Goal: Task Accomplishment & Management: Manage account settings

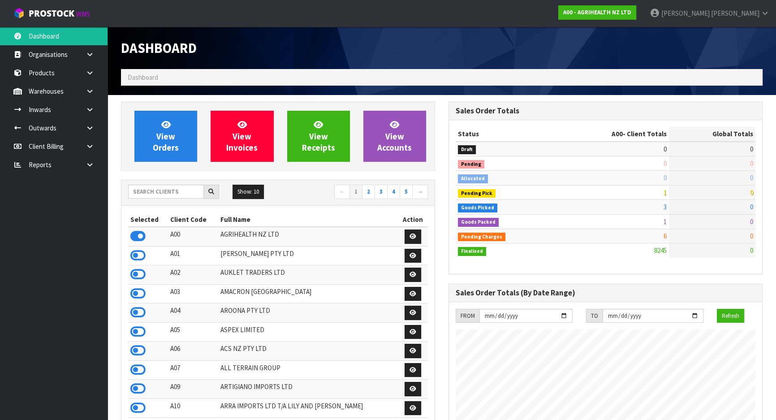
scroll to position [677, 327]
click at [185, 186] on input "text" at bounding box center [166, 192] width 76 height 14
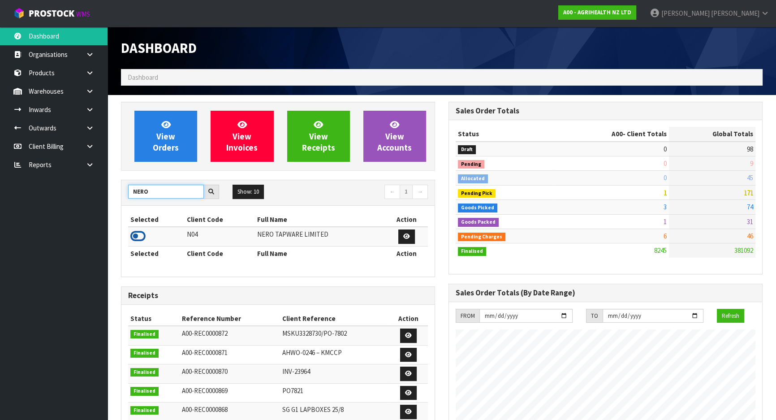
type input "NERO"
click at [140, 234] on icon at bounding box center [137, 235] width 15 height 13
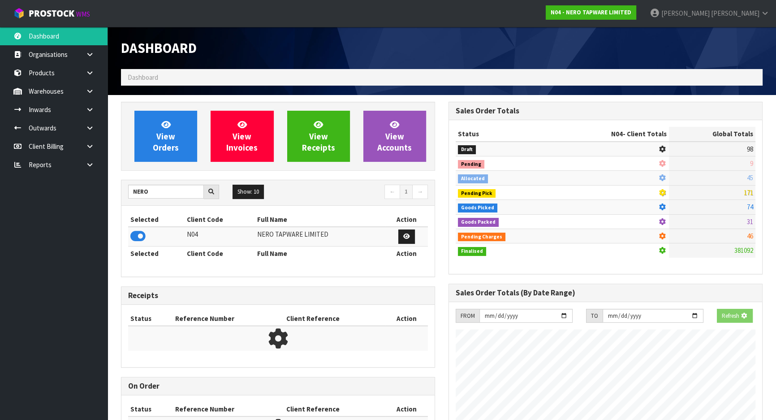
scroll to position [706, 327]
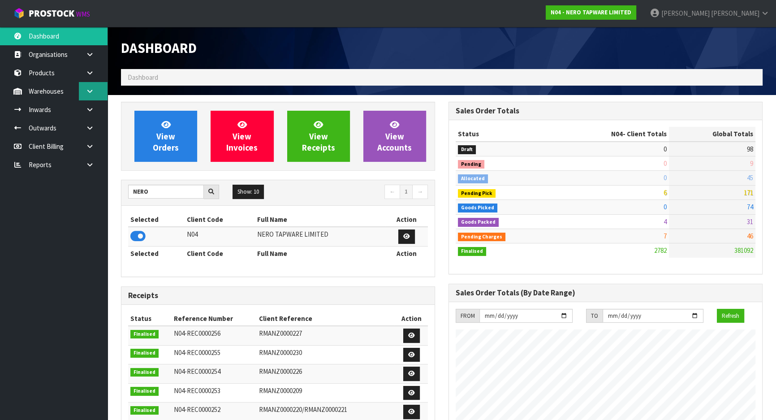
click at [81, 89] on link at bounding box center [93, 91] width 29 height 18
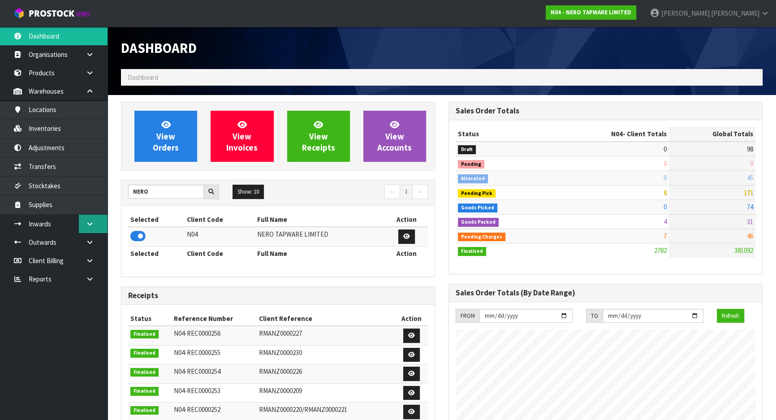
click at [94, 221] on link at bounding box center [93, 224] width 29 height 18
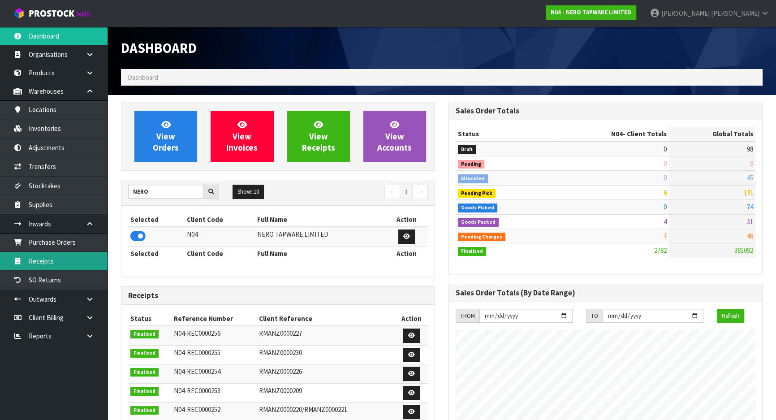
click at [78, 258] on link "Receipts" at bounding box center [54, 261] width 108 height 18
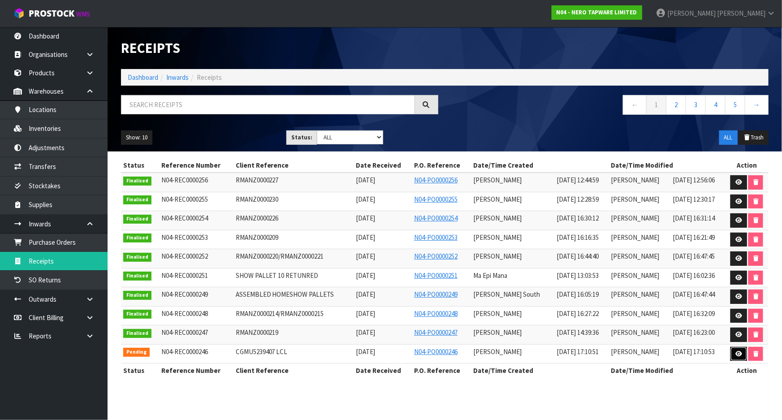
click at [733, 348] on link at bounding box center [738, 354] width 17 height 14
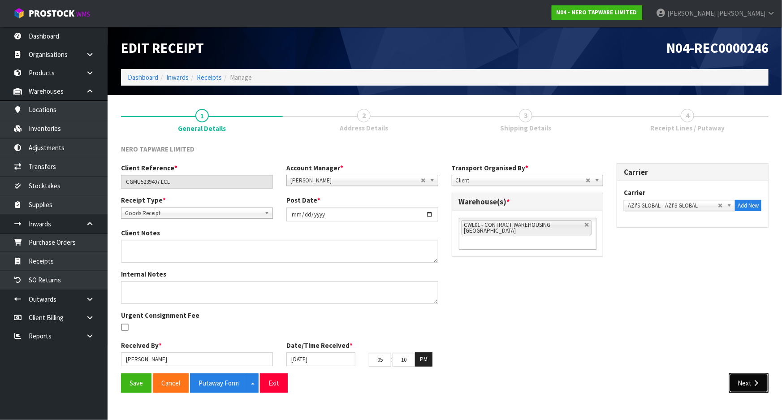
click at [736, 381] on button "Next" at bounding box center [748, 382] width 39 height 19
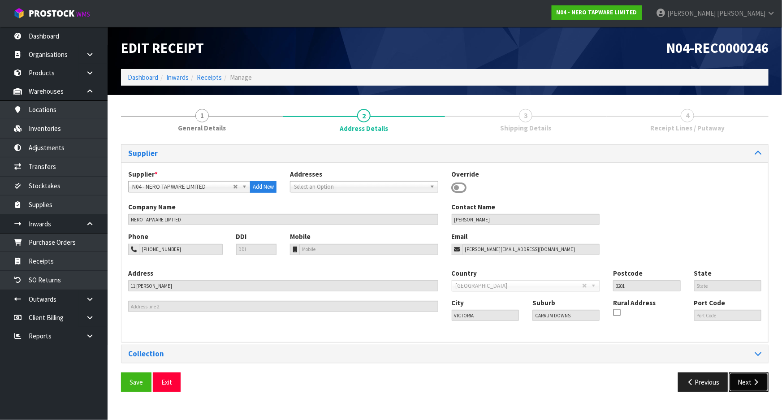
click at [738, 380] on button "Next" at bounding box center [748, 381] width 39 height 19
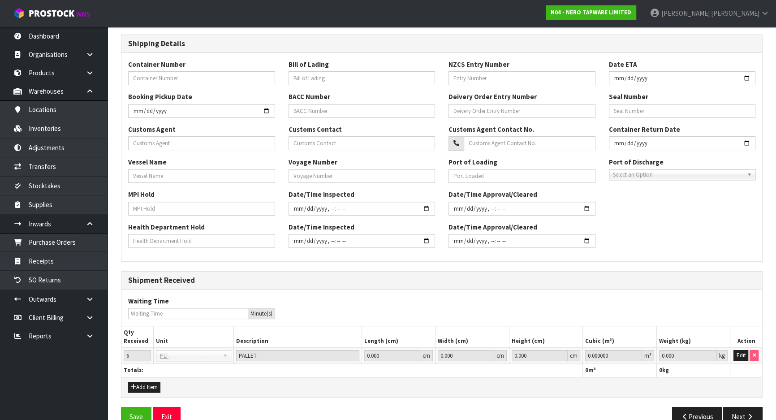
scroll to position [202, 0]
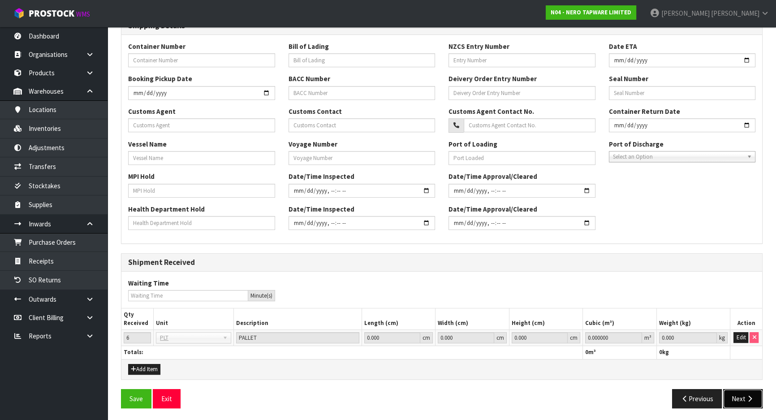
click at [742, 389] on button "Next" at bounding box center [742, 398] width 39 height 19
click at [689, 335] on input "0.000" at bounding box center [687, 337] width 57 height 11
click at [739, 336] on button "Edit" at bounding box center [740, 337] width 15 height 11
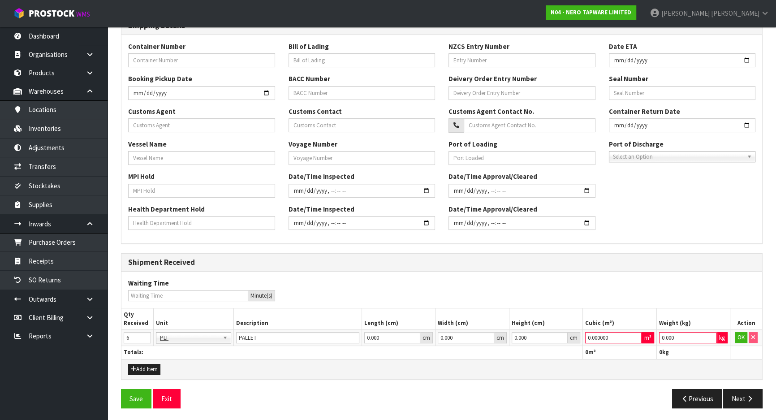
click at [689, 336] on input "0.000" at bounding box center [687, 337] width 57 height 11
type input "1"
click at [615, 339] on input "0.000000" at bounding box center [613, 337] width 56 height 11
type input "1"
click at [121, 389] on button "Save" at bounding box center [136, 398] width 30 height 19
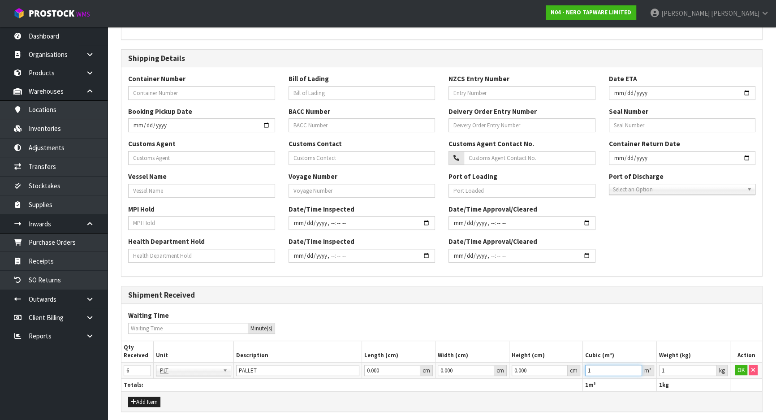
scroll to position [0, 0]
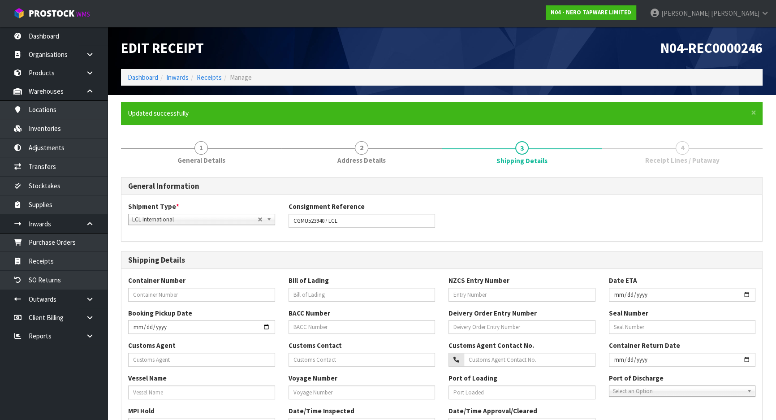
click at [674, 155] on span "Receipt Lines / Putaway" at bounding box center [682, 159] width 74 height 9
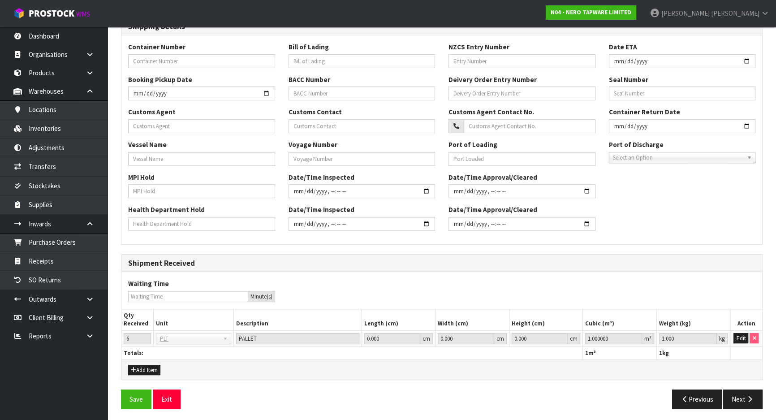
scroll to position [234, 0]
click at [731, 396] on button "Next" at bounding box center [742, 397] width 39 height 19
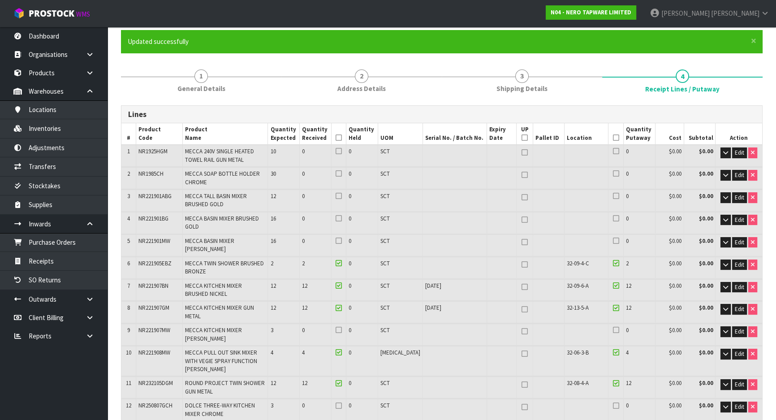
scroll to position [81, 0]
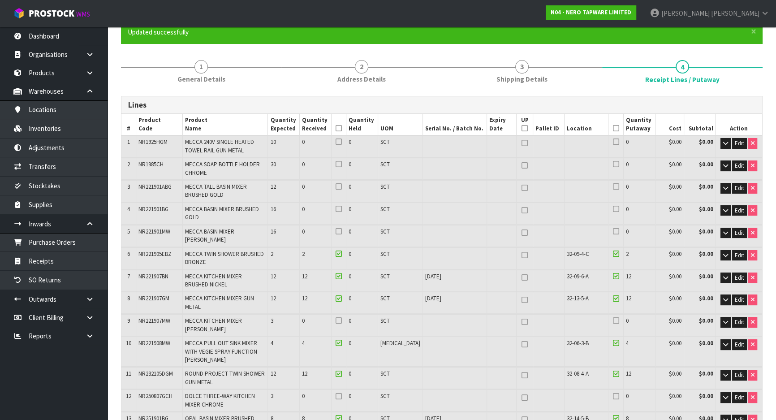
click at [426, 272] on span "26-11-2024" at bounding box center [433, 276] width 16 height 8
click at [498, 367] on td at bounding box center [502, 378] width 30 height 22
click at [519, 294] on link at bounding box center [525, 299] width 12 height 11
type input "1"
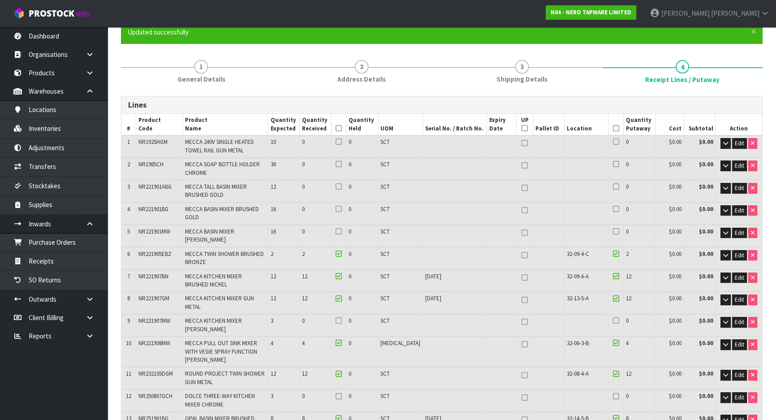
type input "1"
type input "22"
type input "23"
click at [739, 274] on span "Edit" at bounding box center [739, 278] width 9 height 8
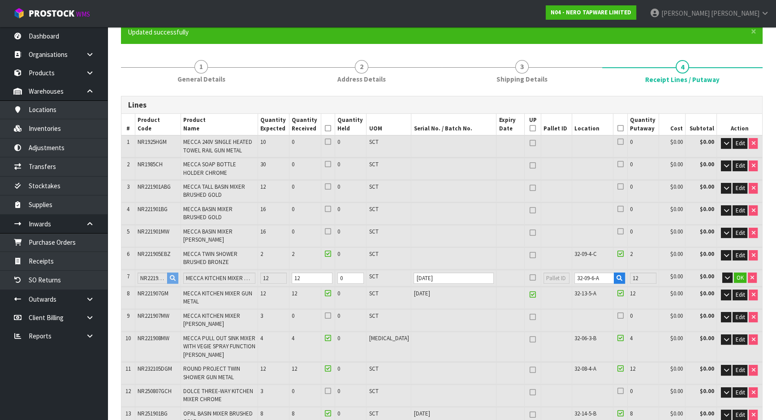
scroll to position [87, 0]
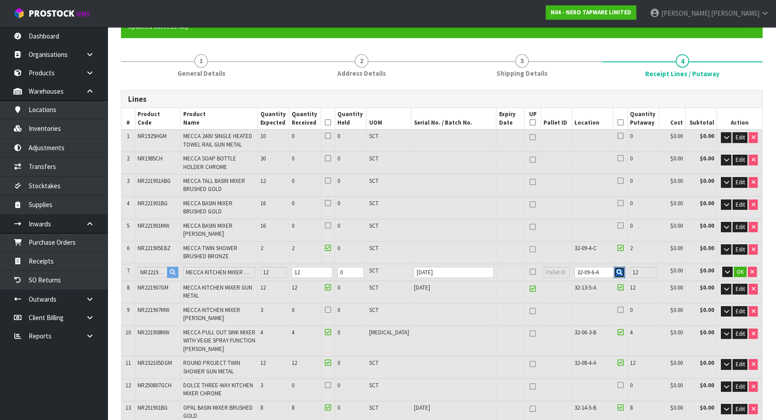
click at [616, 269] on icon "button" at bounding box center [619, 272] width 6 height 6
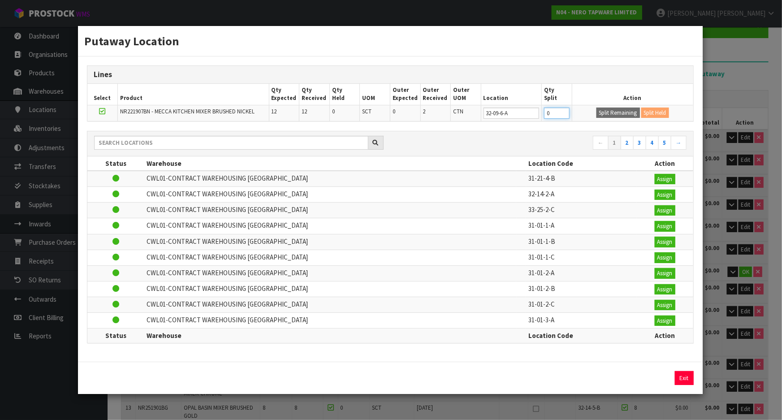
drag, startPoint x: 563, startPoint y: 115, endPoint x: 551, endPoint y: 116, distance: 12.2
click at [551, 116] on input "0" at bounding box center [557, 113] width 26 height 11
type input "6"
click at [611, 112] on button "Split Remaining" at bounding box center [617, 113] width 43 height 11
type input "6"
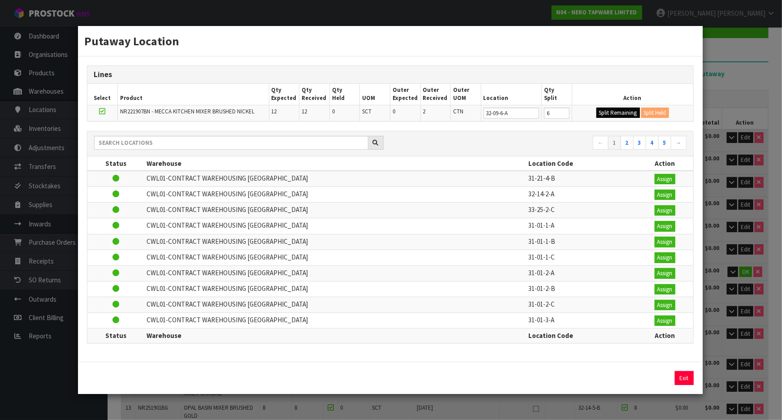
type input "6"
type input "0"
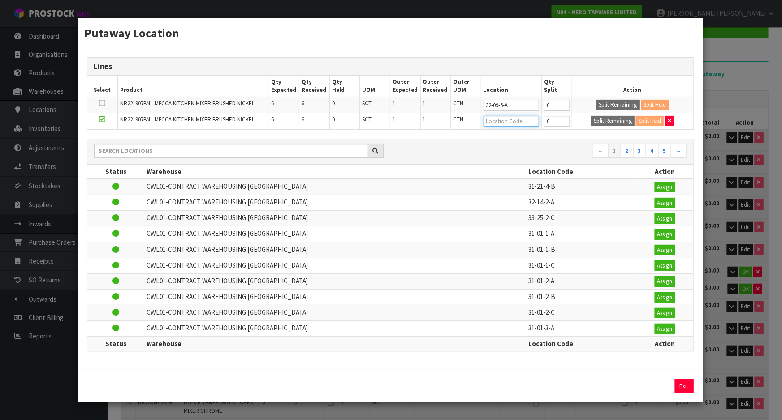
click at [508, 121] on input "text" at bounding box center [511, 121] width 56 height 11
type input "139"
type input "0"
drag, startPoint x: 514, startPoint y: 108, endPoint x: 470, endPoint y: 114, distance: 44.3
click at [470, 114] on tbody "NR221907BN - MECCA KITCHEN MIXER BRUSHED NICKEL 6 6 0 SCT 1 1 CTN 32-09-6-A 0 S…" at bounding box center [390, 113] width 606 height 32
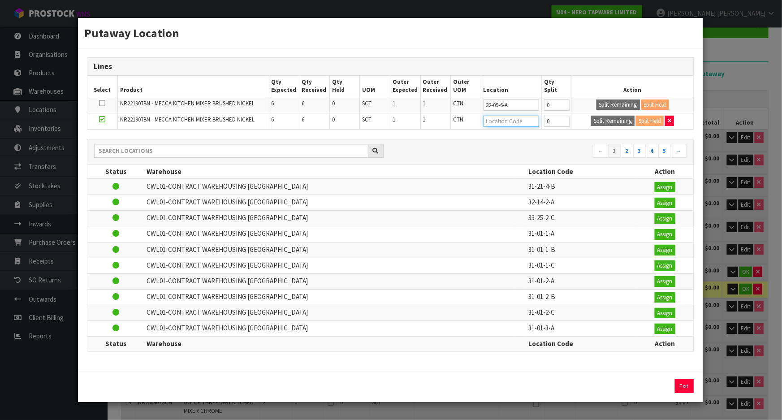
click at [504, 124] on input "text" at bounding box center [511, 121] width 56 height 11
paste input "32-09-6-A"
type input "32-09-6-A"
type input "145"
type input "32-09-6-A"
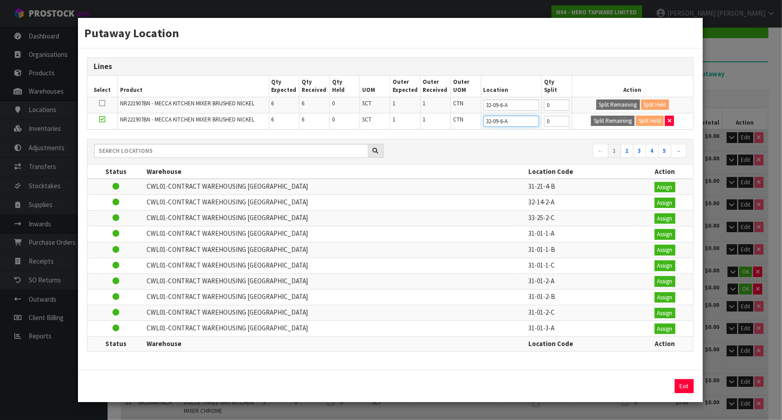
type input "6"
type input "32-09-6-A"
click at [738, 108] on div "Putaway Location Lines Select Product Qty Expected Qty Received Qty Held UOM Ou…" at bounding box center [391, 210] width 782 height 420
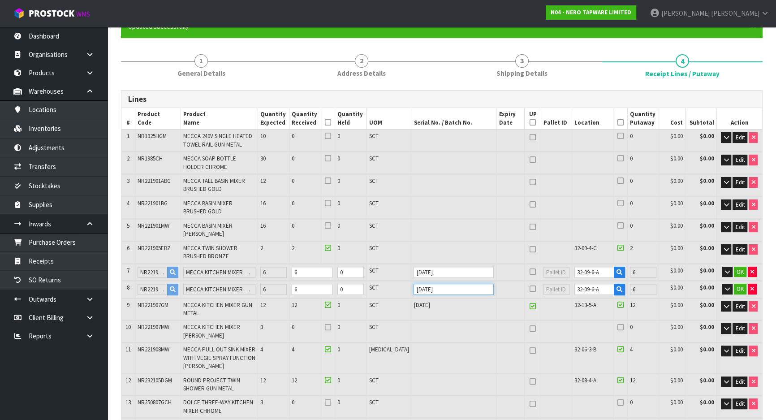
drag, startPoint x: 453, startPoint y: 284, endPoint x: 375, endPoint y: 297, distance: 79.8
type input "03-06-2025"
click at [744, 267] on button "OK" at bounding box center [740, 272] width 13 height 11
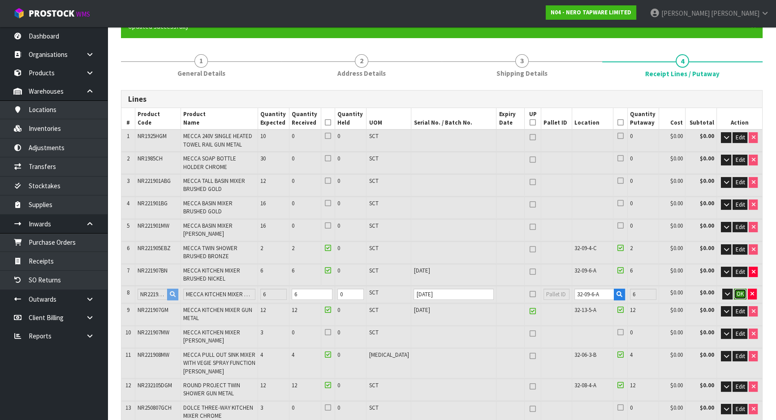
click at [738, 290] on span "OK" at bounding box center [739, 294] width 7 height 8
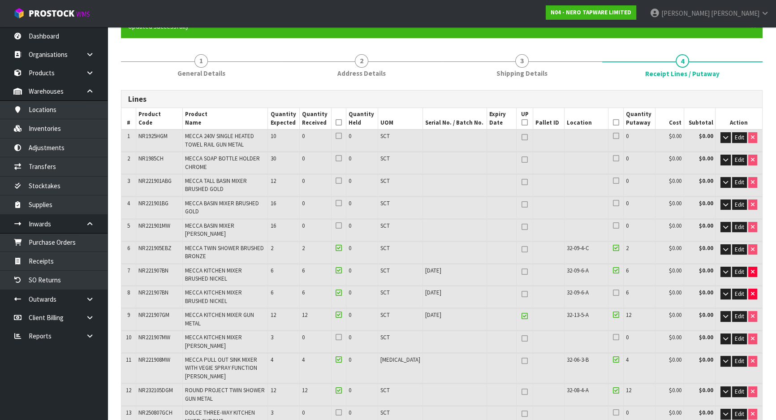
click at [613, 293] on icon at bounding box center [616, 293] width 6 height 0
click at [0, 0] on input "checkbox" at bounding box center [0, 0] width 0 height 0
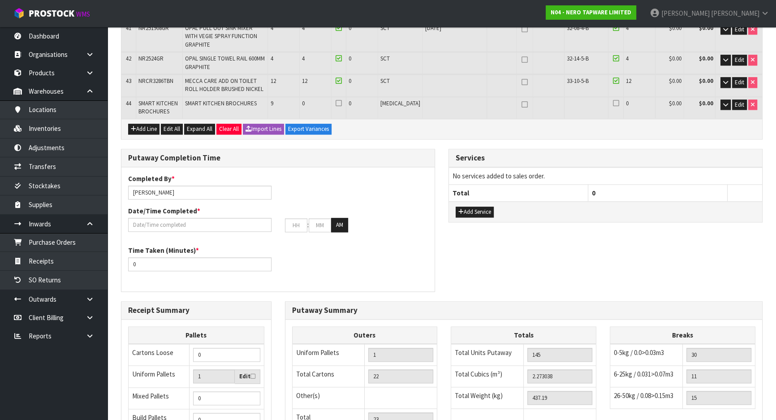
scroll to position [1211, 0]
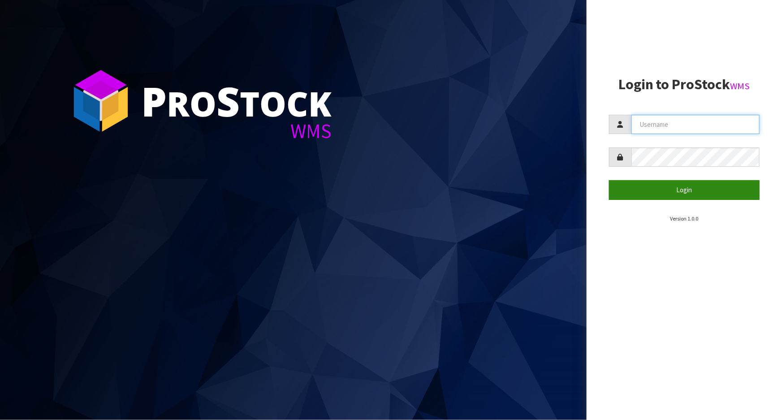
type input "[PERSON_NAME]"
click at [664, 190] on button "Login" at bounding box center [684, 189] width 151 height 19
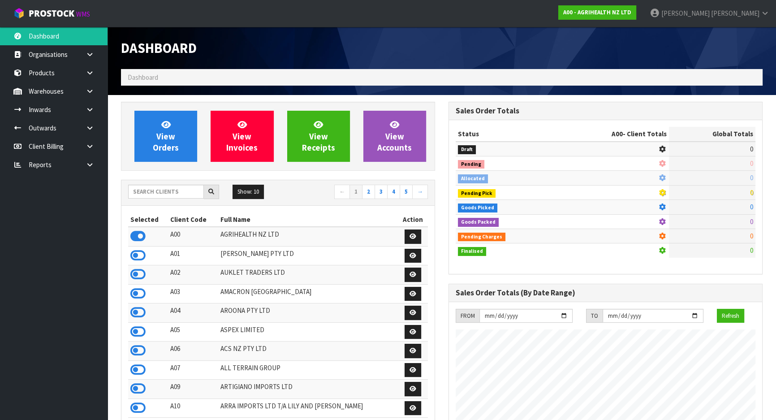
scroll to position [677, 327]
click at [181, 192] on input "text" at bounding box center [166, 192] width 76 height 14
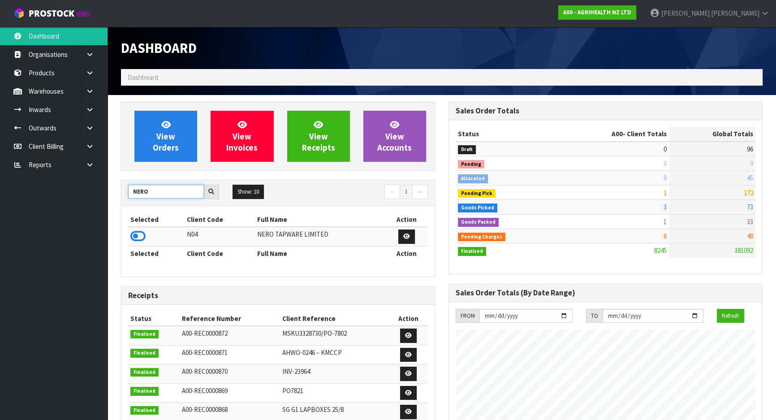
type input "NERO"
click at [142, 228] on td at bounding box center [156, 236] width 56 height 19
click at [141, 230] on icon at bounding box center [137, 235] width 15 height 13
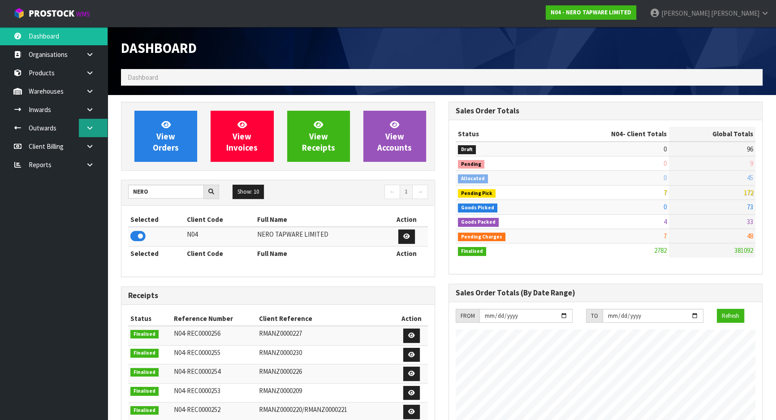
scroll to position [715, 327]
click at [92, 117] on link at bounding box center [93, 109] width 29 height 18
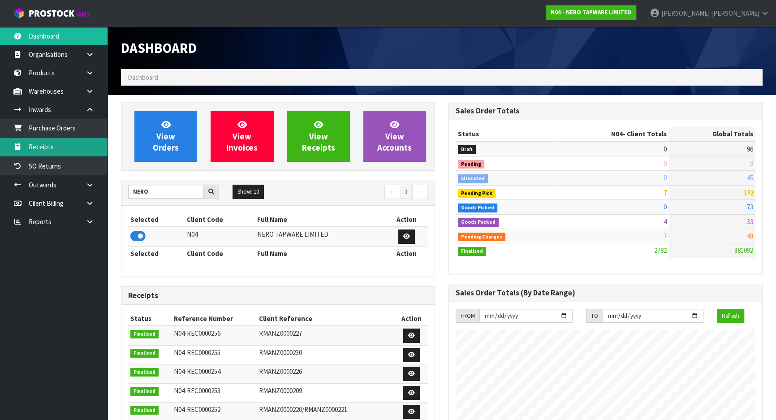
click at [77, 140] on link "Receipts" at bounding box center [54, 147] width 108 height 18
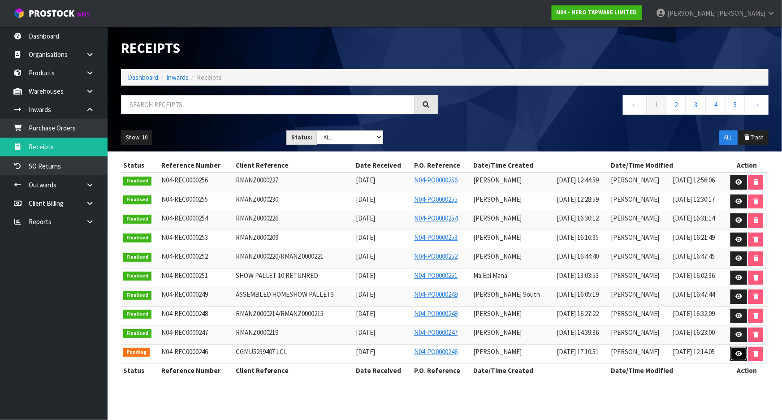
click at [740, 356] on link at bounding box center [738, 354] width 17 height 14
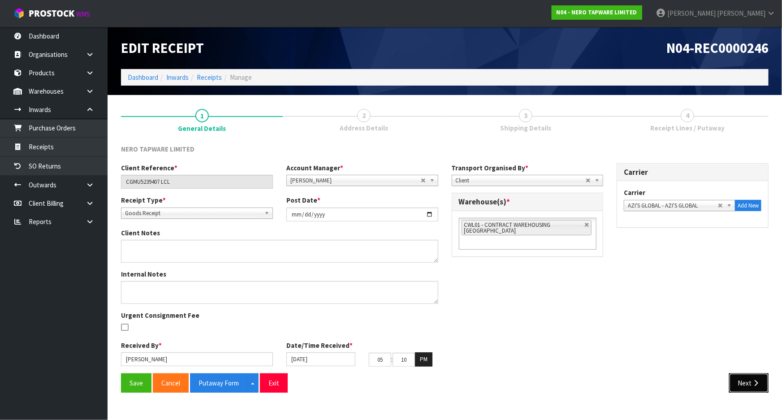
click at [762, 377] on button "Next" at bounding box center [748, 382] width 39 height 19
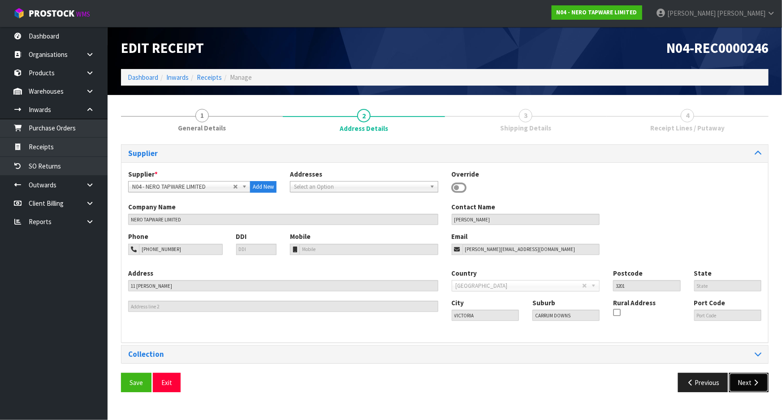
click at [762, 377] on button "Next" at bounding box center [748, 382] width 39 height 19
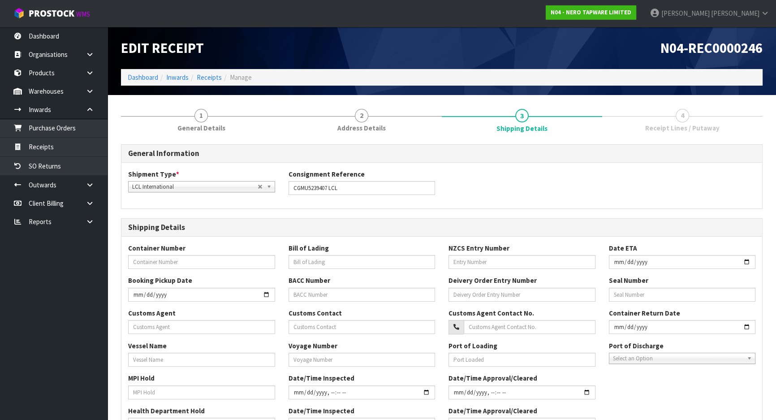
click at [762, 377] on div "1 General Details 2 Address Details 3 Shipping Details 4 Receipt Lines / Putawa…" at bounding box center [441, 359] width 655 height 515
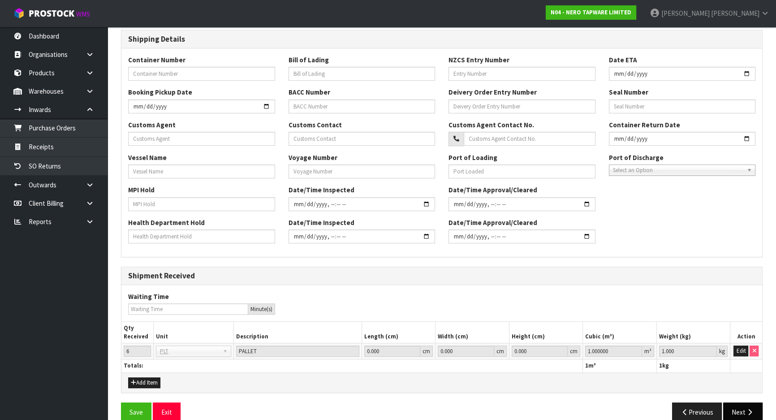
scroll to position [202, 0]
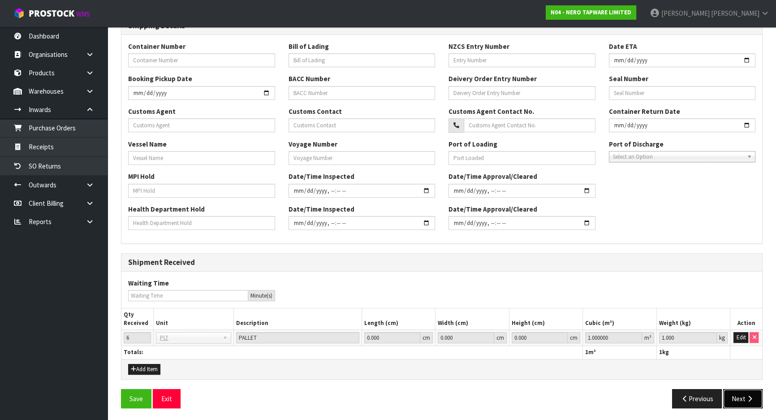
click at [741, 390] on button "Next" at bounding box center [742, 398] width 39 height 19
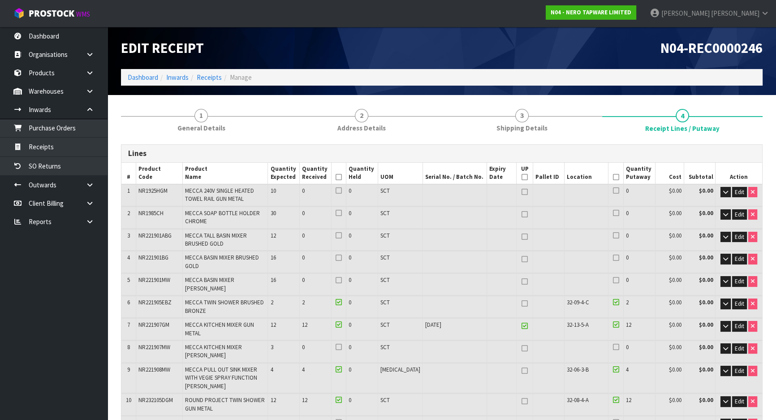
scroll to position [899, 0]
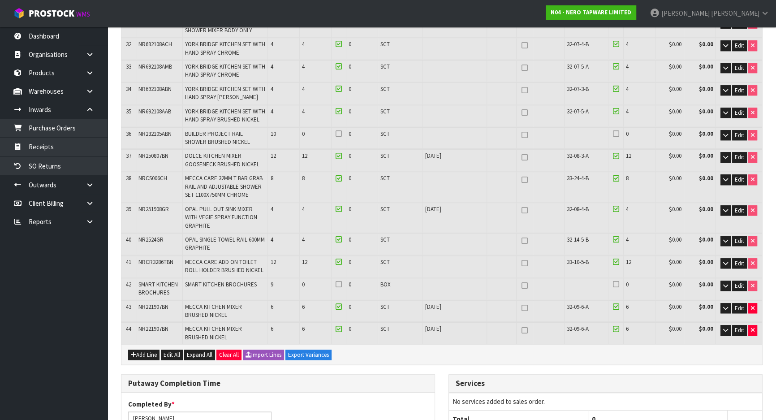
click at [145, 280] on span "SMART KITCHEN BROCHURES" at bounding box center [157, 288] width 39 height 16
copy tr "SMART KITCHEN BROCHURES"
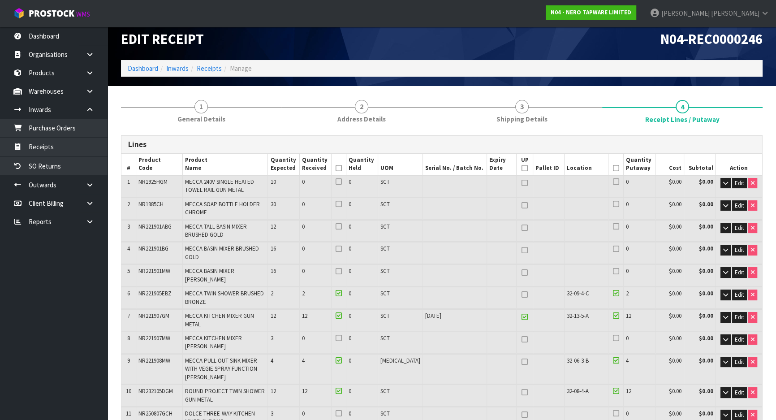
scroll to position [0, 0]
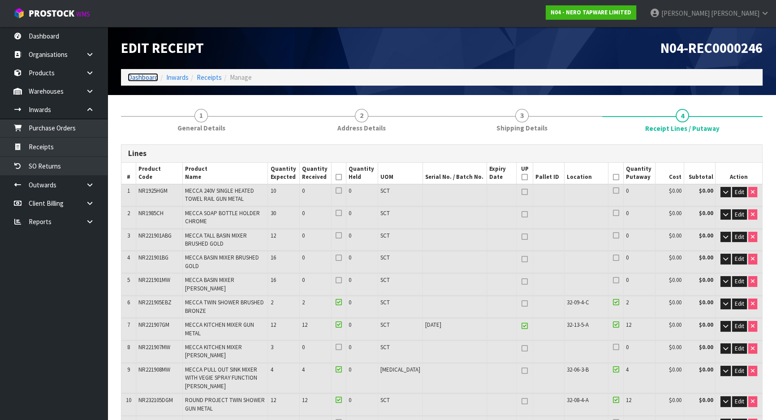
click at [133, 78] on link "Dashboard" at bounding box center [143, 77] width 30 height 9
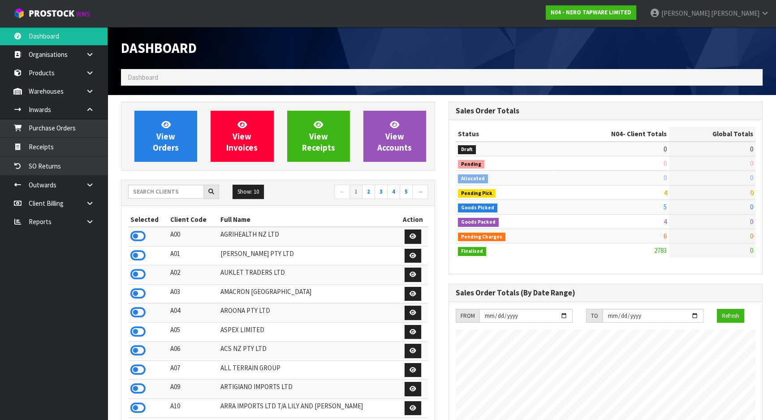
scroll to position [697, 327]
click at [148, 189] on input "text" at bounding box center [166, 192] width 76 height 14
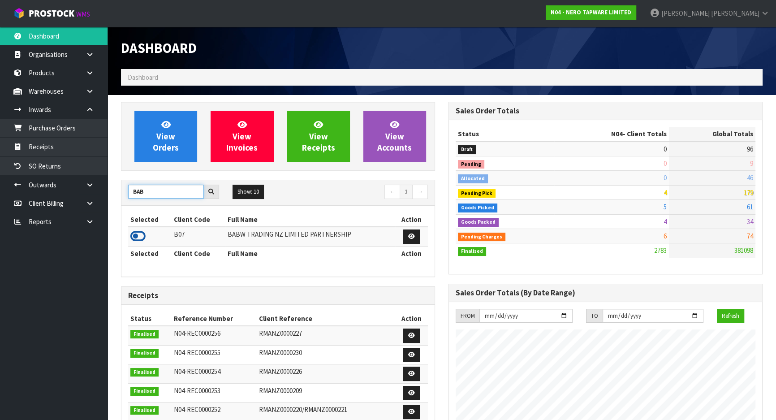
type input "BAB"
click at [137, 233] on icon at bounding box center [137, 235] width 15 height 13
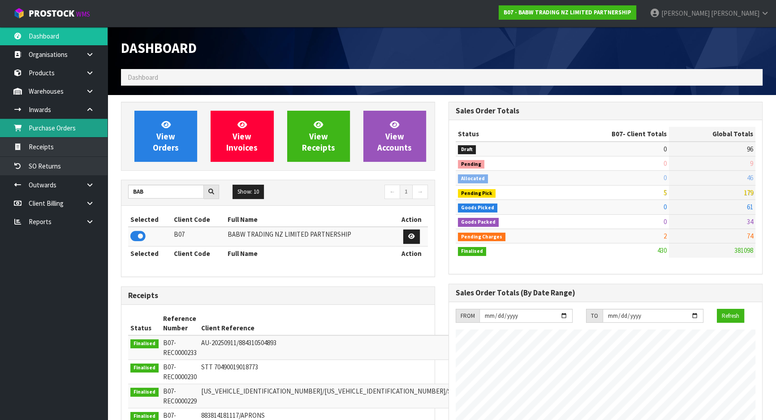
scroll to position [677, 327]
click at [86, 94] on icon at bounding box center [90, 91] width 9 height 7
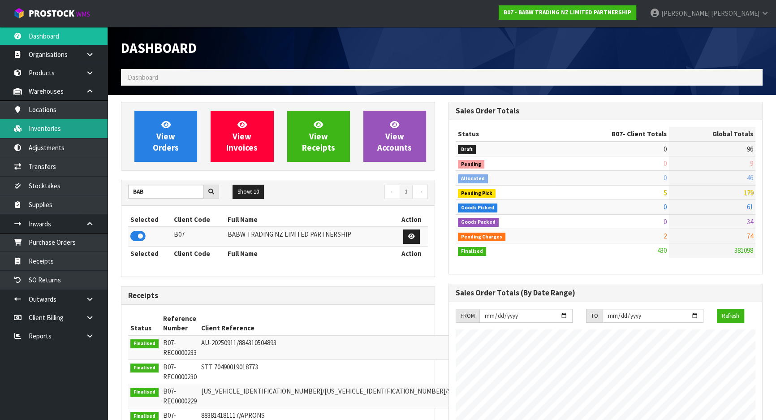
click at [77, 127] on link "Inventories" at bounding box center [54, 128] width 108 height 18
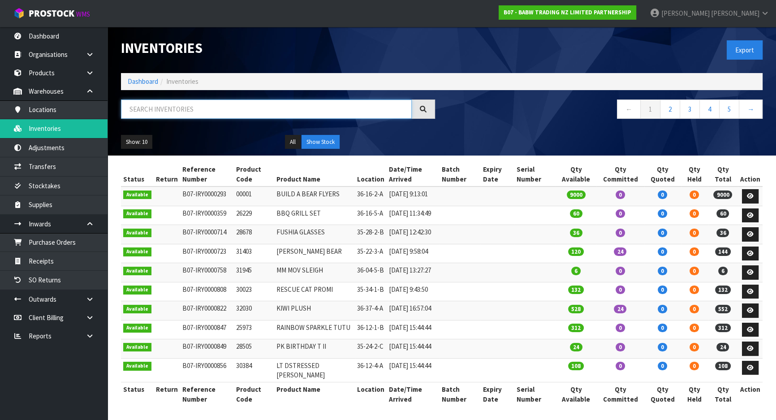
click at [198, 104] on input "text" at bounding box center [266, 108] width 291 height 19
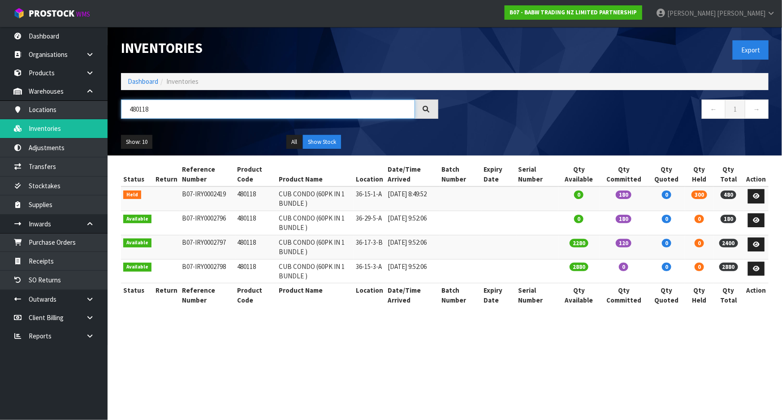
type input "480118"
click at [137, 81] on link "Dashboard" at bounding box center [143, 81] width 30 height 9
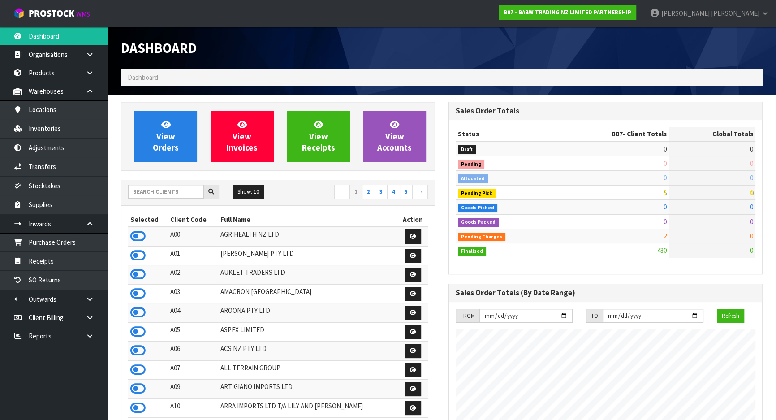
scroll to position [677, 327]
click at [155, 192] on input "text" at bounding box center [166, 192] width 76 height 14
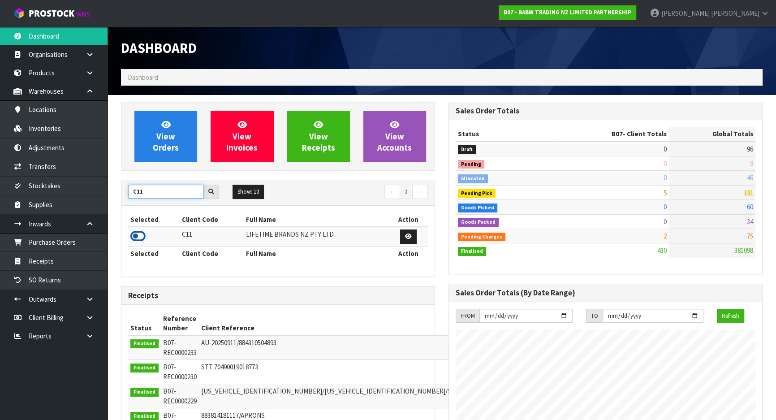
type input "C11"
click at [142, 237] on icon at bounding box center [137, 235] width 15 height 13
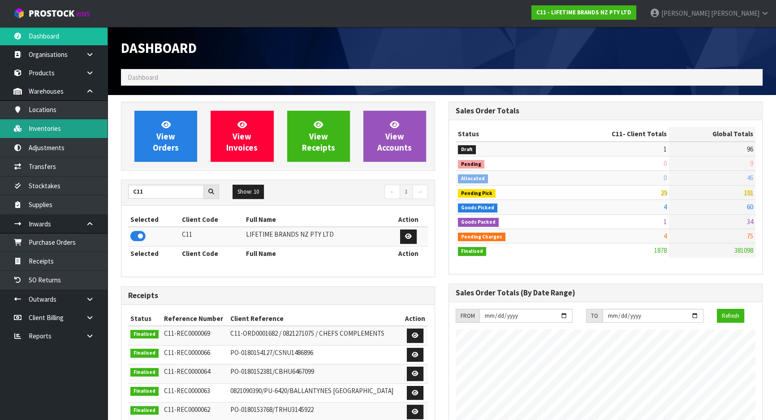
click at [68, 137] on link "Inventories" at bounding box center [54, 128] width 108 height 18
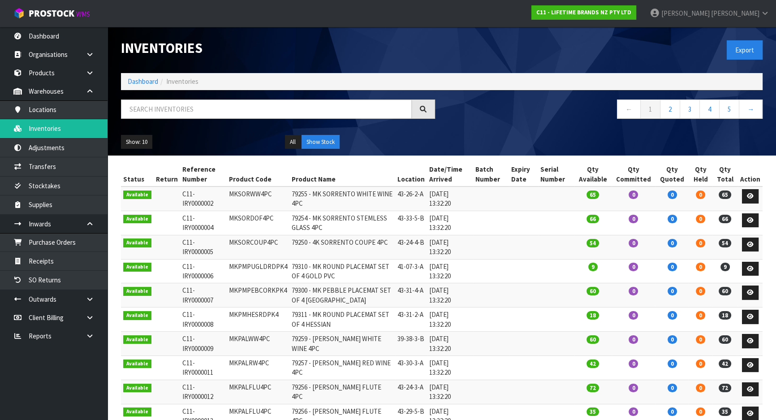
click at [317, 98] on div "Inventories Export Dashboard Inventories ← 1 2 3 4 5 → Show: 10 5 10 25 50 All …" at bounding box center [441, 91] width 655 height 129
click at [298, 106] on input "text" at bounding box center [266, 108] width 291 height 19
paste input "JOBLSSERVER34"
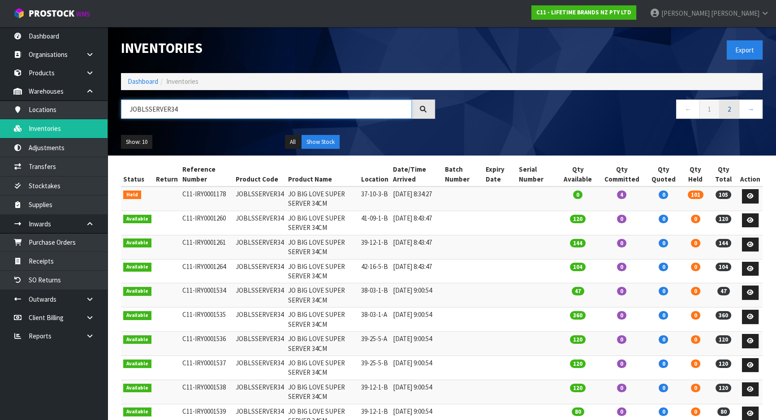
type input "JOBLSSERVER34"
click at [732, 107] on link "2" at bounding box center [729, 108] width 20 height 19
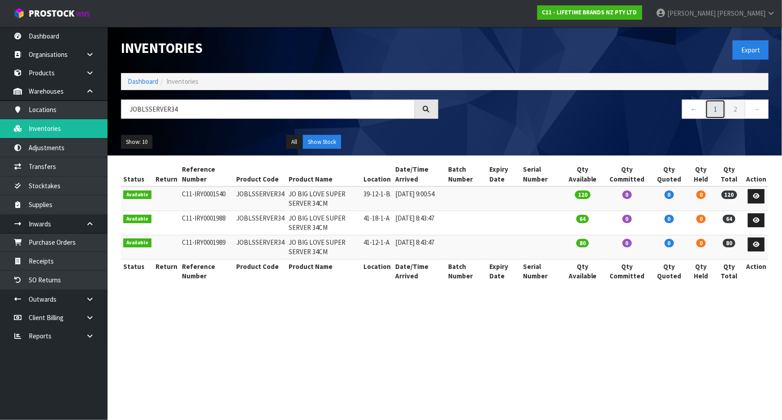
click at [722, 105] on link "1" at bounding box center [715, 108] width 20 height 19
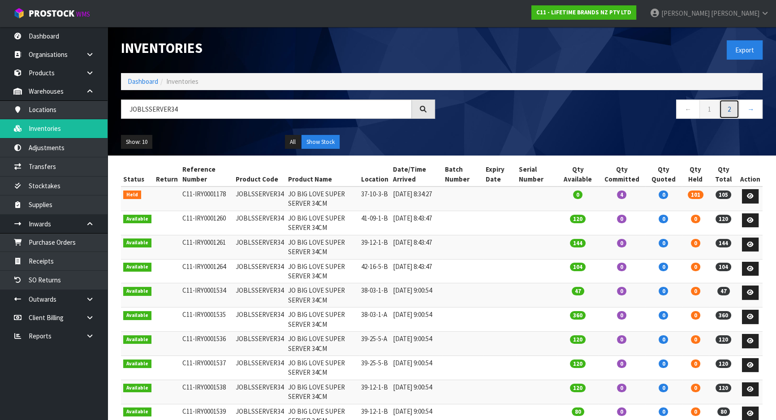
click at [728, 109] on link "2" at bounding box center [729, 108] width 20 height 19
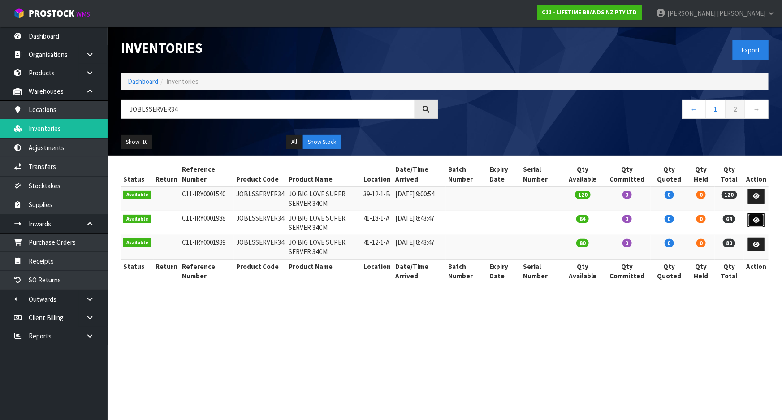
click at [756, 220] on icon at bounding box center [756, 220] width 7 height 6
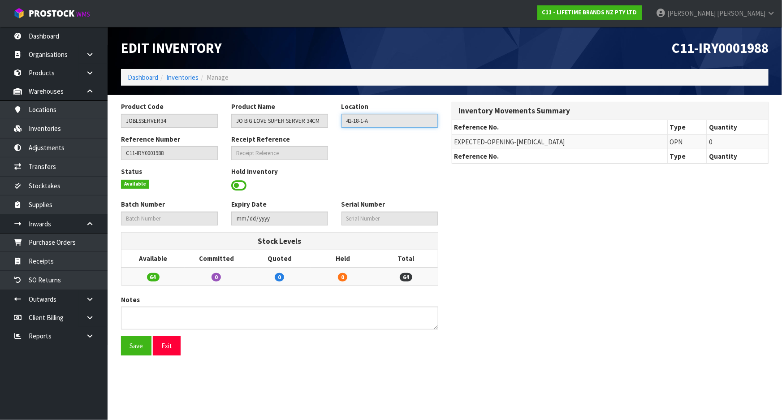
click at [382, 119] on input "41-18-1-A" at bounding box center [389, 121] width 97 height 14
click at [190, 125] on input "JOBLSSERVER34" at bounding box center [169, 121] width 97 height 14
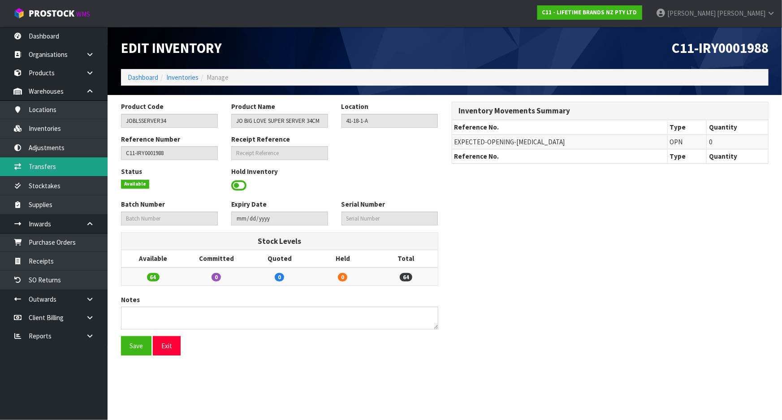
click at [65, 164] on link "Transfers" at bounding box center [54, 166] width 108 height 18
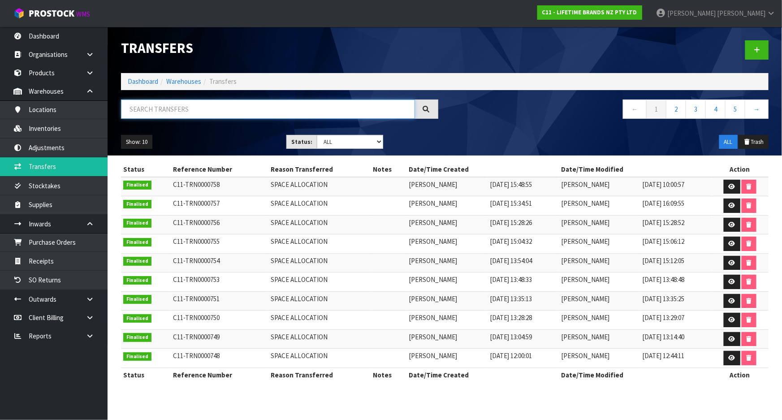
click at [185, 105] on input "text" at bounding box center [268, 108] width 294 height 19
paste input "JOBLSSERVER34"
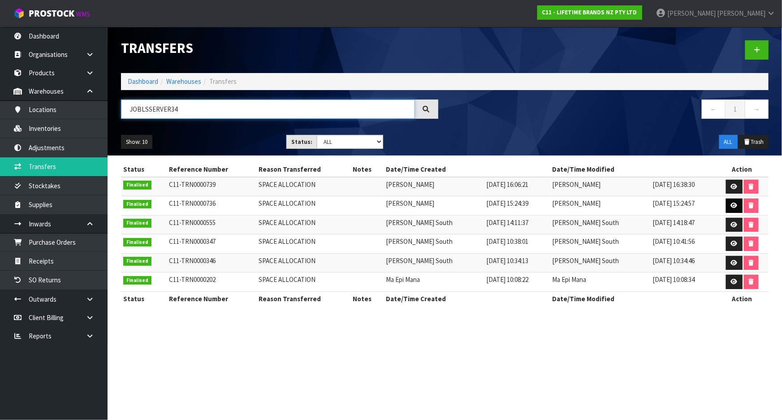
type input "JOBLSSERVER34"
click at [732, 206] on icon at bounding box center [734, 205] width 7 height 6
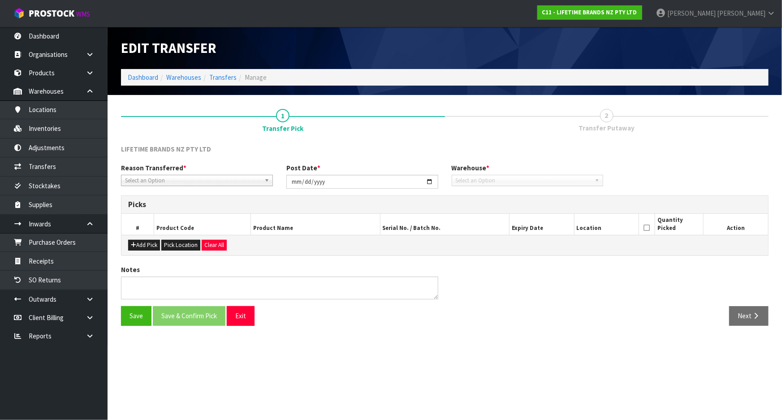
type input "2025-09-11"
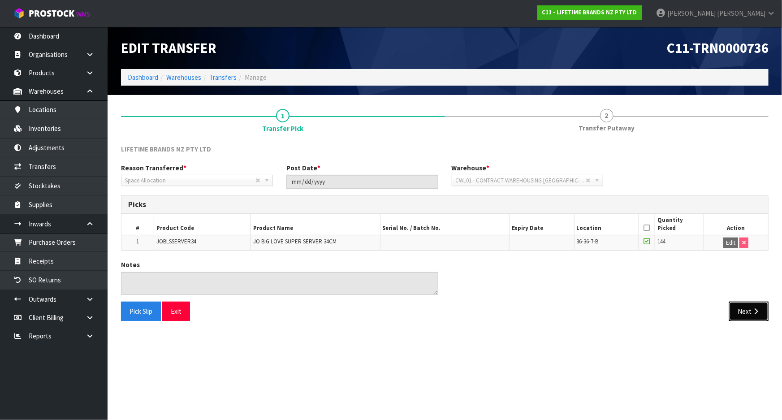
click at [730, 316] on button "Next" at bounding box center [748, 310] width 39 height 19
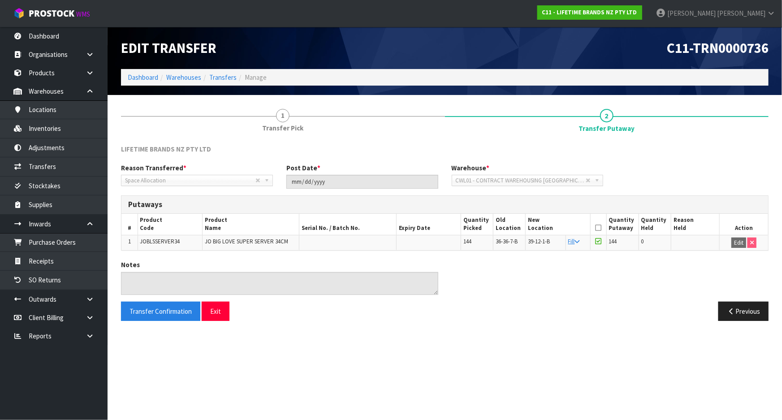
click at [184, 235] on td "JOBLSSERVER34" at bounding box center [170, 242] width 65 height 15
click at [183, 241] on td "JOBLSSERVER34" at bounding box center [170, 242] width 65 height 15
copy tr "JOBLSSERVER34"
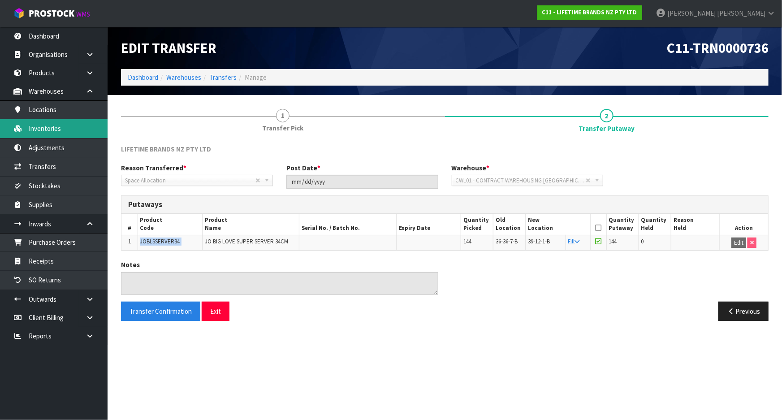
click at [71, 127] on link "Inventories" at bounding box center [54, 128] width 108 height 18
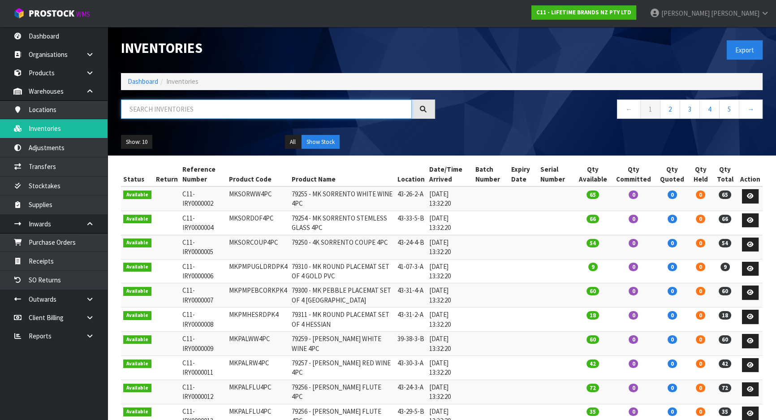
click at [215, 114] on input "text" at bounding box center [266, 108] width 291 height 19
paste input "JOBLSSERVER34"
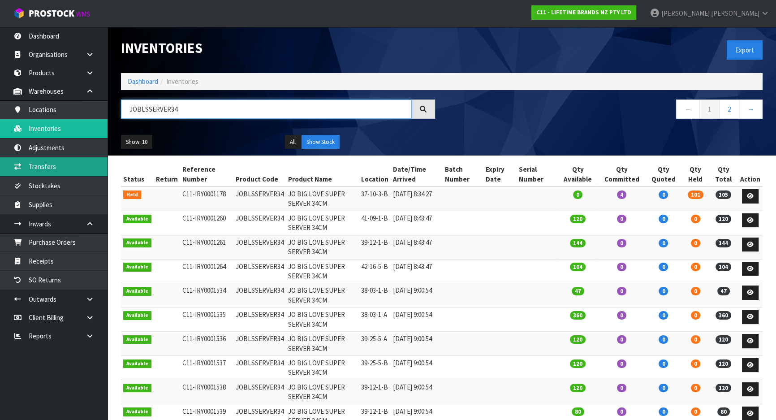
type input "JOBLSSERVER34"
click at [69, 165] on link "Transfers" at bounding box center [54, 166] width 108 height 18
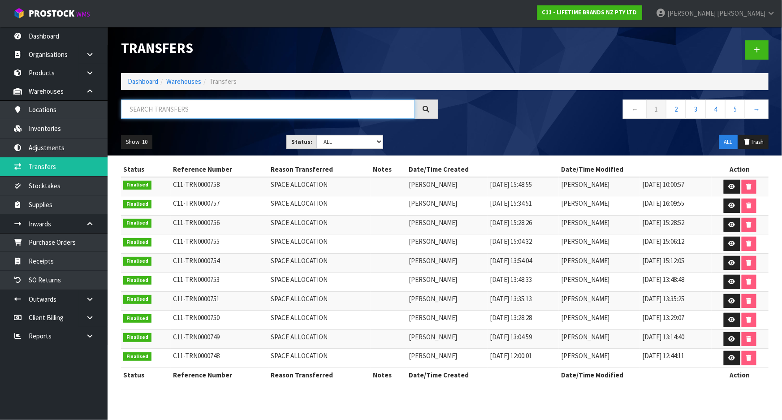
click at [193, 113] on input "text" at bounding box center [268, 108] width 294 height 19
paste input "JOBLSSERVER34"
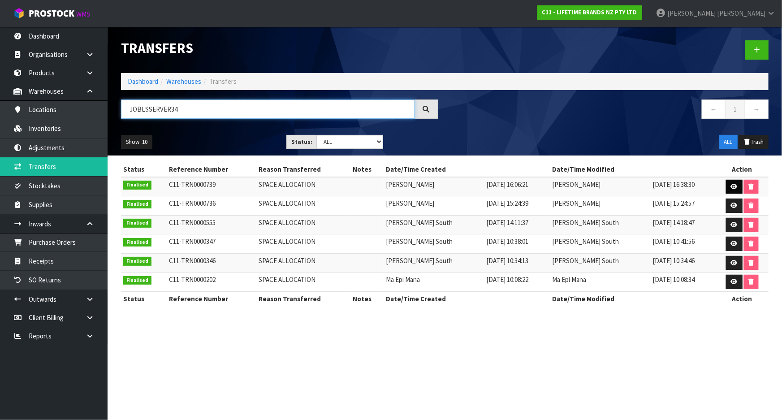
type input "JOBLSSERVER34"
click at [731, 185] on icon at bounding box center [734, 187] width 7 height 6
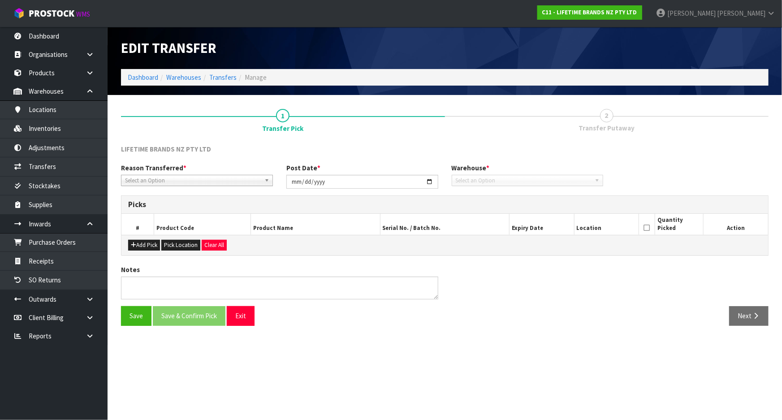
type input "2025-09-11"
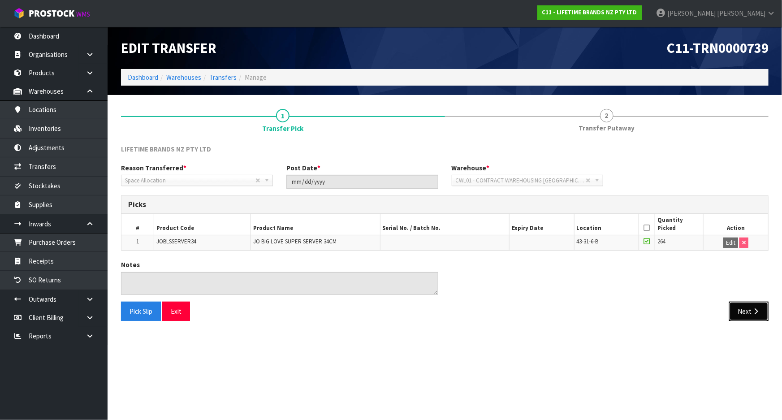
click at [741, 310] on button "Next" at bounding box center [748, 310] width 39 height 19
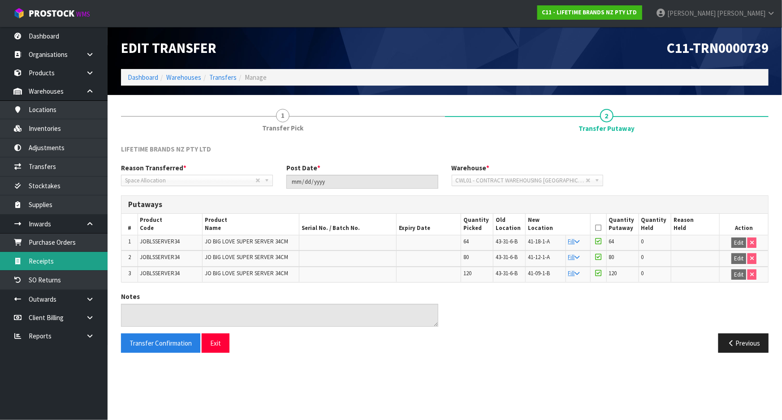
click at [55, 262] on link "Receipts" at bounding box center [54, 261] width 108 height 18
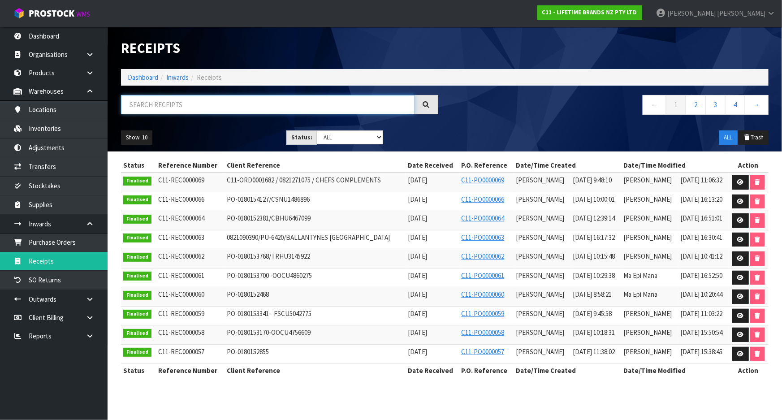
click at [178, 105] on input "text" at bounding box center [268, 104] width 294 height 19
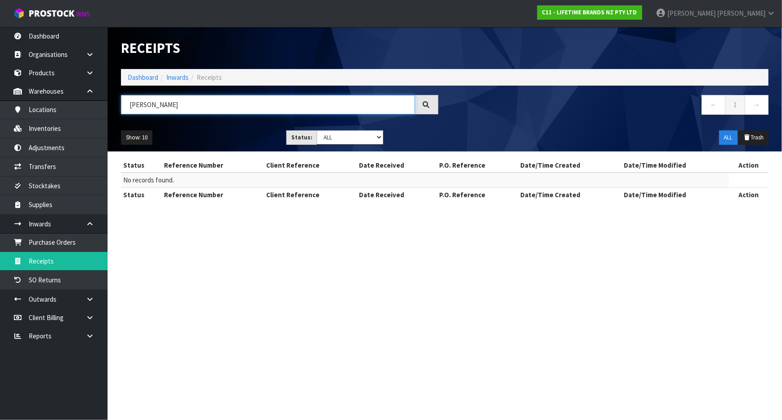
drag, startPoint x: 160, startPoint y: 104, endPoint x: 119, endPoint y: 106, distance: 40.8
click at [119, 106] on div "KIRK" at bounding box center [279, 108] width 331 height 26
type input "KIRK"
click at [137, 80] on link "Dashboard" at bounding box center [143, 77] width 30 height 9
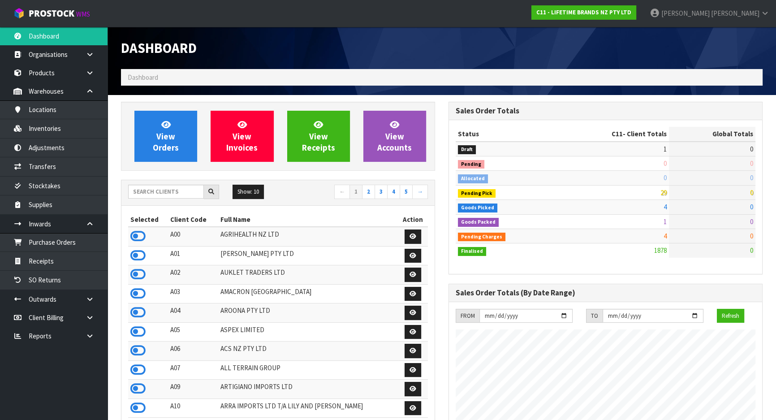
scroll to position [677, 327]
click at [143, 191] on input "text" at bounding box center [166, 192] width 76 height 14
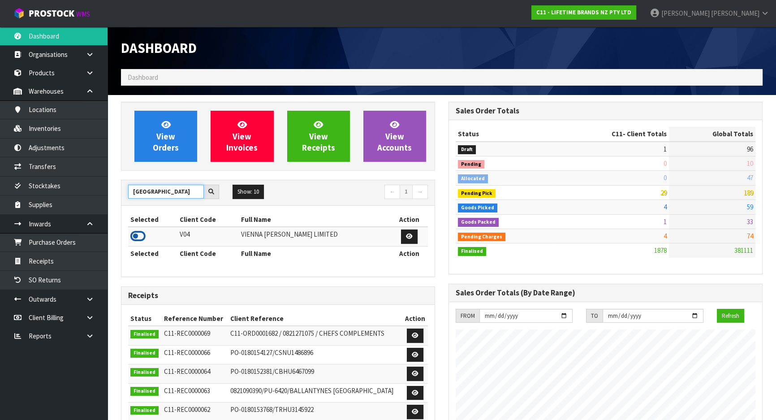
type input "VIENNA"
click at [139, 240] on icon at bounding box center [137, 235] width 15 height 13
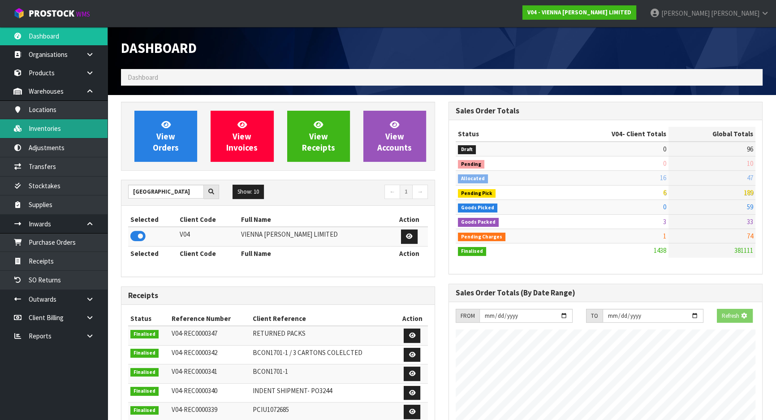
scroll to position [715, 327]
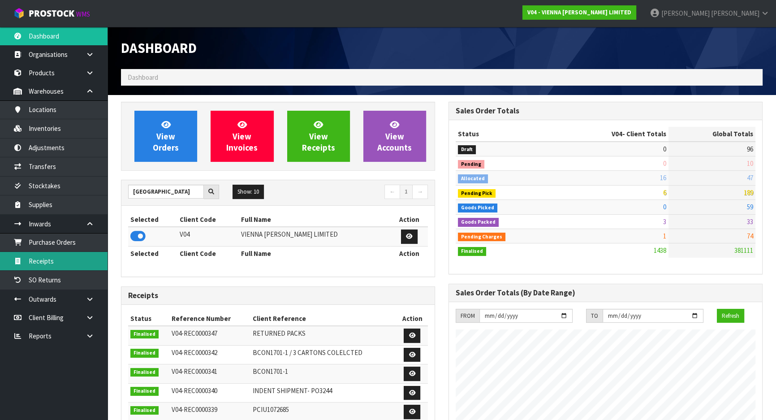
click at [68, 254] on link "Receipts" at bounding box center [54, 261] width 108 height 18
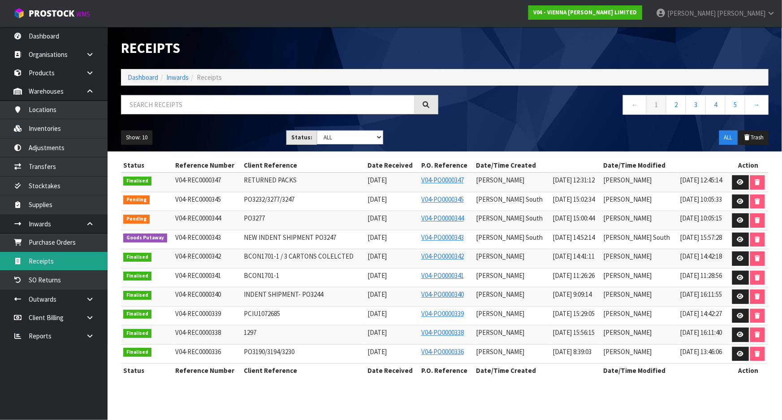
click at [63, 262] on link "Receipts" at bounding box center [54, 261] width 108 height 18
click at [146, 77] on link "Dashboard" at bounding box center [143, 77] width 30 height 9
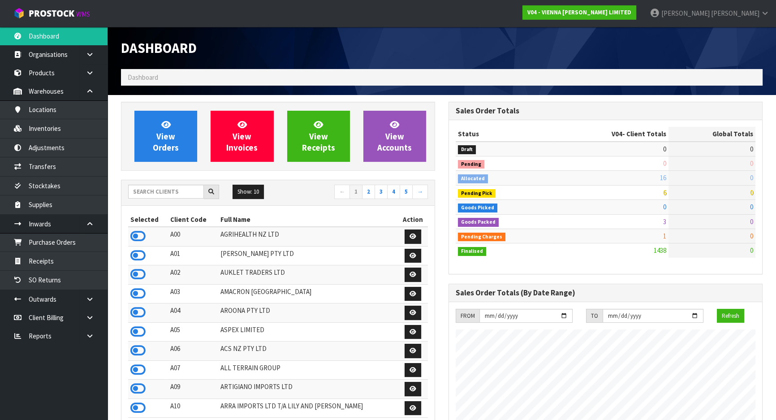
scroll to position [697, 327]
click at [153, 196] on input "text" at bounding box center [166, 192] width 76 height 14
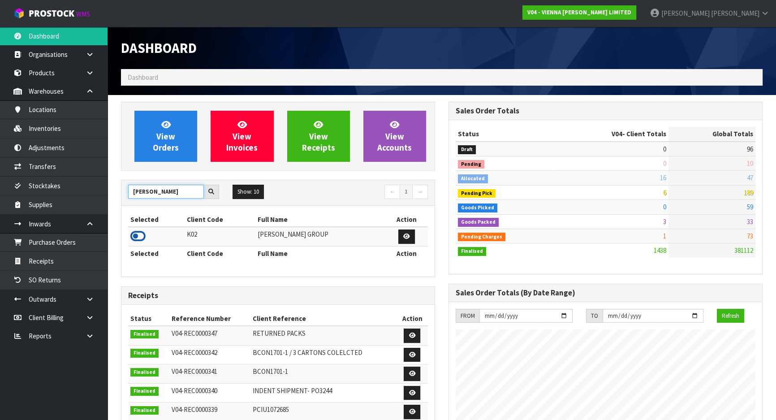
type input "KIRK"
click at [143, 233] on icon at bounding box center [137, 235] width 15 height 13
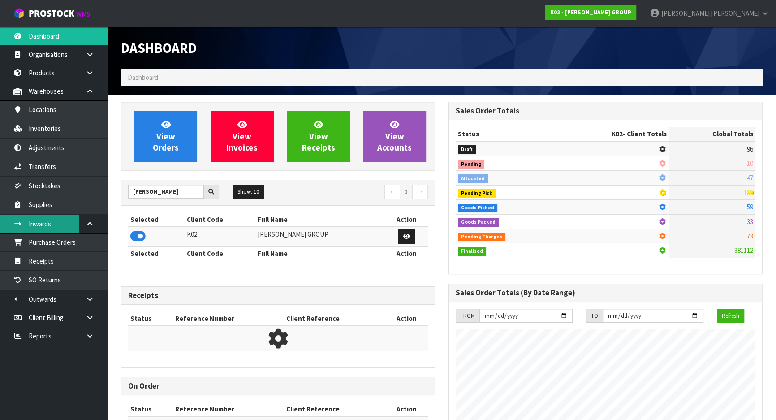
scroll to position [561, 327]
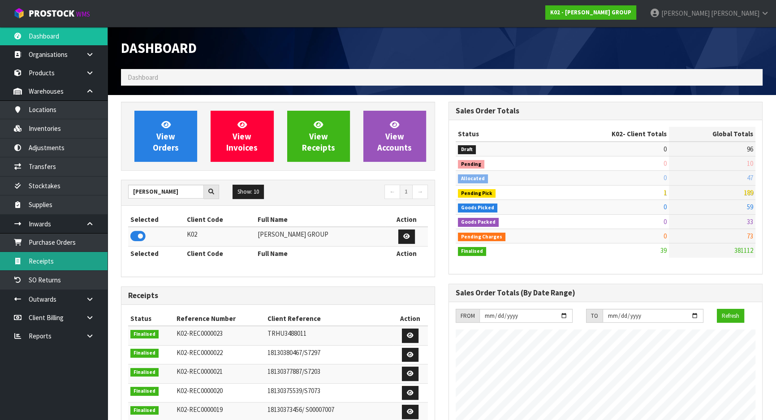
click at [77, 258] on link "Receipts" at bounding box center [54, 261] width 108 height 18
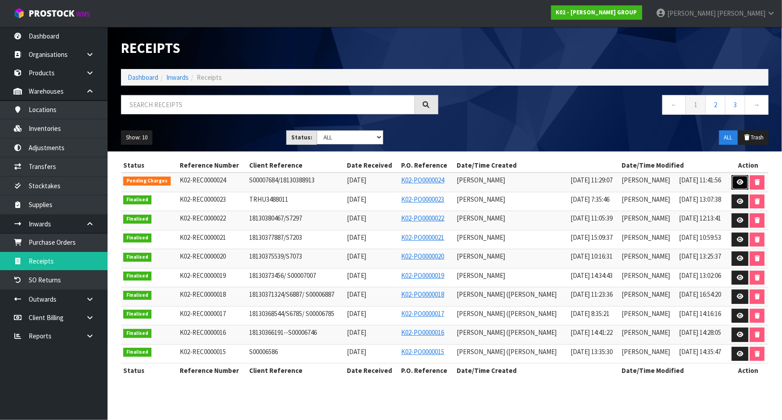
click at [739, 181] on icon at bounding box center [739, 182] width 7 height 6
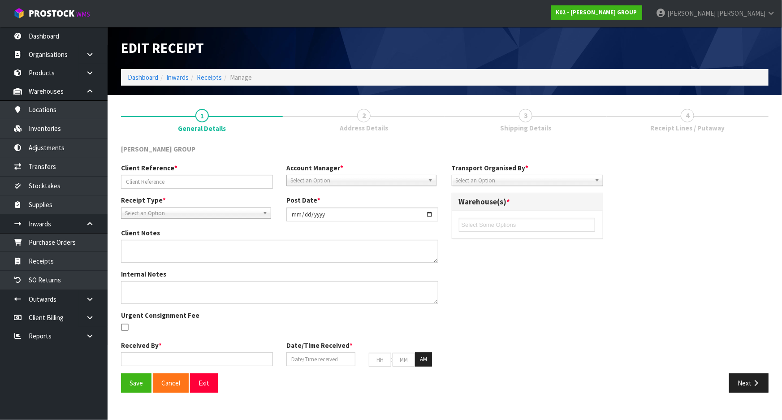
type input "S00007684/18130388913"
type input "2025-09-11"
type textarea "FEW DAMAGES FOUND, CRATE HAD FEW DAMAGES, AND OTHER PLT HAD 1 PLT ON TOP OF IT."
type input "[PERSON_NAME]"
type input "11/09/2025"
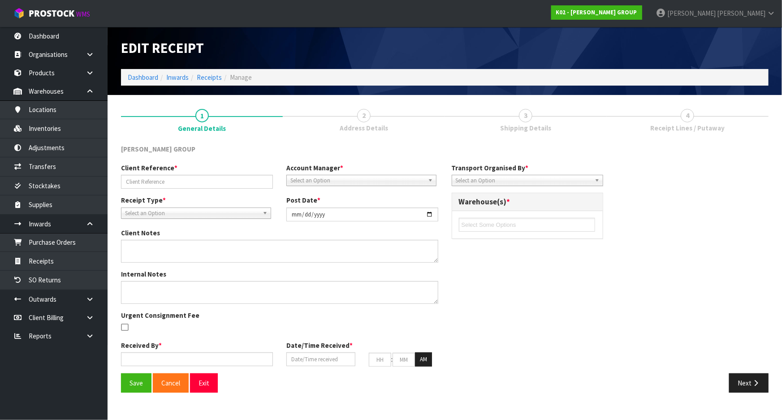
type input "11"
type input "29"
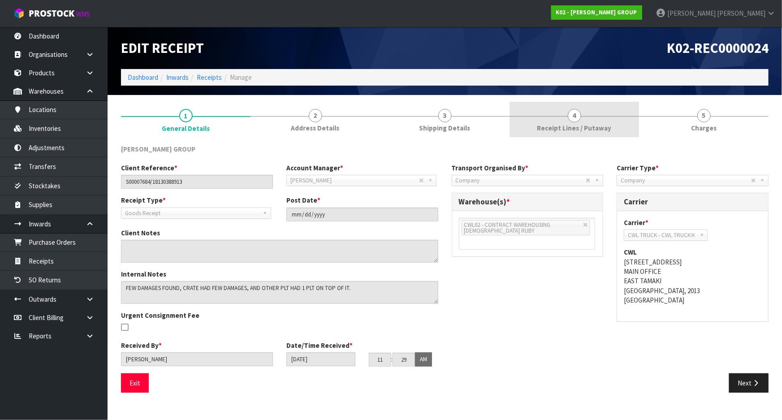
click at [620, 134] on link "4 Receipt Lines / Putaway" at bounding box center [573, 119] width 129 height 35
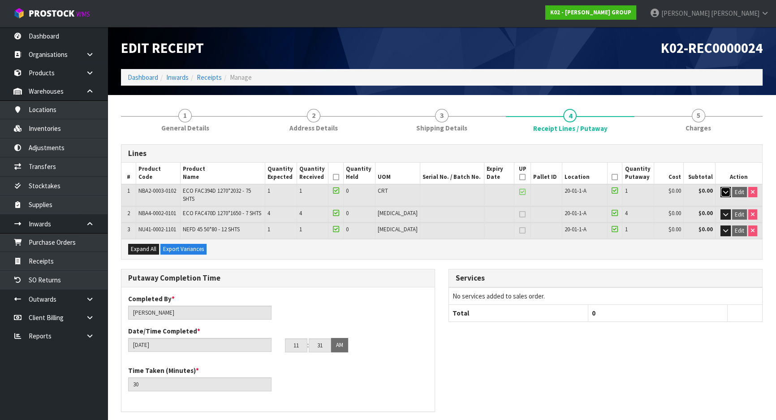
click at [725, 194] on icon "button" at bounding box center [725, 192] width 5 height 6
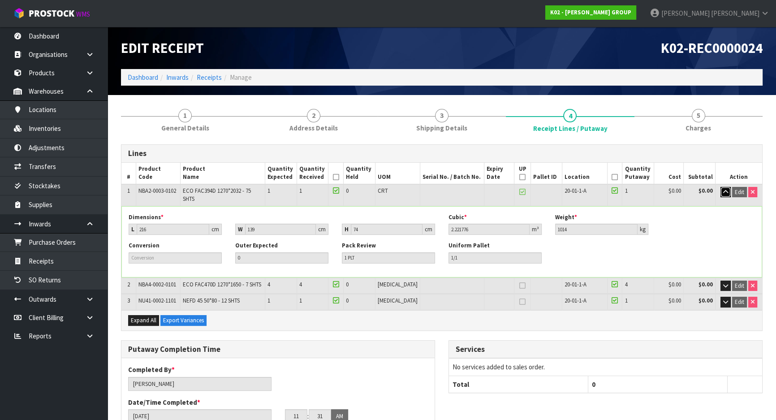
click at [728, 188] on button "button" at bounding box center [725, 192] width 10 height 11
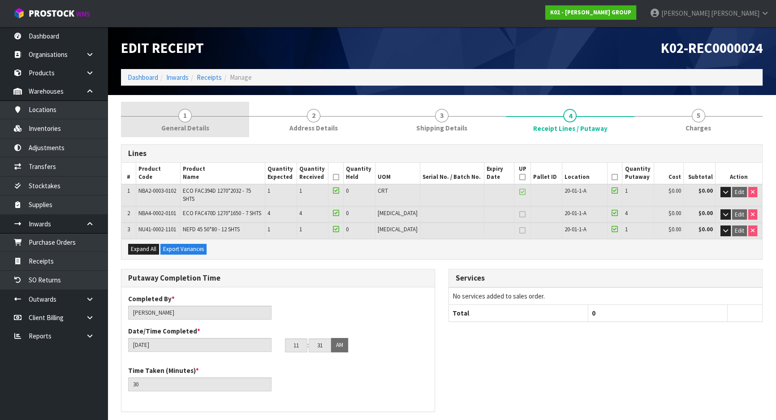
click at [212, 120] on link "1 General Details" at bounding box center [185, 119] width 128 height 35
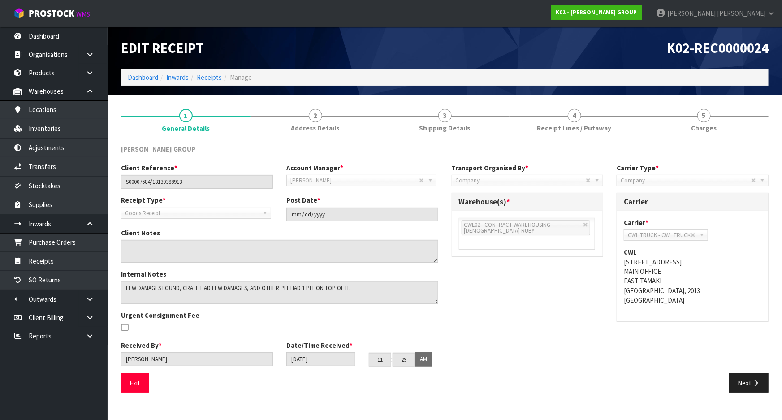
click at [376, 56] on div "Edit Receipt" at bounding box center [279, 48] width 331 height 42
click at [206, 75] on link "Receipts" at bounding box center [209, 77] width 25 height 9
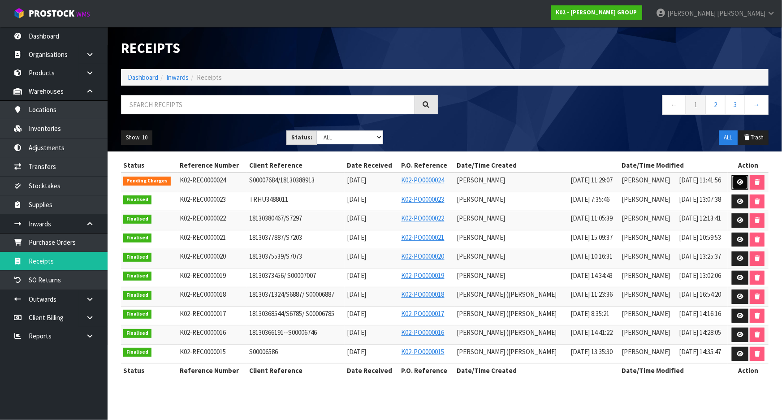
click at [741, 180] on icon at bounding box center [739, 182] width 7 height 6
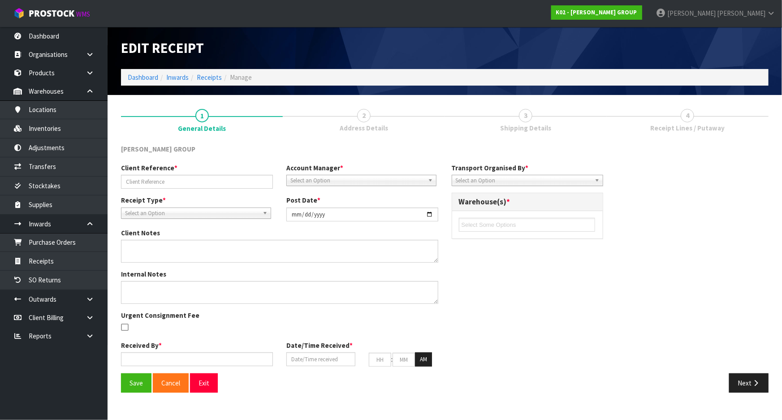
type input "S00007684/18130388913"
type input "2025-09-11"
type textarea "FEW DAMAGES FOUND, CRATE HAD FEW DAMAGES, AND OTHER PLT HAD 1 PLT ON TOP OF IT."
type input "[PERSON_NAME]"
type input "11/09/2025"
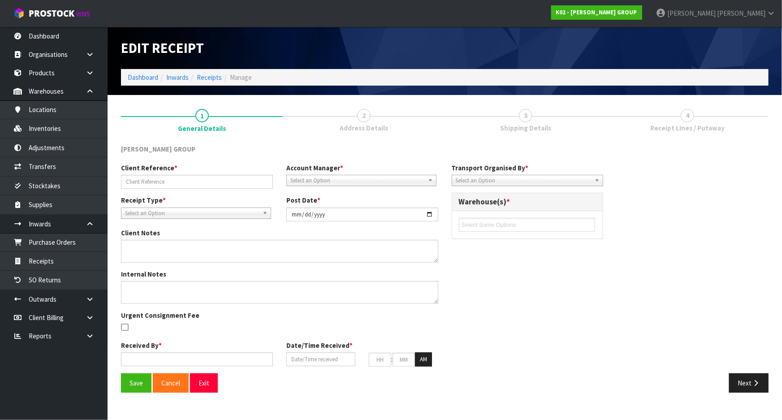
type input "11"
type input "29"
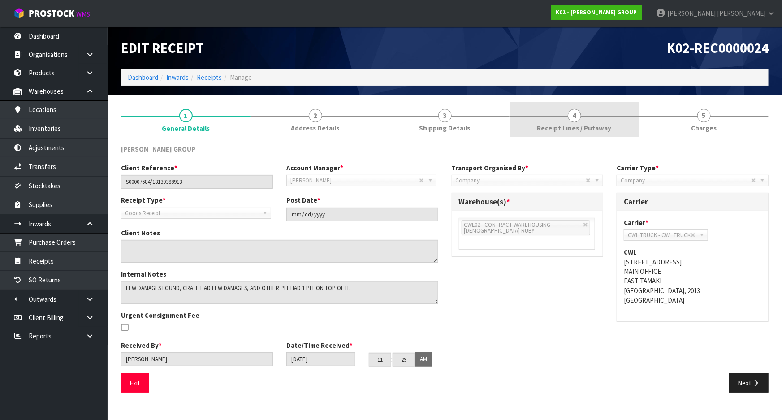
click at [604, 121] on link "4 Receipt Lines / Putaway" at bounding box center [573, 119] width 129 height 35
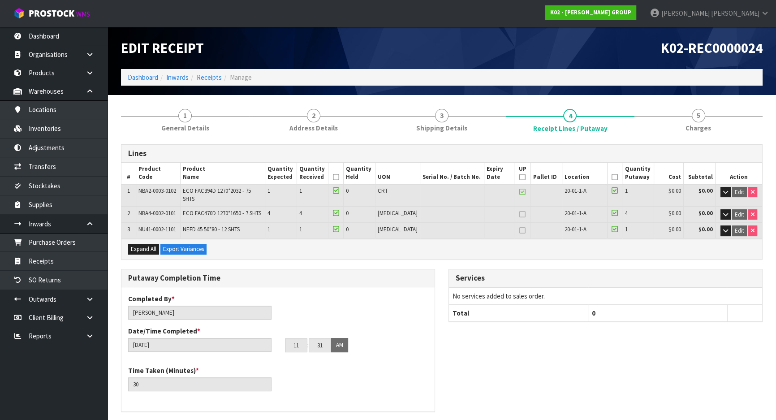
click at [311, 44] on h1 "Edit Receipt" at bounding box center [278, 47] width 314 height 15
click at [131, 75] on link "Dashboard" at bounding box center [143, 77] width 30 height 9
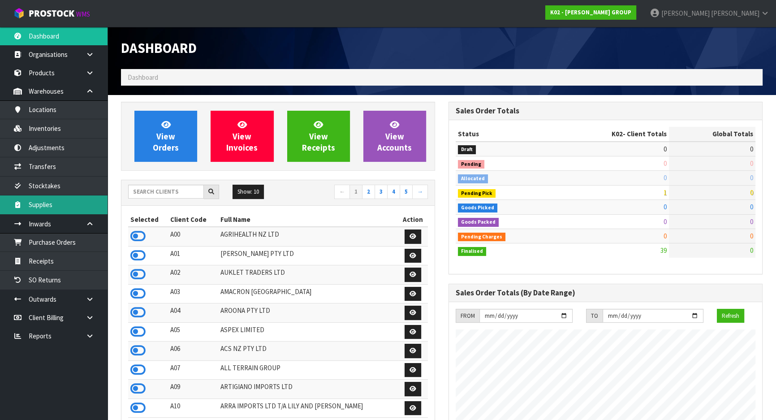
scroll to position [561, 327]
click at [166, 188] on input "text" at bounding box center [166, 192] width 76 height 14
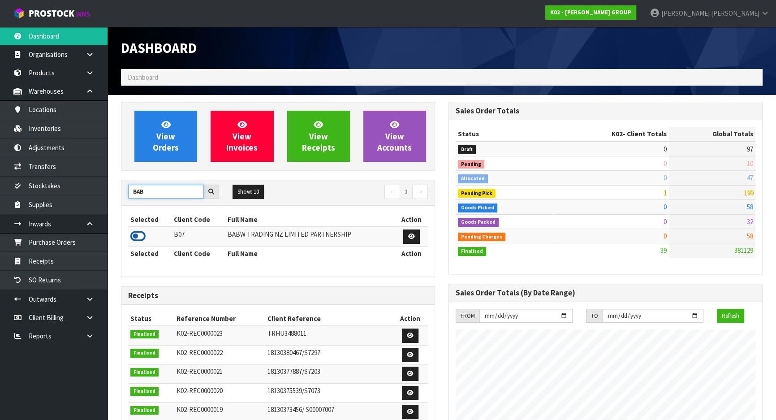
type input "BAB"
click at [140, 234] on icon at bounding box center [137, 235] width 15 height 13
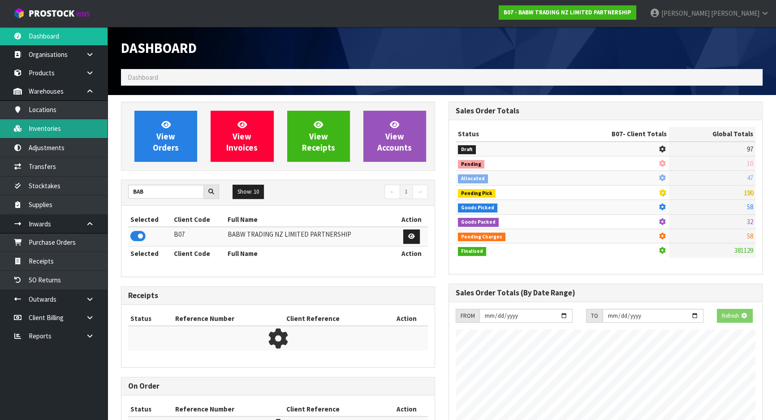
scroll to position [677, 327]
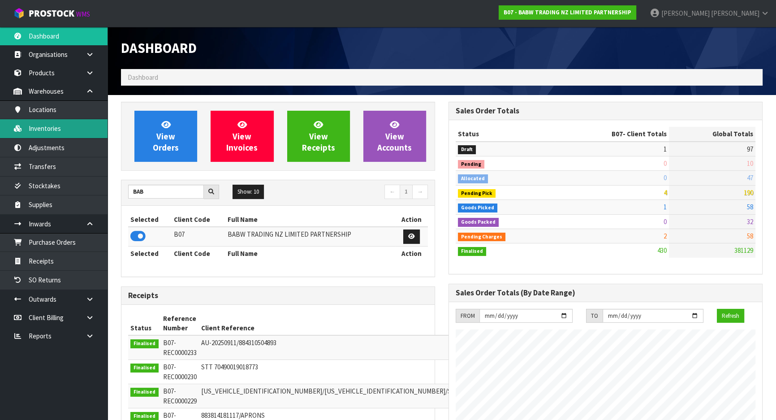
click at [82, 133] on link "Inventories" at bounding box center [54, 128] width 108 height 18
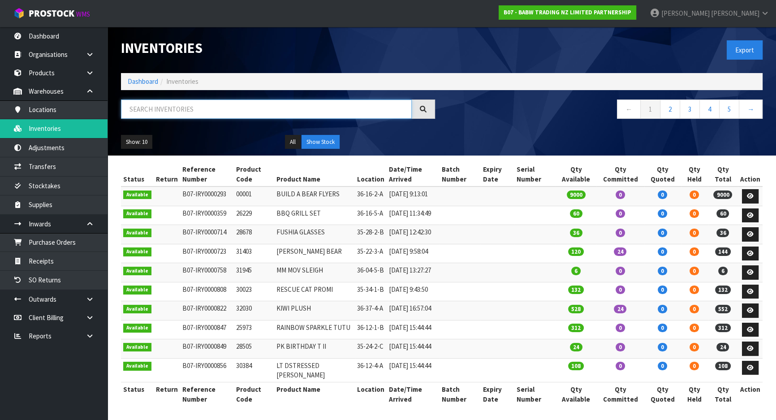
click at [237, 110] on input "text" at bounding box center [266, 108] width 291 height 19
paste input "480118"
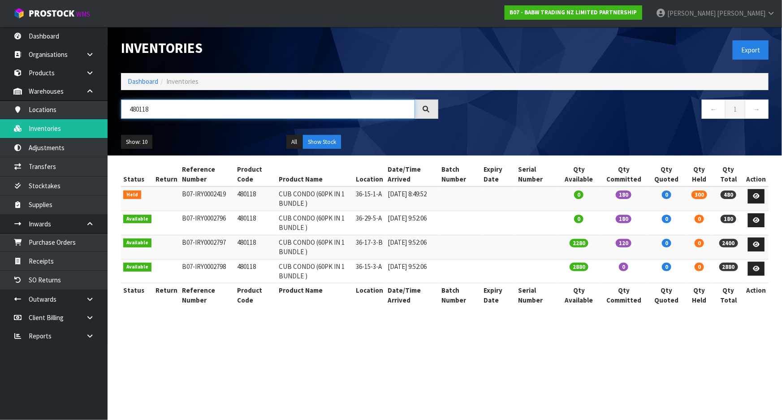
type input "480118"
click at [90, 291] on link at bounding box center [93, 299] width 29 height 18
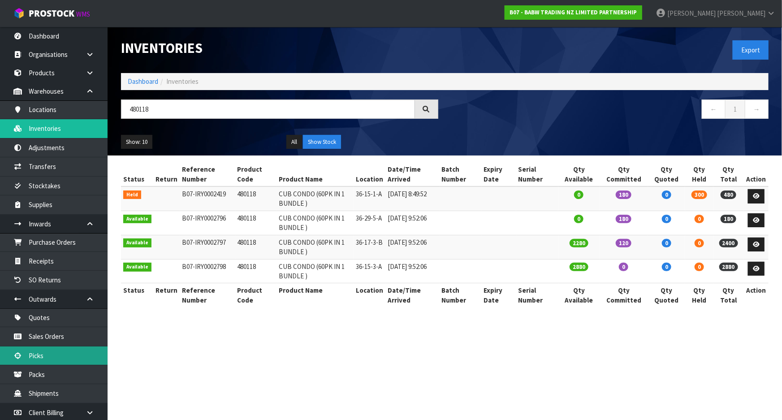
click at [59, 347] on link "Picks" at bounding box center [54, 355] width 108 height 18
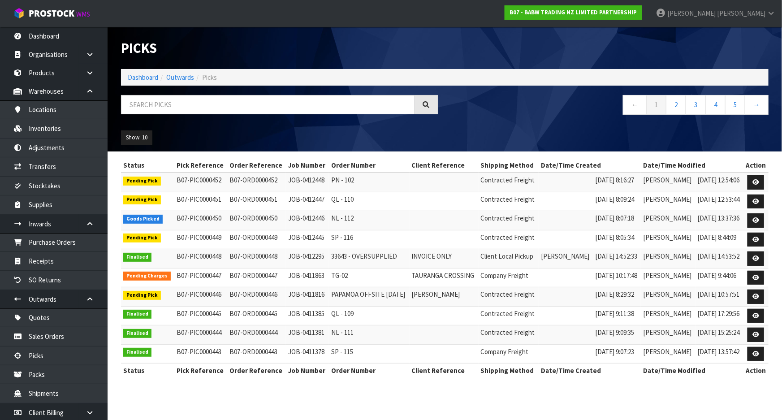
click at [54, 330] on div "Picks Dashboard Outwards Picks ← 1 2 3 4 5 → Show: 10 5 10 25 50 Status Pick Re…" at bounding box center [391, 197] width 782 height 394
click at [52, 334] on link "Sales Orders" at bounding box center [54, 336] width 108 height 18
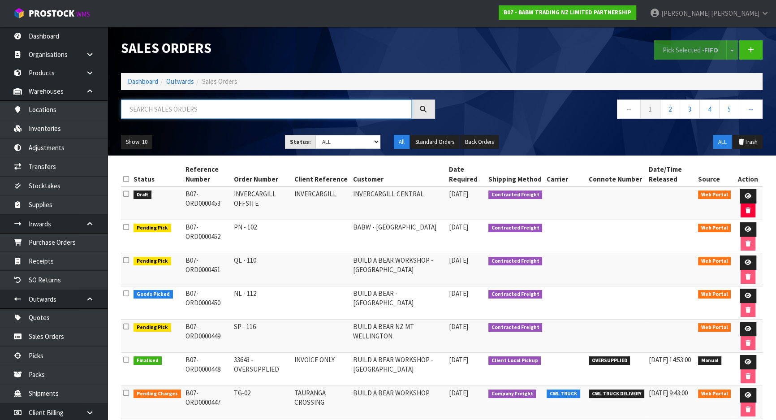
click at [187, 106] on input "text" at bounding box center [266, 108] width 291 height 19
paste input "480118"
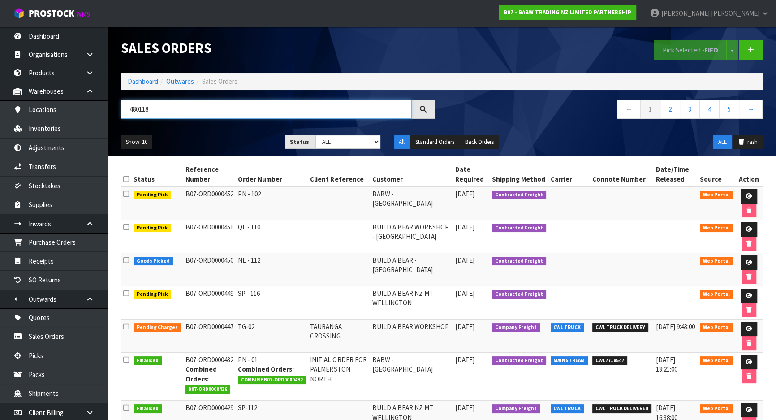
type input "480118"
click at [365, 142] on select "Draft Pending Allocated Pending Pick Goods Picked Goods Packed Pending Charges …" at bounding box center [347, 142] width 65 height 14
select select "string:3"
click at [315, 135] on select "Draft Pending Allocated Pending Pick Goods Picked Goods Packed Pending Charges …" at bounding box center [347, 142] width 65 height 14
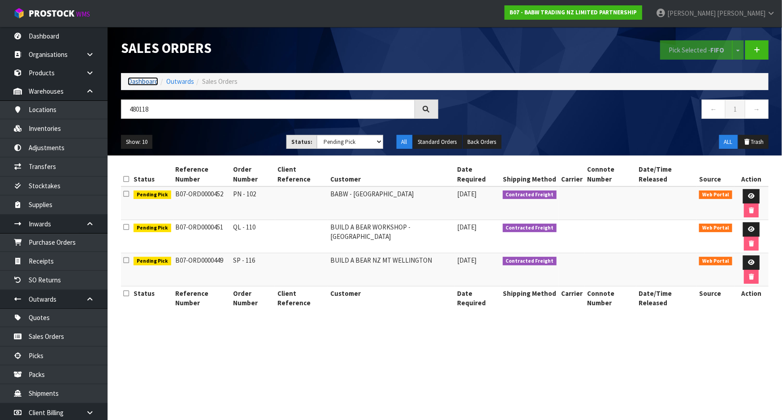
click at [146, 83] on link "Dashboard" at bounding box center [143, 81] width 30 height 9
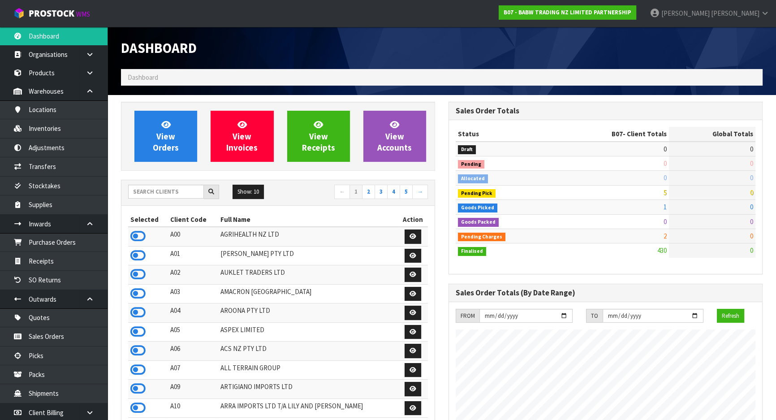
scroll to position [677, 327]
click at [157, 187] on input "text" at bounding box center [166, 192] width 76 height 14
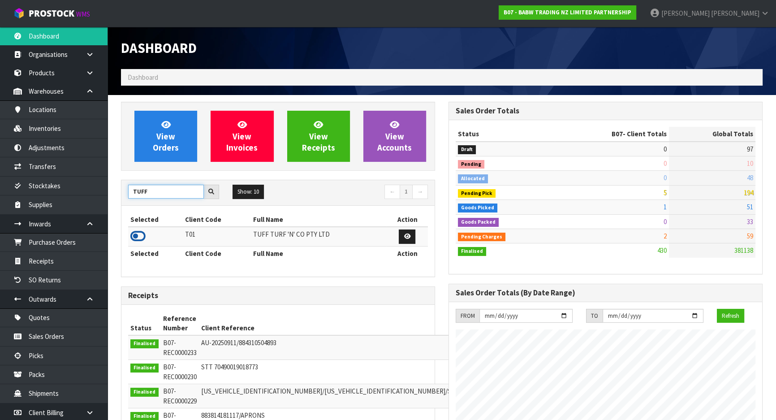
type input "TUFF"
click at [138, 233] on icon at bounding box center [137, 235] width 15 height 13
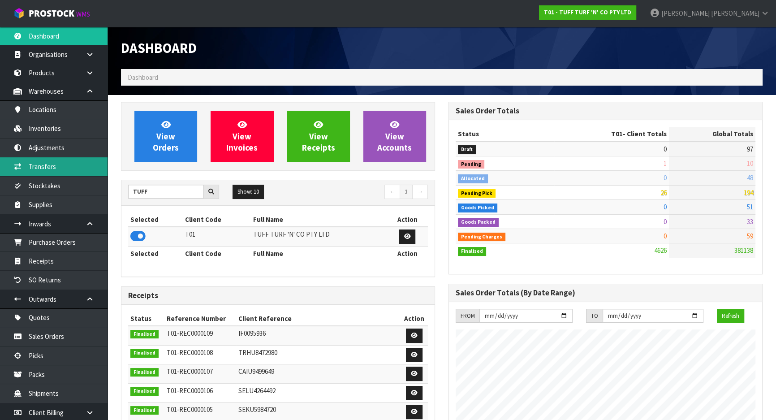
click at [57, 175] on link "Transfers" at bounding box center [54, 166] width 108 height 18
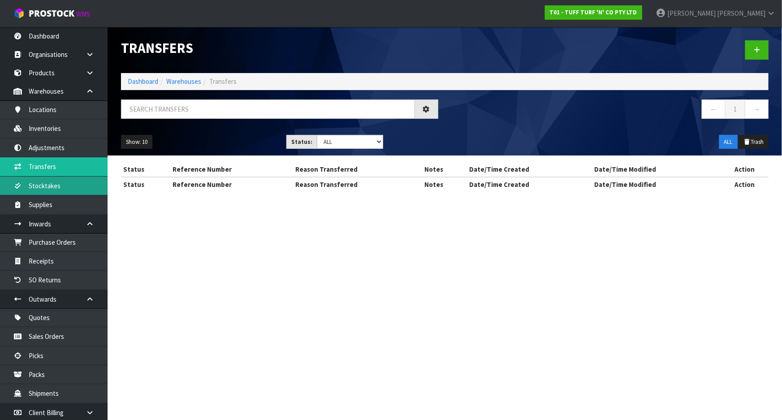
click at [60, 186] on div "Transfers Dashboard Warehouses Transfers ← 1 → Show: 10 5 10 25 50 Status: Draf…" at bounding box center [391, 103] width 782 height 207
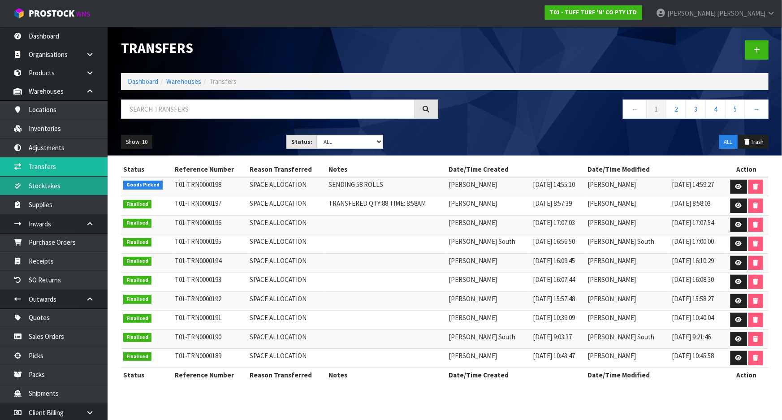
click at [58, 185] on link "Stocktakes" at bounding box center [54, 186] width 108 height 18
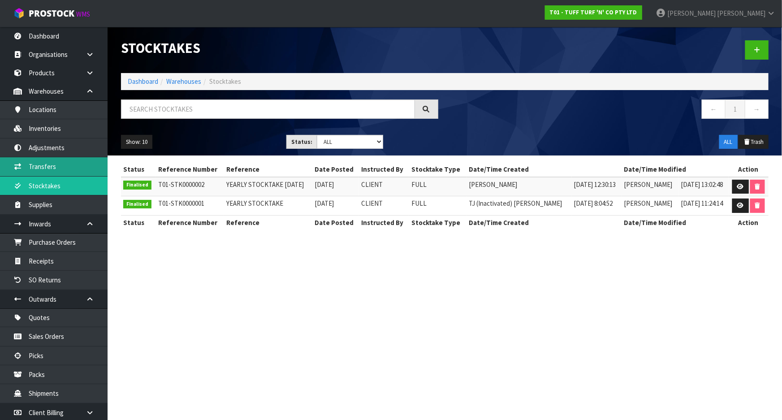
click at [52, 175] on link "Transfers" at bounding box center [54, 166] width 108 height 18
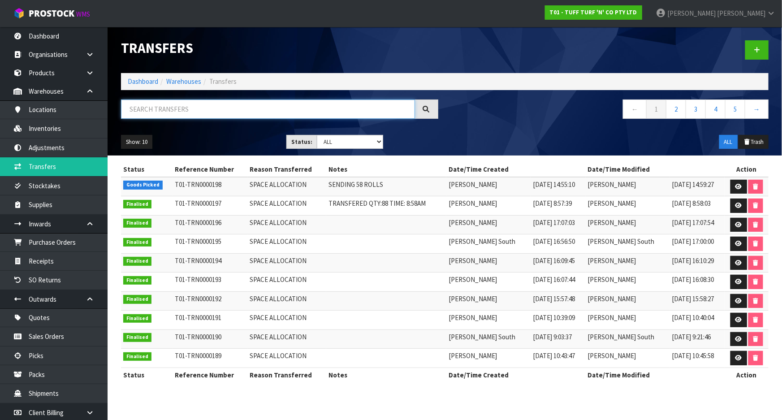
click at [148, 99] on input "text" at bounding box center [268, 108] width 294 height 19
paste input "0077694"
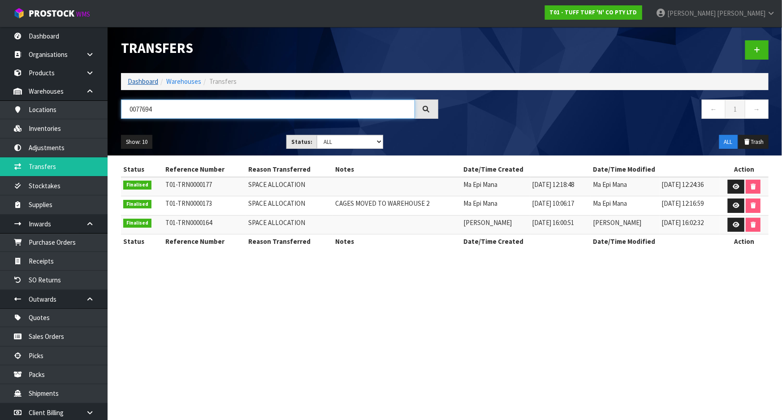
type input "0077694"
click at [143, 82] on link "Dashboard" at bounding box center [143, 81] width 30 height 9
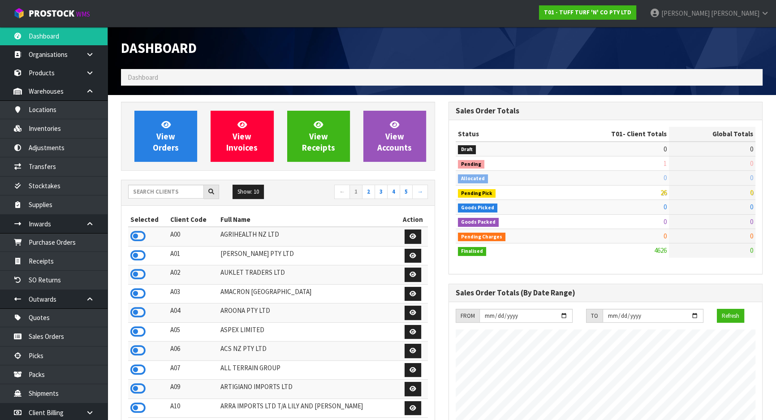
scroll to position [677, 327]
click at [170, 192] on input "text" at bounding box center [166, 192] width 76 height 14
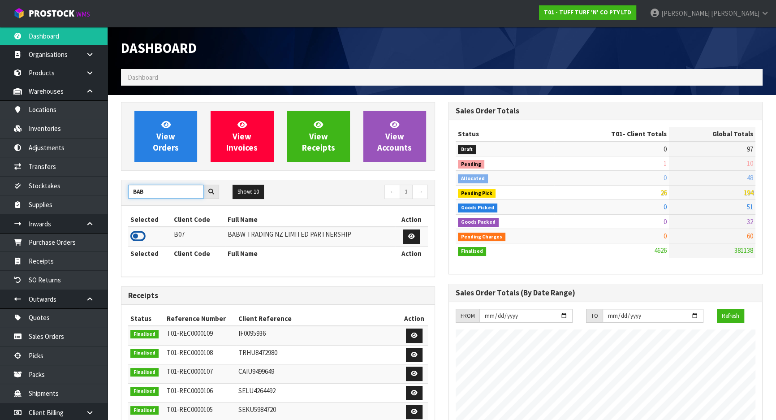
type input "BAB"
click at [139, 237] on icon at bounding box center [137, 235] width 15 height 13
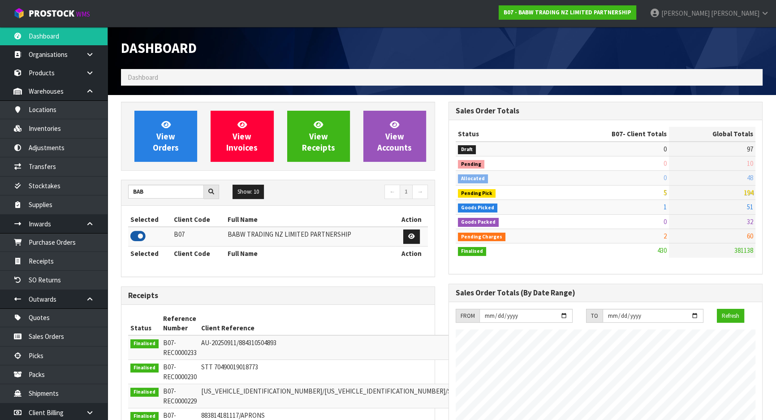
click at [141, 236] on icon at bounding box center [137, 235] width 15 height 13
click at [68, 168] on link "Transfers" at bounding box center [54, 166] width 108 height 18
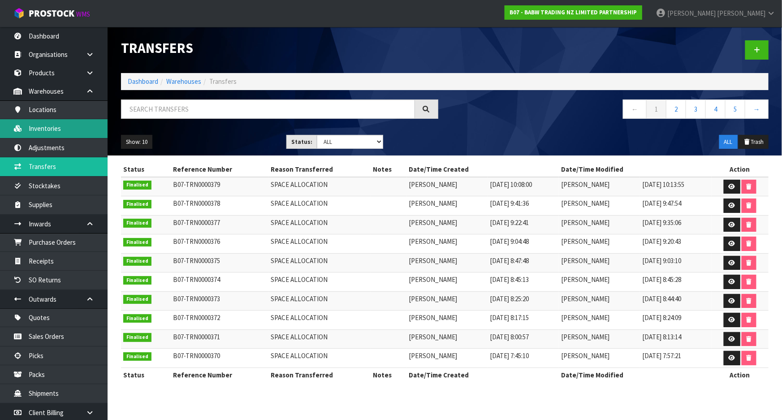
click at [62, 123] on link "Inventories" at bounding box center [54, 128] width 108 height 18
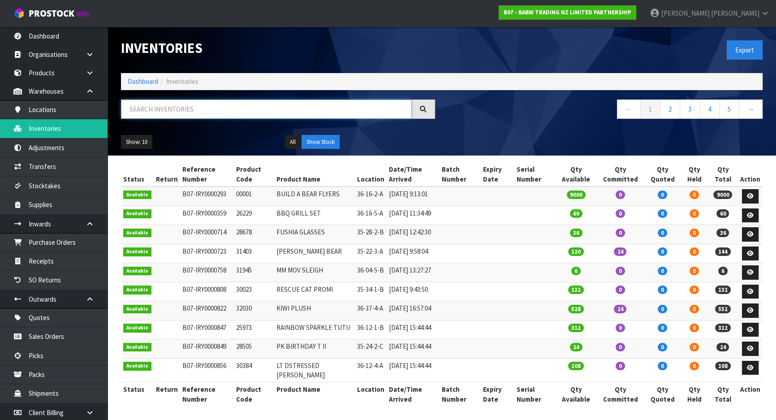
click at [146, 106] on input "text" at bounding box center [266, 108] width 291 height 19
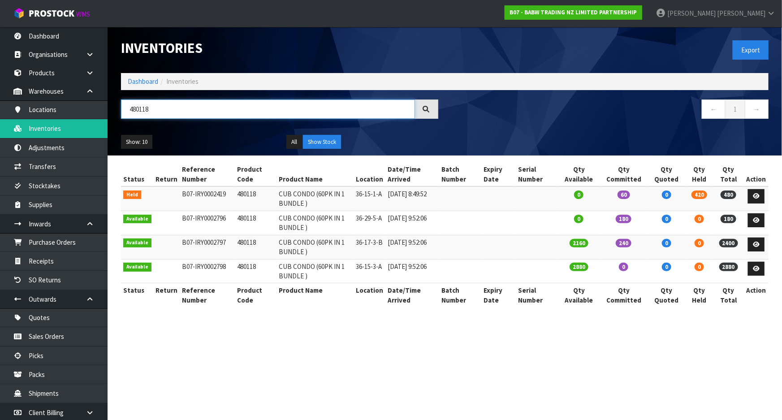
click at [129, 112] on input "480118" at bounding box center [268, 108] width 294 height 19
type input "480118"
click at [175, 107] on input "480118" at bounding box center [268, 108] width 294 height 19
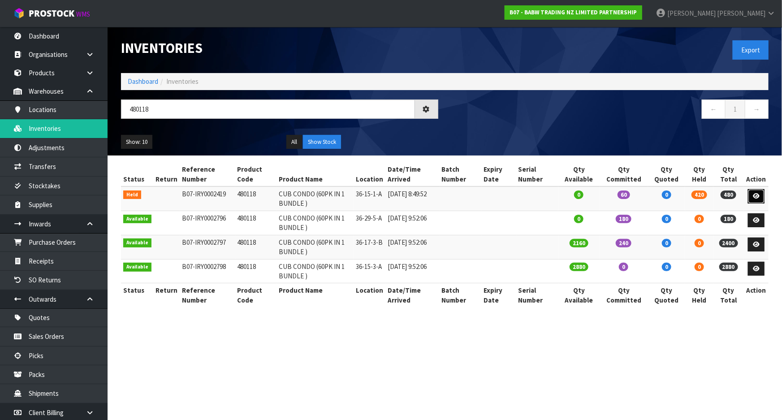
click at [760, 195] on link at bounding box center [756, 196] width 17 height 14
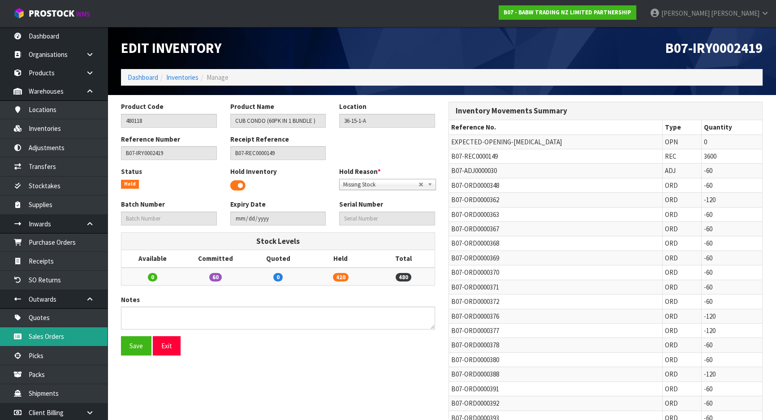
click at [79, 342] on link "Sales Orders" at bounding box center [54, 336] width 108 height 18
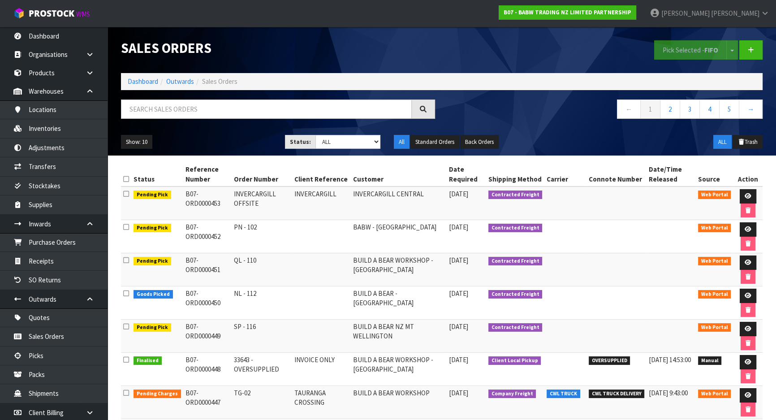
click at [281, 91] on div "Sales Orders Pick Selected - FIFO Split button! FIFO - First In First Out FEFO …" at bounding box center [441, 91] width 655 height 129
click at [274, 107] on input "text" at bounding box center [266, 108] width 291 height 19
paste input "480118"
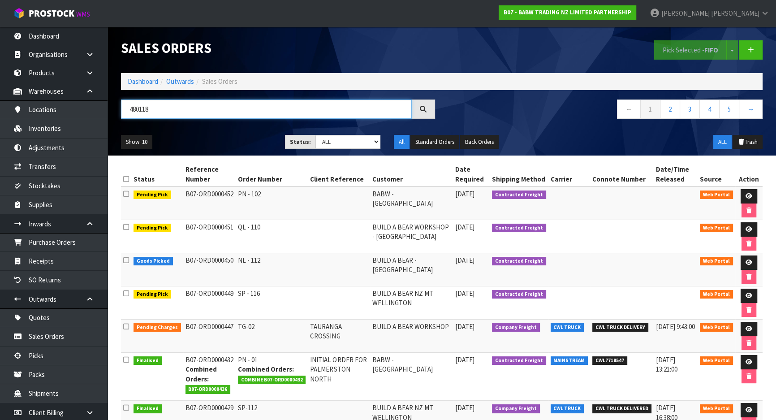
type input "480118"
click at [219, 194] on td "B07-ORD0000452" at bounding box center [209, 203] width 52 height 34
copy tr "B07-ORD0000452"
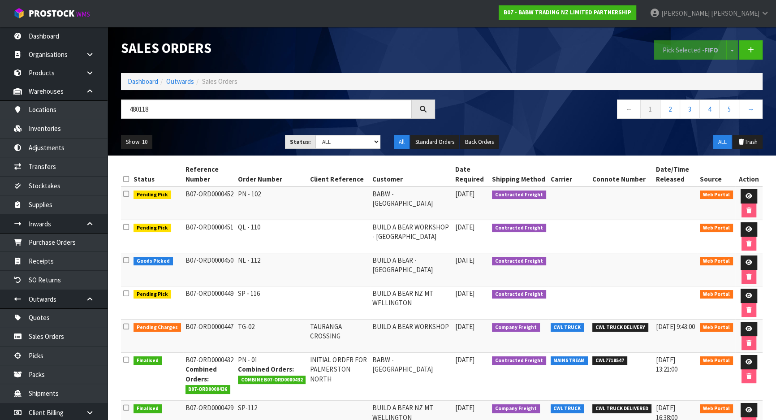
click at [215, 225] on td "B07-ORD0000451" at bounding box center [209, 236] width 52 height 33
copy tr "B07-ORD0000451"
click at [196, 295] on td "B07-ORD0000449" at bounding box center [209, 302] width 52 height 33
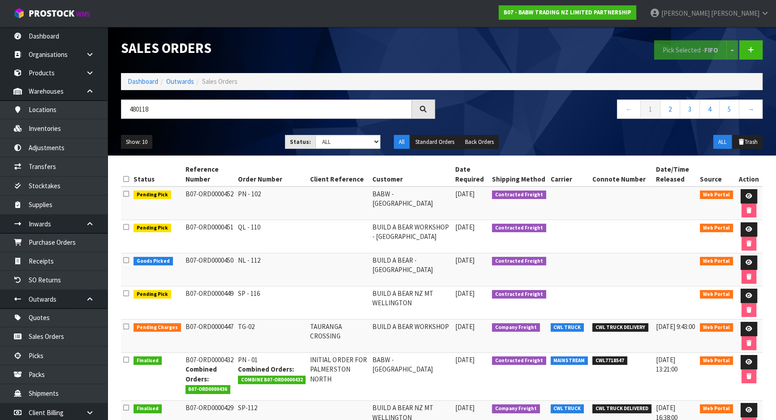
click at [196, 295] on td "B07-ORD0000449" at bounding box center [209, 302] width 52 height 33
copy tr "B07-ORD0000449"
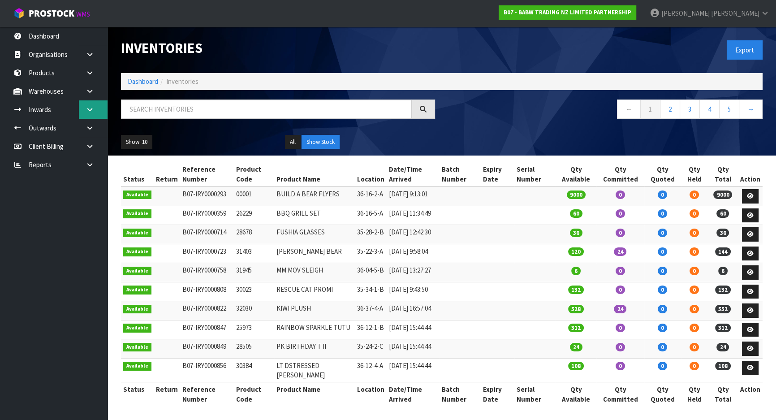
click at [103, 103] on link at bounding box center [93, 109] width 29 height 18
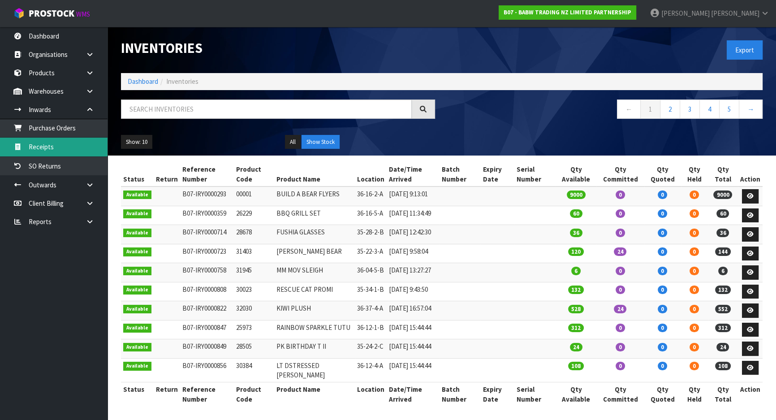
click at [94, 142] on link "Receipts" at bounding box center [54, 147] width 108 height 18
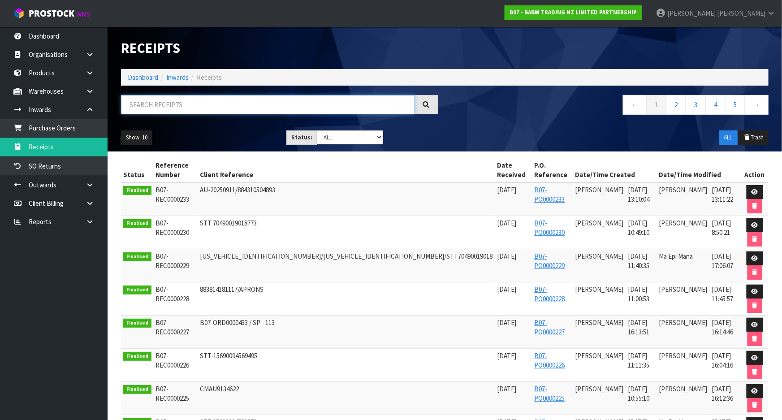
click at [173, 109] on input "text" at bounding box center [268, 104] width 294 height 19
paste input "480118"
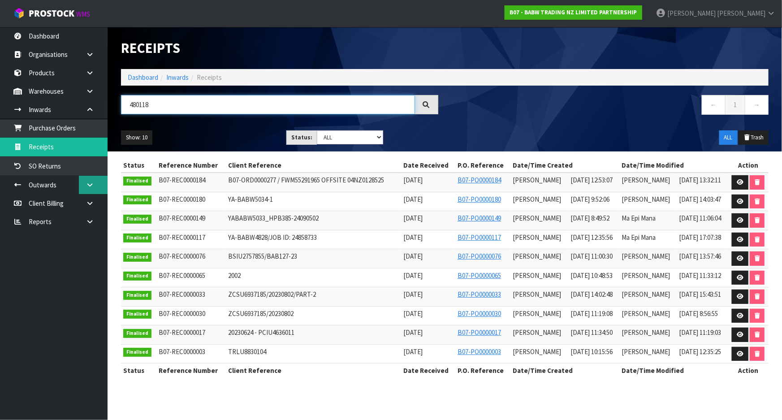
type input "480118"
click at [97, 186] on link at bounding box center [93, 185] width 29 height 18
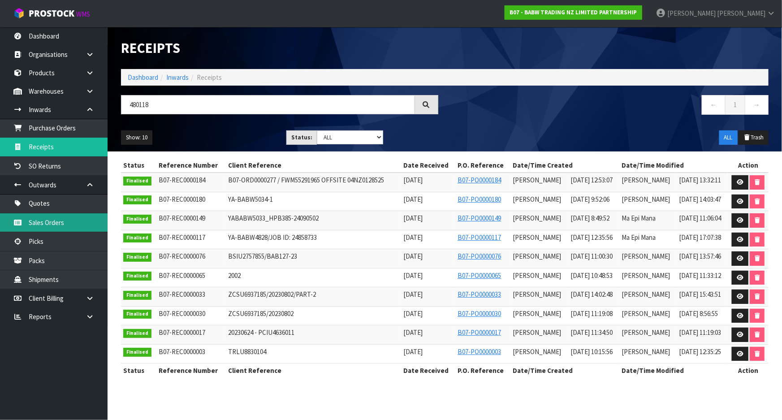
click at [85, 226] on link "Sales Orders" at bounding box center [54, 222] width 108 height 18
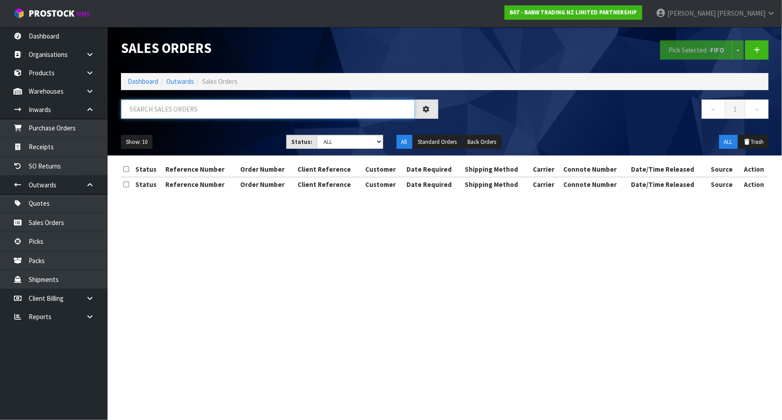
click at [164, 108] on input "text" at bounding box center [268, 108] width 294 height 19
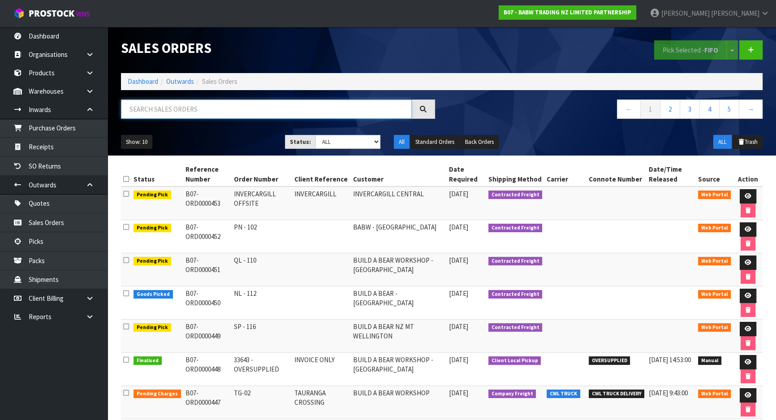
paste input "480118"
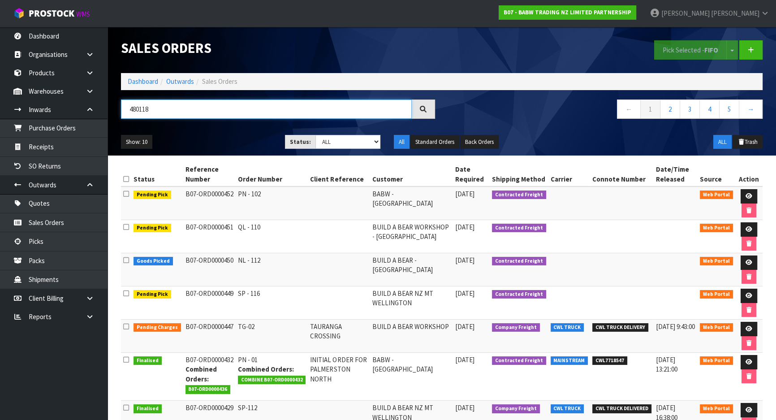
type input "480118"
click at [750, 293] on icon at bounding box center [748, 296] width 7 height 6
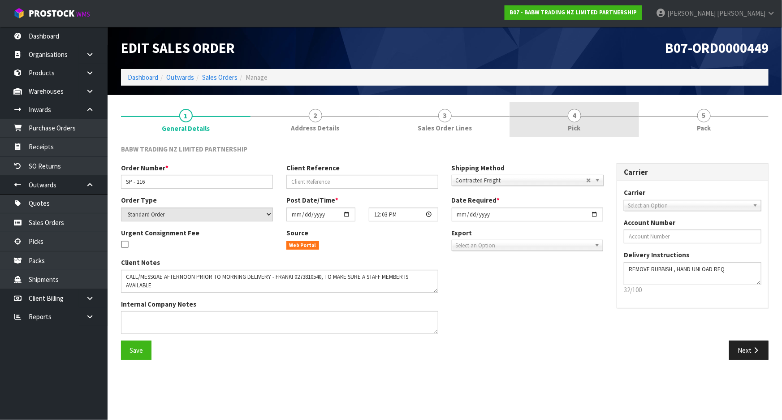
click at [558, 129] on link "4 Pick" at bounding box center [573, 119] width 129 height 35
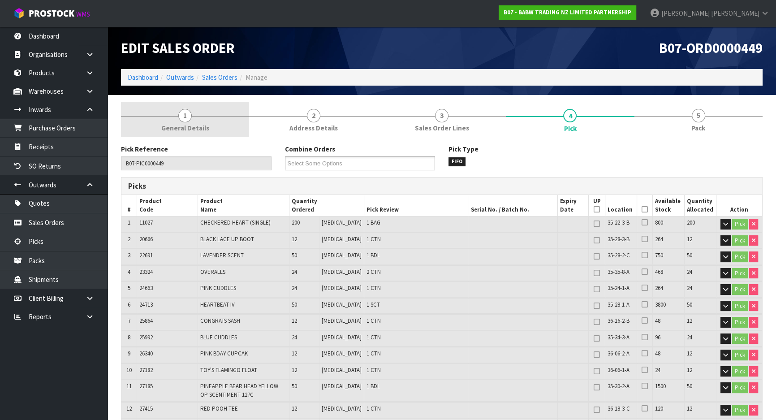
click at [209, 128] on link "1 General Details" at bounding box center [185, 119] width 128 height 35
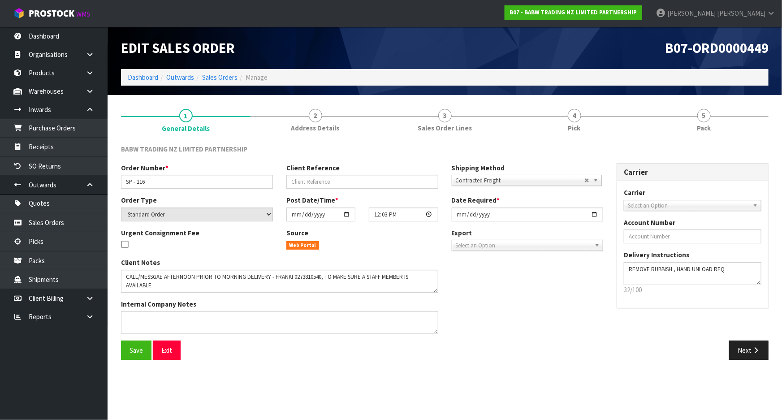
click at [220, 83] on ol "Dashboard Outwards Sales Orders Manage" at bounding box center [444, 77] width 647 height 17
click at [224, 79] on link "Sales Orders" at bounding box center [219, 77] width 35 height 9
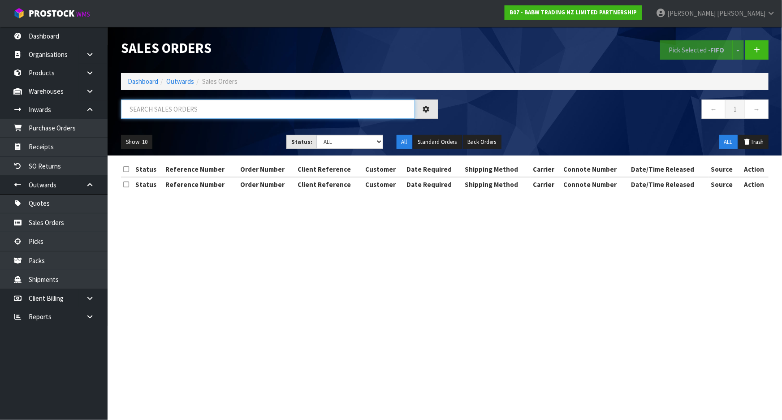
click at [231, 110] on input "text" at bounding box center [268, 108] width 294 height 19
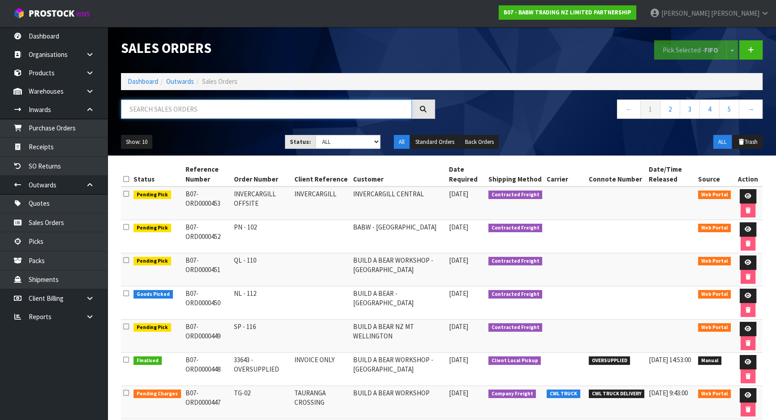
paste input "B07-ORD0000452"
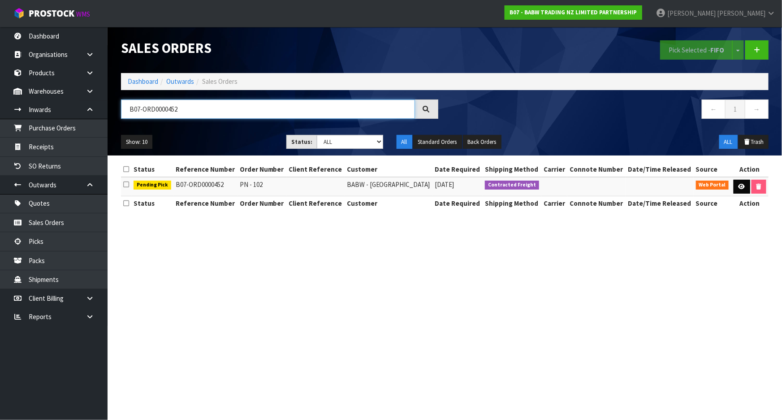
type input "B07-ORD0000452"
click at [743, 185] on icon at bounding box center [741, 187] width 7 height 6
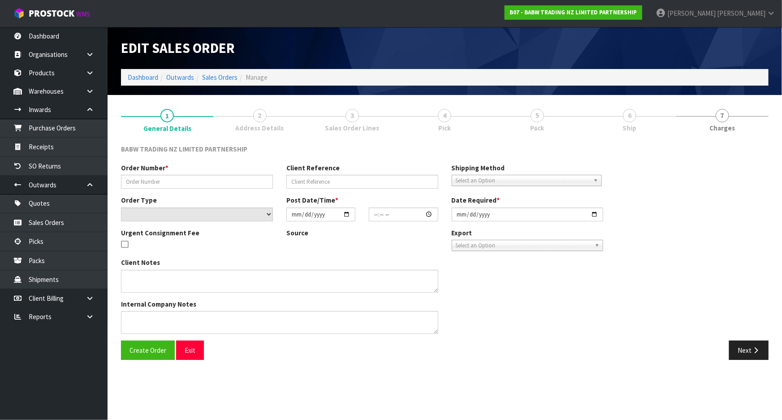
type input "PN - 102"
select select "number:0"
type input "[DATE]"
type input "12:09:00.000"
type input "[DATE]"
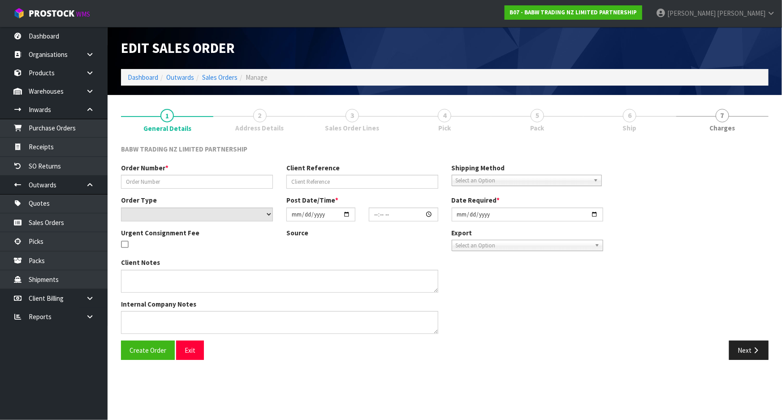
type textarea "CONTACT AS FOLLOWS: TE ARAWA AKURANGI +64 22 504 5782"
type textarea "REMOVED 33712 X 24"
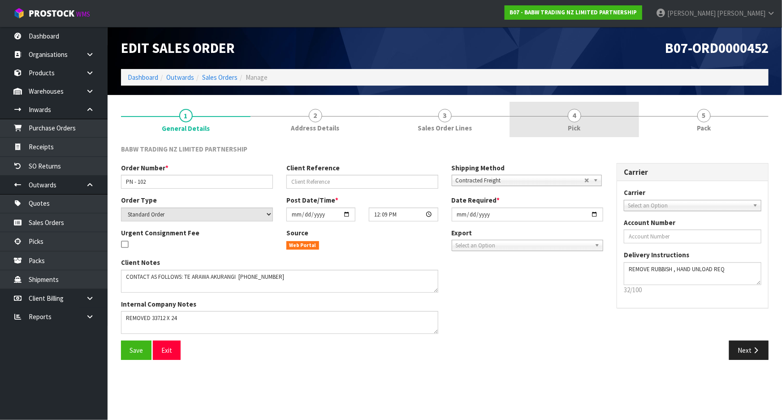
click at [581, 134] on link "4 Pick" at bounding box center [573, 119] width 129 height 35
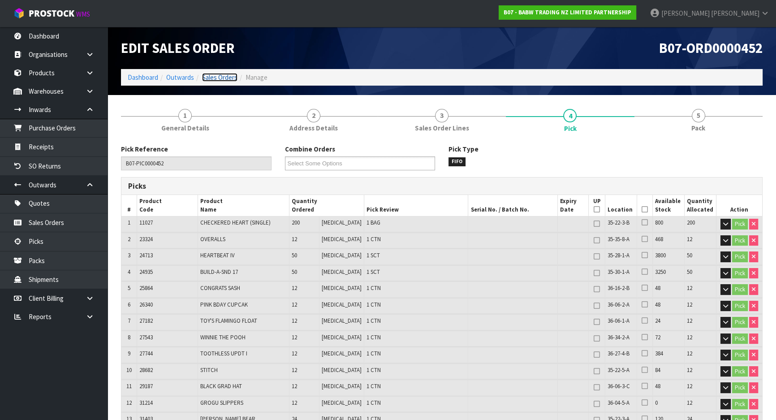
click at [224, 79] on link "Sales Orders" at bounding box center [219, 77] width 35 height 9
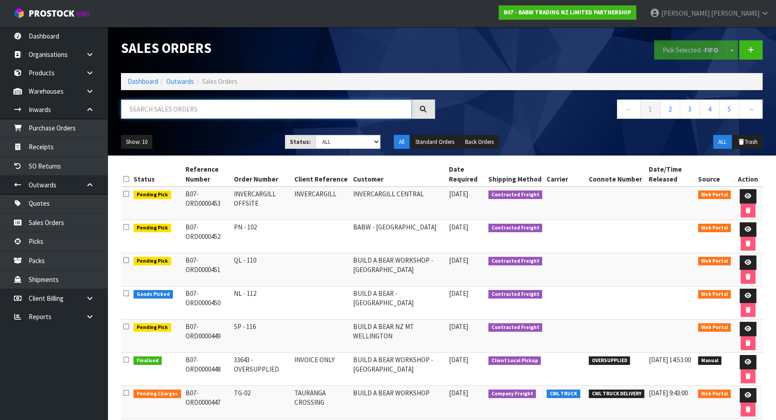
click at [216, 110] on input "text" at bounding box center [266, 108] width 291 height 19
paste input "B07-ORD0000451"
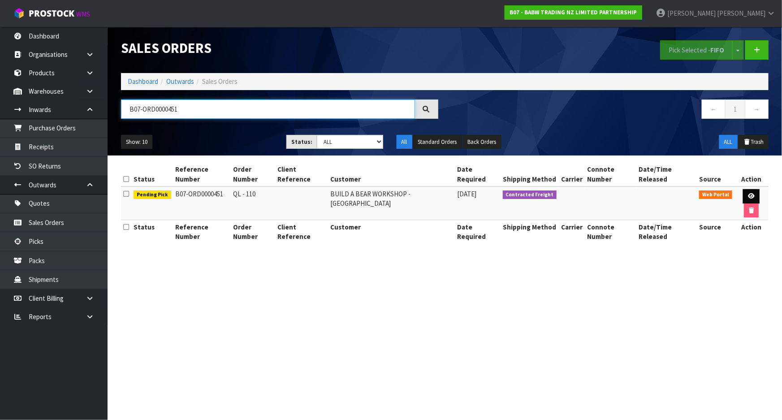
type input "B07-ORD0000451"
click at [743, 189] on link at bounding box center [751, 196] width 17 height 14
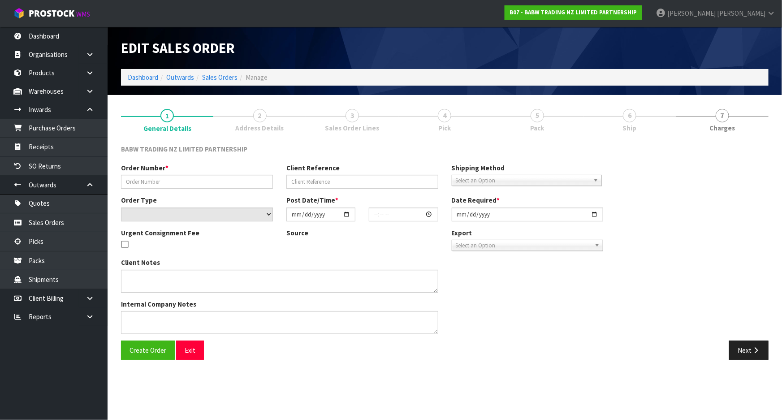
type input "QL - 110"
select select "number:0"
type input "[DATE]"
type input "12:07:00.000"
type input "[DATE]"
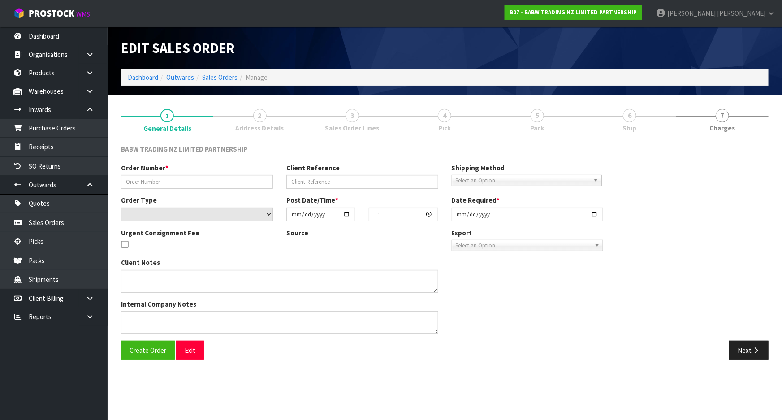
type textarea "DELIVER BETWEEN 8AM AND 8.30AM CALL - SANTANA ON 0221550016 AFTERNOON PRIOR TO …"
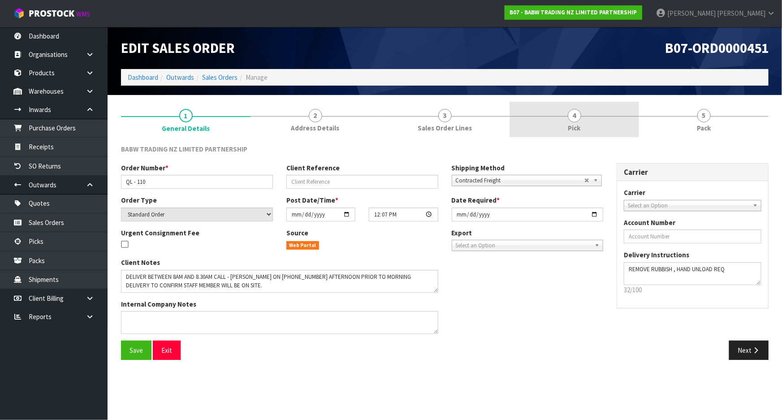
click at [601, 134] on link "4 Pick" at bounding box center [573, 119] width 129 height 35
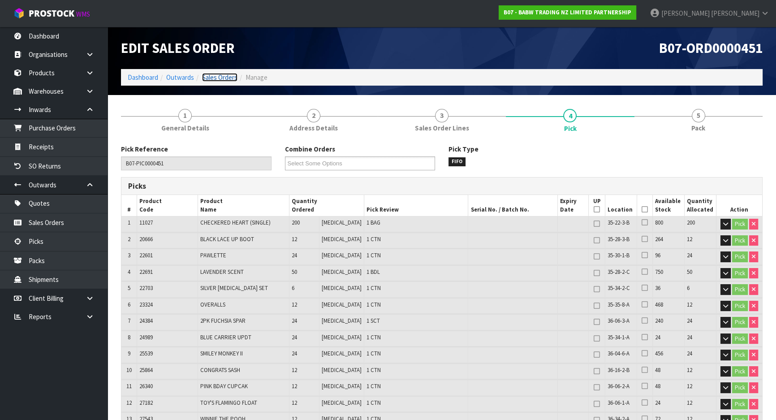
click at [225, 74] on link "Sales Orders" at bounding box center [219, 77] width 35 height 9
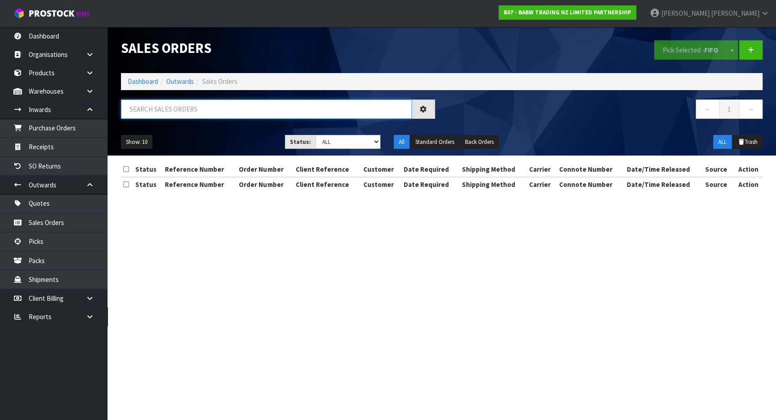
click at [237, 115] on input "text" at bounding box center [266, 108] width 291 height 19
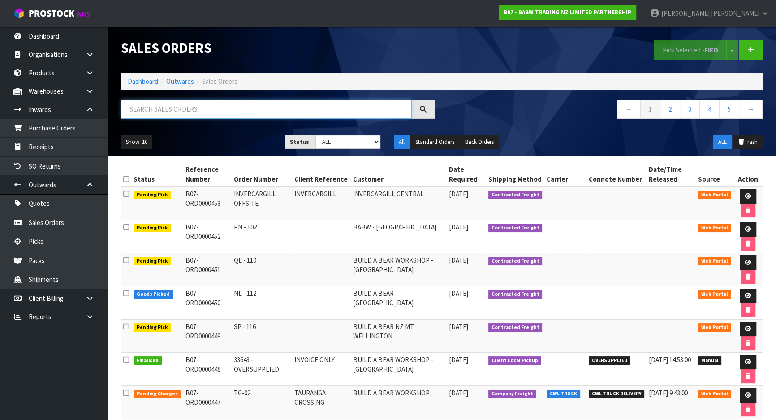
paste input "B07-ORD0000449"
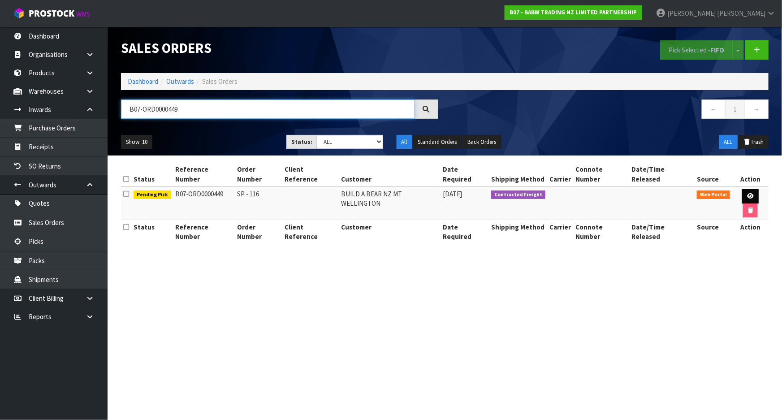
type input "B07-ORD0000449"
click at [747, 193] on icon at bounding box center [750, 196] width 7 height 6
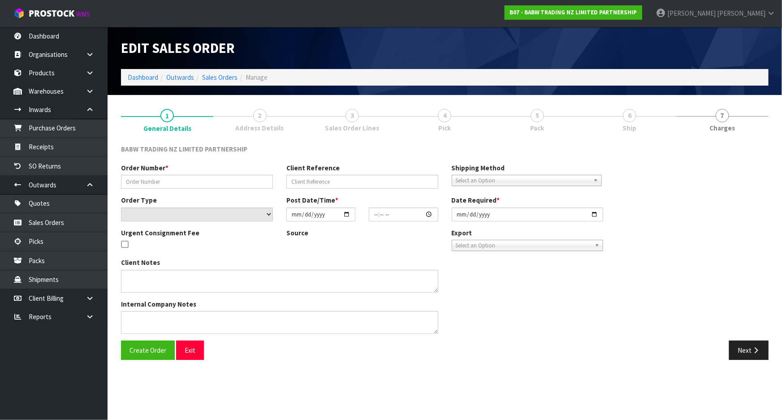
type input "SP - 116"
select select "number:0"
type input "[DATE]"
type input "12:03:00.000"
type input "[DATE]"
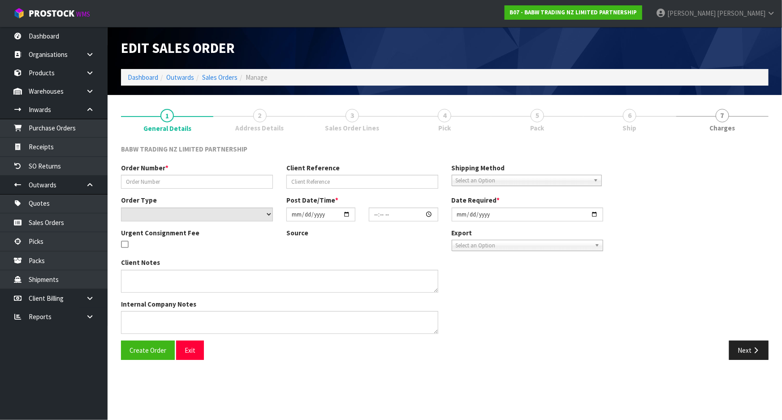
type textarea "CALL/MESSGAE AFTERNOON PRIOR TO MORNING DELIVERY - FRANKI 0273810540, TO MAKE S…"
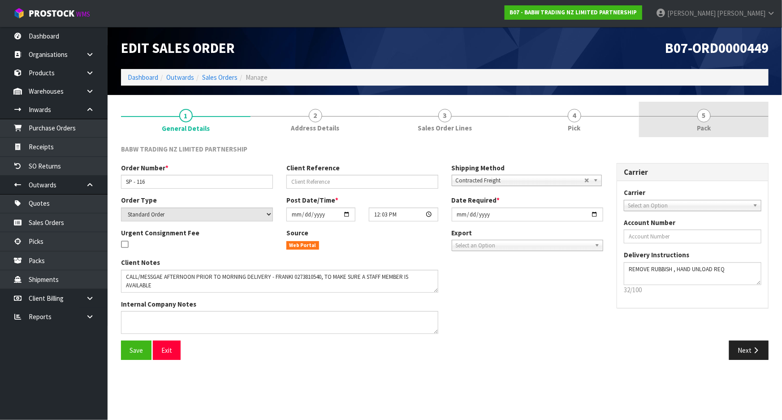
click at [639, 108] on link "5 Pack" at bounding box center [703, 119] width 129 height 35
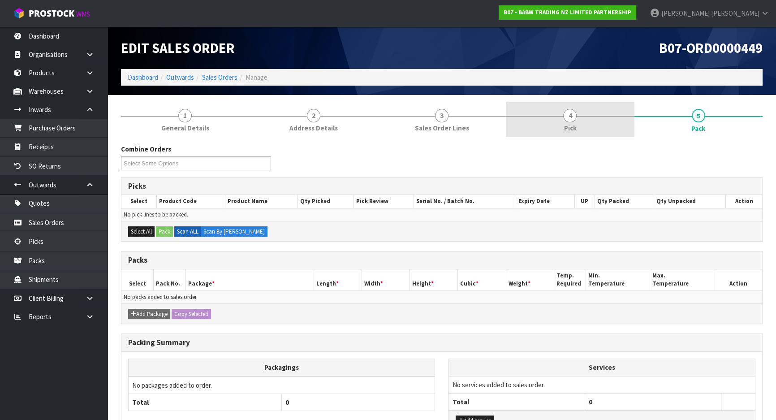
click at [601, 120] on link "4 Pick" at bounding box center [570, 119] width 128 height 35
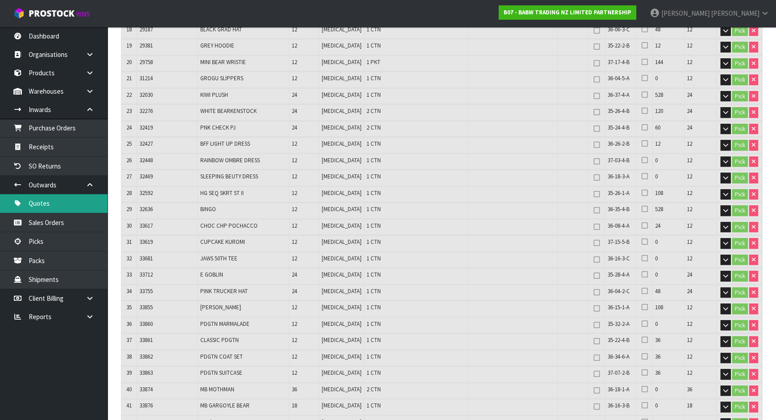
scroll to position [366, 0]
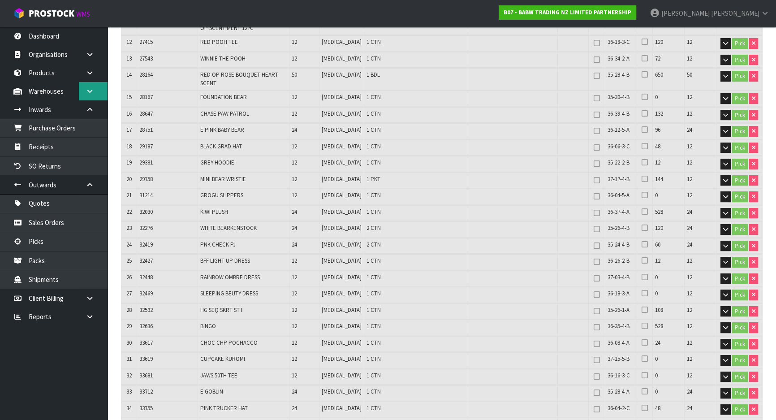
click at [92, 99] on link at bounding box center [93, 91] width 29 height 18
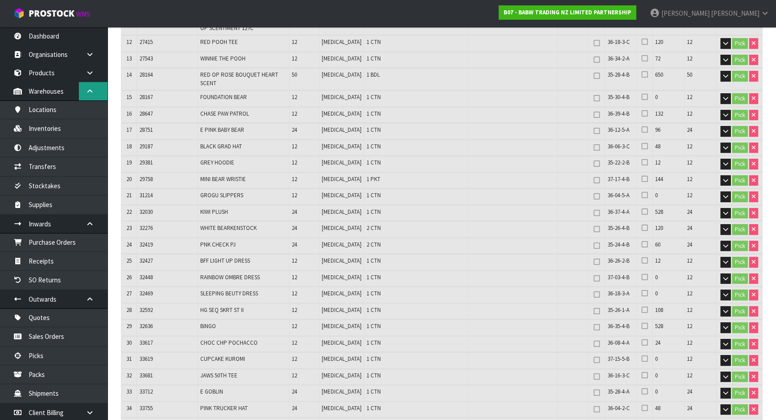
click at [88, 90] on icon at bounding box center [90, 91] width 9 height 7
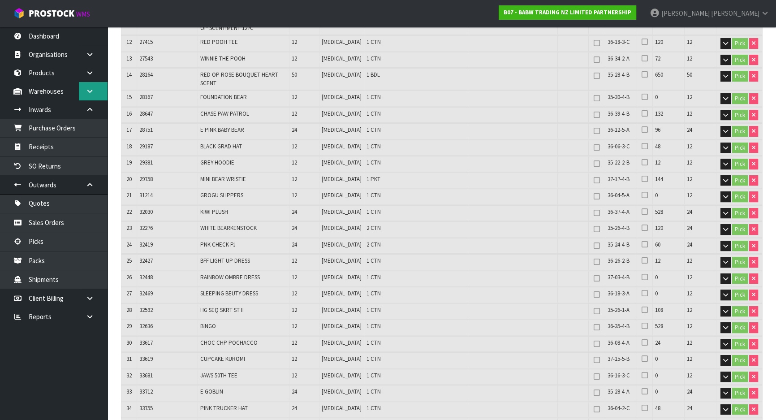
click at [88, 90] on icon at bounding box center [90, 91] width 9 height 7
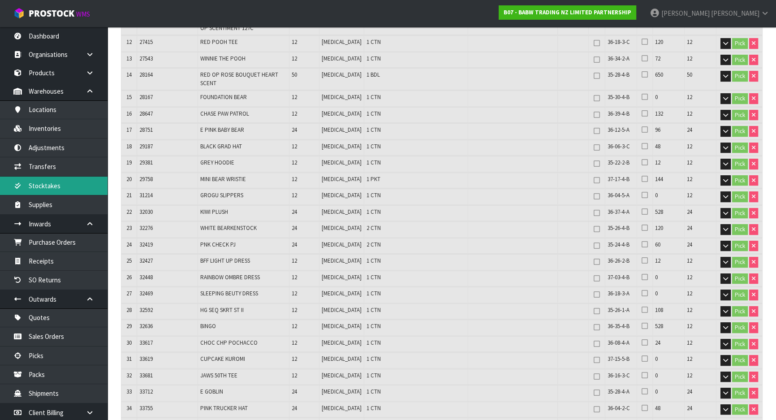
click at [64, 185] on link "Stocktakes" at bounding box center [54, 186] width 108 height 18
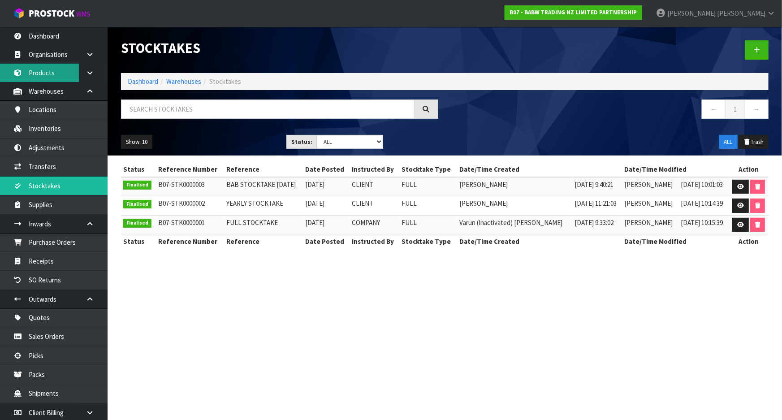
click at [54, 79] on link "Products" at bounding box center [54, 73] width 108 height 18
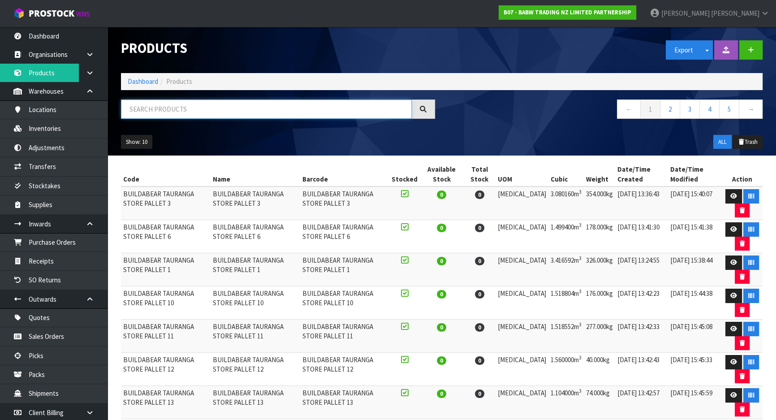
click at [185, 107] on input "text" at bounding box center [266, 108] width 291 height 19
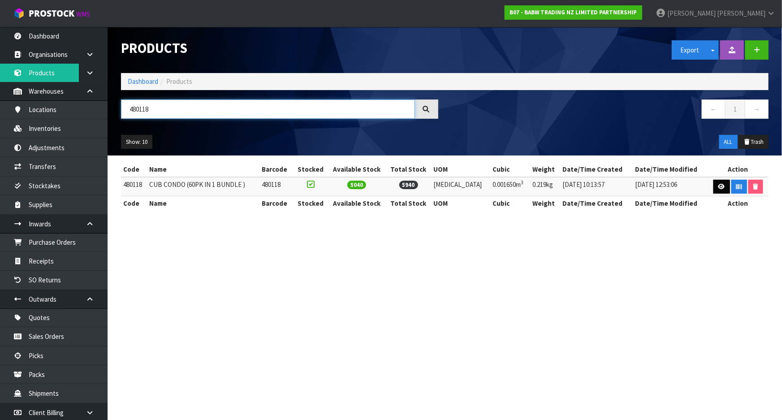
type input "480118"
drag, startPoint x: 720, startPoint y: 184, endPoint x: 680, endPoint y: 185, distance: 40.8
click at [720, 184] on icon at bounding box center [721, 187] width 7 height 6
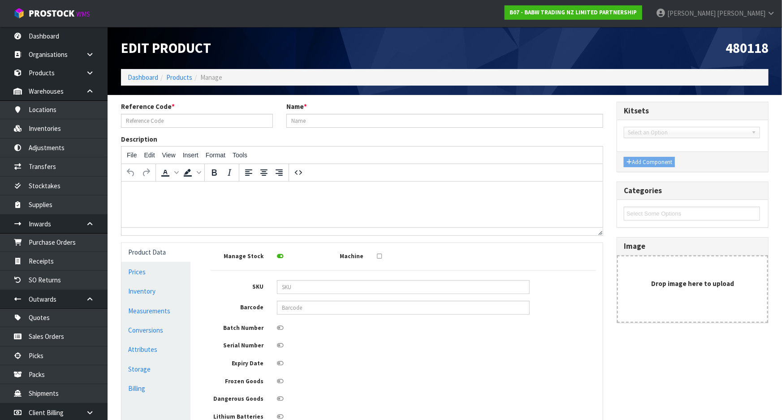
type input "480118"
type input "CUB CONDO (60PK IN 1 BUNDLE )"
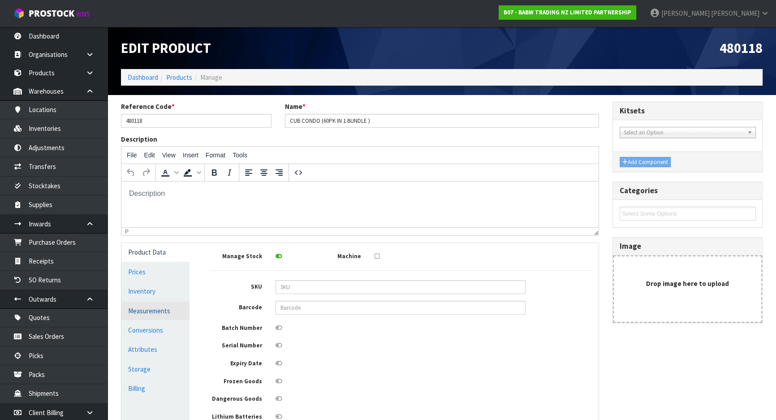
click at [175, 301] on link "Measurements" at bounding box center [155, 310] width 68 height 18
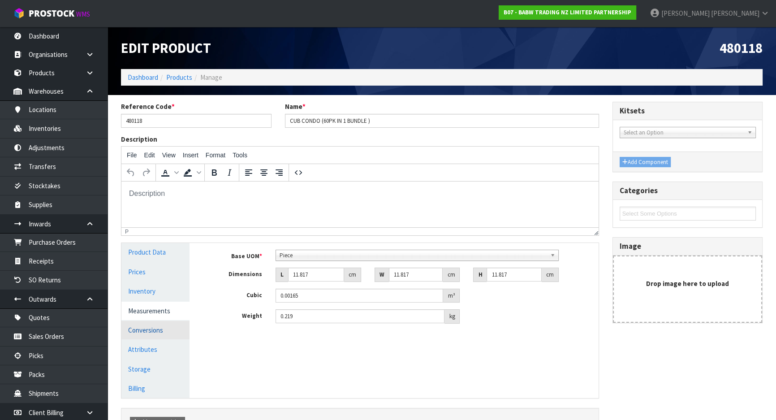
click at [172, 329] on link "Conversions" at bounding box center [155, 330] width 68 height 18
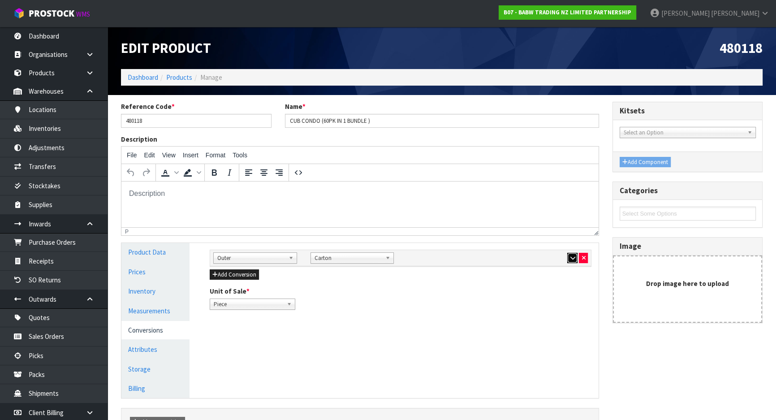
click at [567, 256] on button "button" at bounding box center [572, 258] width 10 height 11
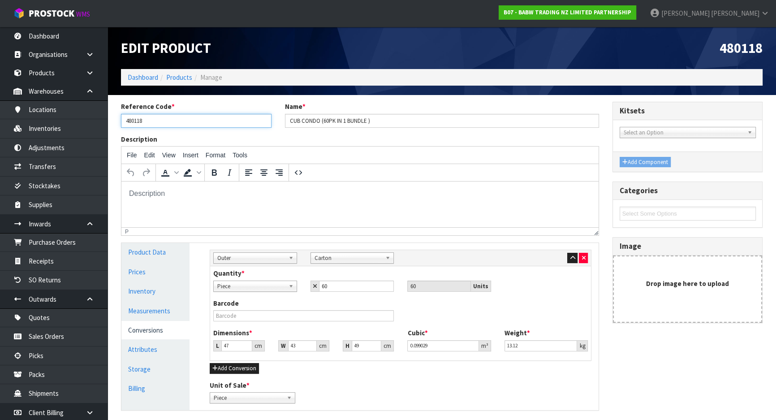
click at [178, 117] on input "480118" at bounding box center [196, 121] width 151 height 14
click at [46, 122] on link "Inventories" at bounding box center [54, 128] width 108 height 18
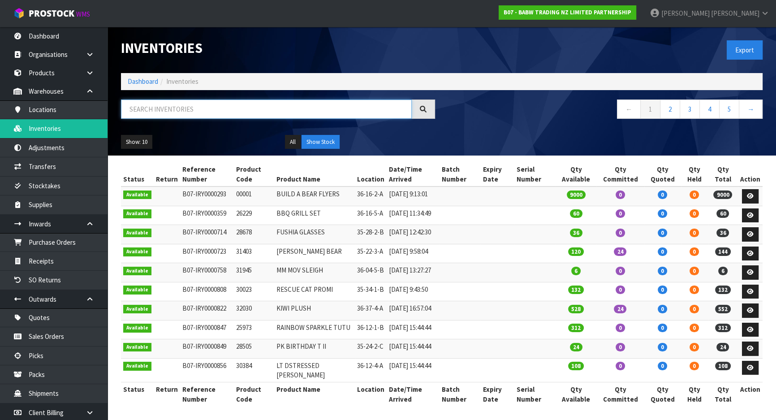
click at [170, 113] on input "text" at bounding box center [266, 108] width 291 height 19
paste input "480118"
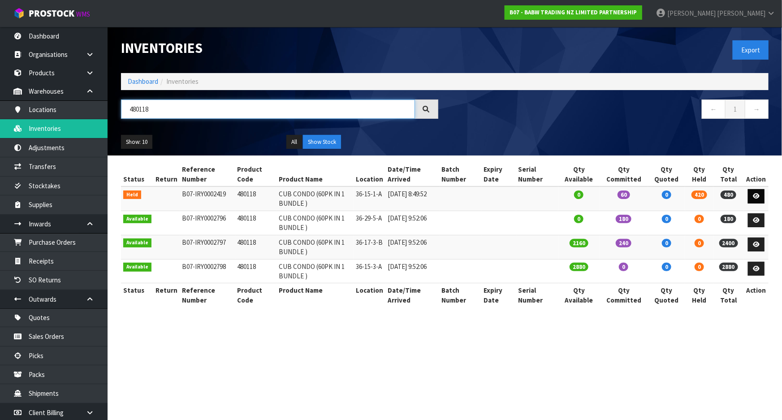
type input "480118"
click at [755, 195] on icon at bounding box center [756, 196] width 7 height 6
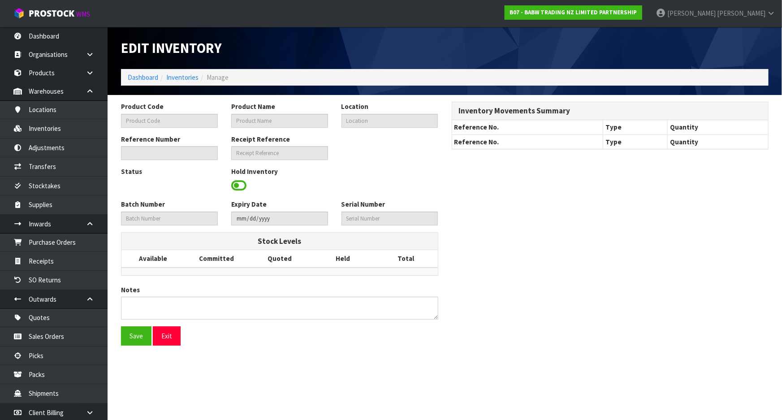
type input "480118"
type input "CUB CONDO (60PK IN 1 BUNDLE )"
type input "36-15-1-A"
type input "B07-IRY0002419"
type input "B07-REC0000149"
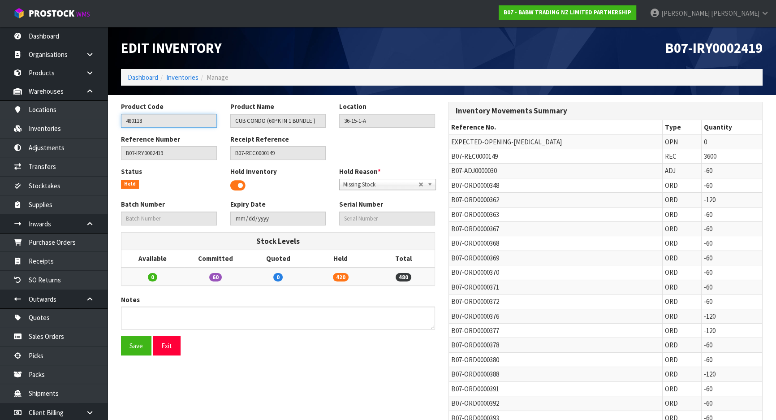
click at [177, 122] on input "480118" at bounding box center [169, 121] width 96 height 14
click at [187, 77] on link "Inventories" at bounding box center [182, 77] width 32 height 9
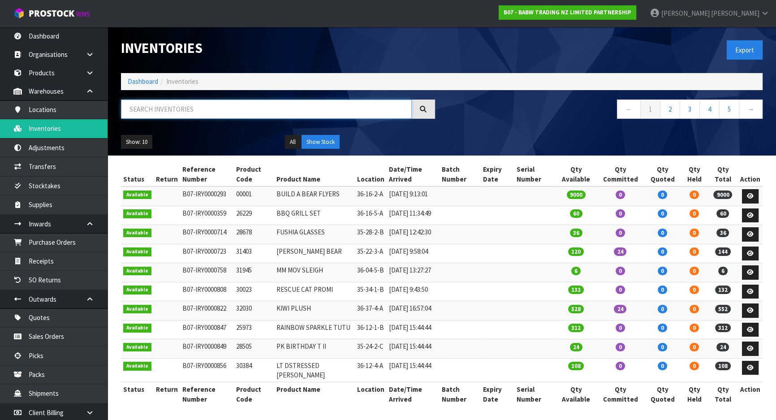
click at [197, 101] on input "text" at bounding box center [266, 108] width 291 height 19
paste input "480118"
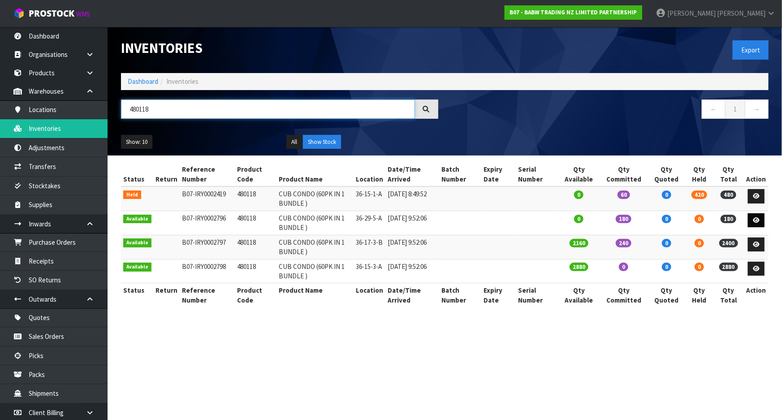
type input "480118"
click at [759, 219] on icon at bounding box center [756, 220] width 7 height 6
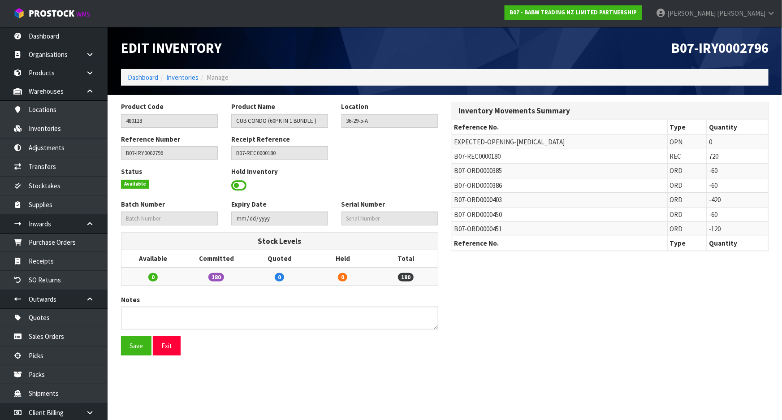
click at [475, 201] on span "B07-ORD0000403" at bounding box center [478, 199] width 48 height 9
copy tr "B07-ORD0000403"
click at [74, 333] on link "Sales Orders" at bounding box center [54, 336] width 108 height 18
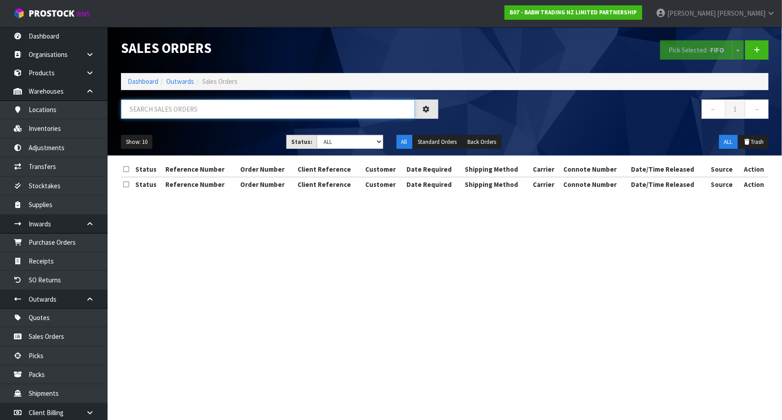
click at [253, 113] on input "text" at bounding box center [268, 108] width 294 height 19
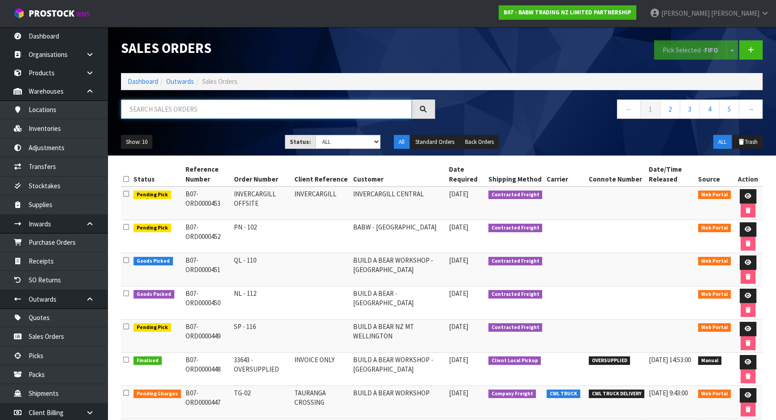
paste input "B07-ORD0000403"
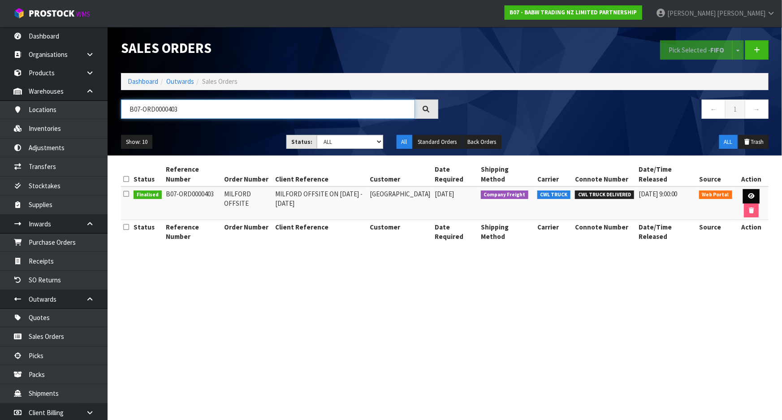
type input "B07-ORD0000403"
click at [753, 196] on icon at bounding box center [751, 196] width 7 height 6
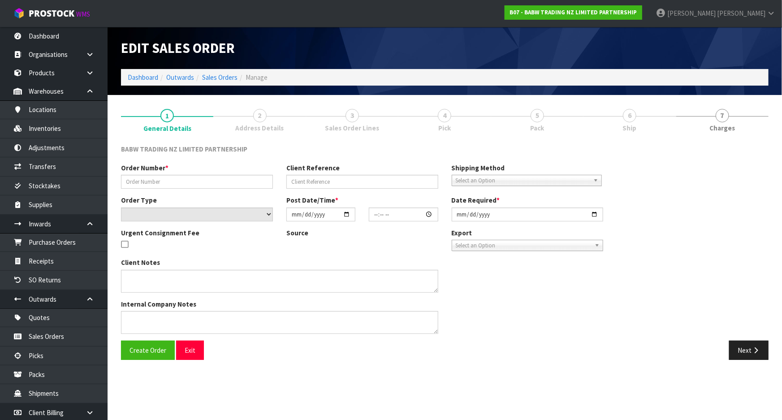
type input "MILFORD OFFSITE"
type input "MILFORD OFFSITE ON 07/07/25 - MONDAY"
select select "number:0"
type input "2025-06-26"
type input "10:29:00.000"
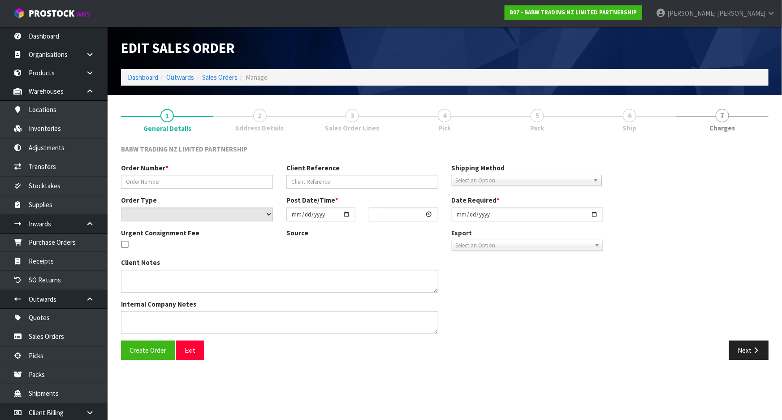
type input "2025-07-07"
type textarea "DELIVERIES MUST BE MADE MONDAY TO FRIDAY BETWEEN 9AM AND 5PM. DELIVERIES TO BE …"
type textarea "DIRECT LINE FOR JESSICA JOBLIN IS 022 541 5282"
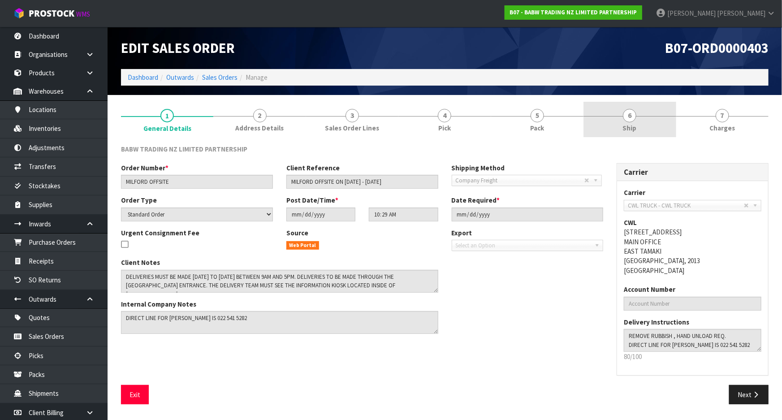
click at [652, 126] on link "6 Ship" at bounding box center [629, 119] width 92 height 35
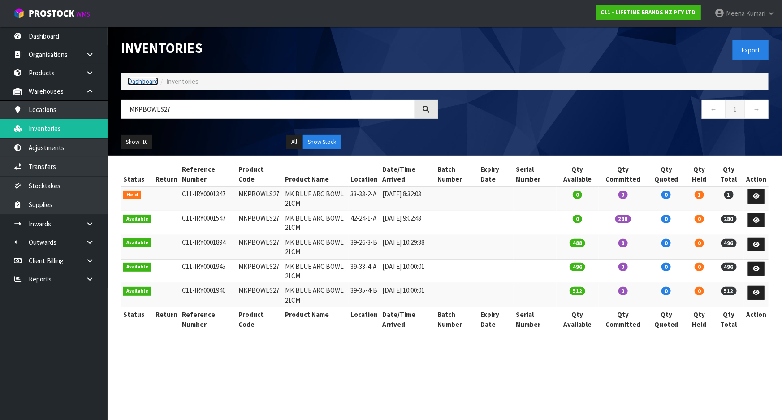
click at [152, 80] on link "Dashboard" at bounding box center [143, 81] width 30 height 9
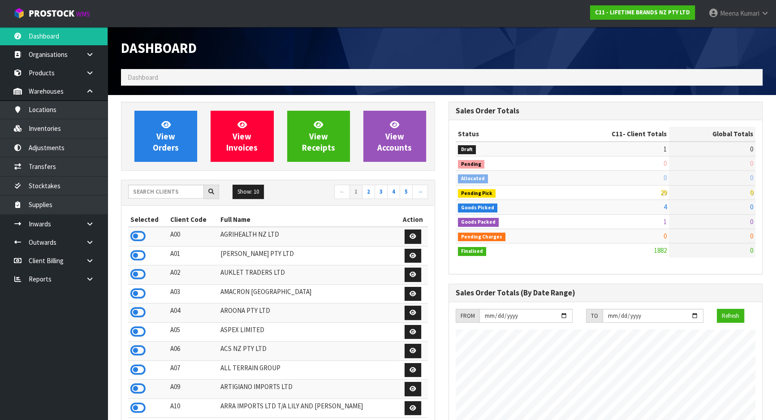
scroll to position [677, 327]
click at [168, 189] on input "text" at bounding box center [166, 192] width 76 height 14
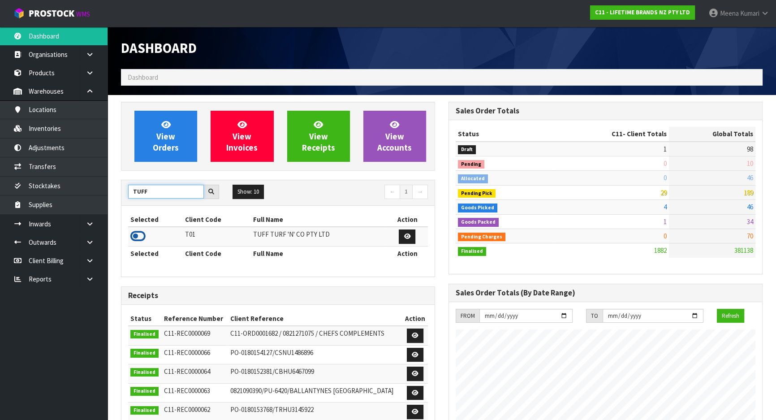
type input "TUFF"
click at [141, 237] on icon at bounding box center [137, 235] width 15 height 13
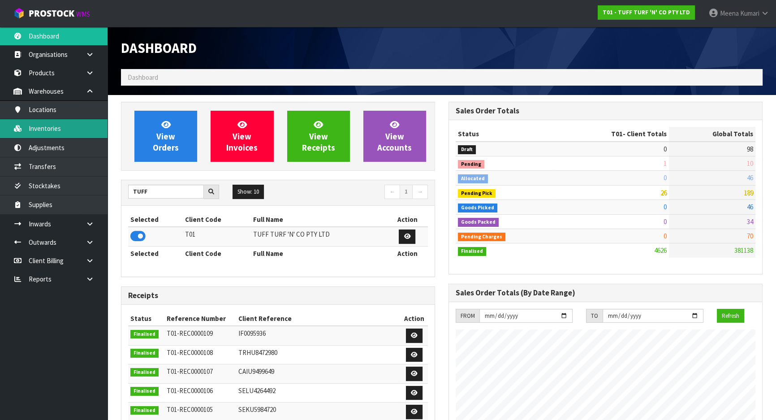
click at [99, 127] on link "Inventories" at bounding box center [54, 128] width 108 height 18
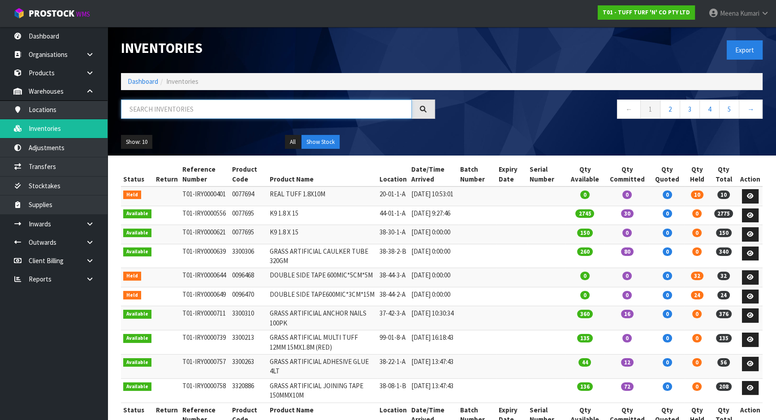
click at [202, 103] on input "text" at bounding box center [266, 108] width 291 height 19
paste input "0077694"
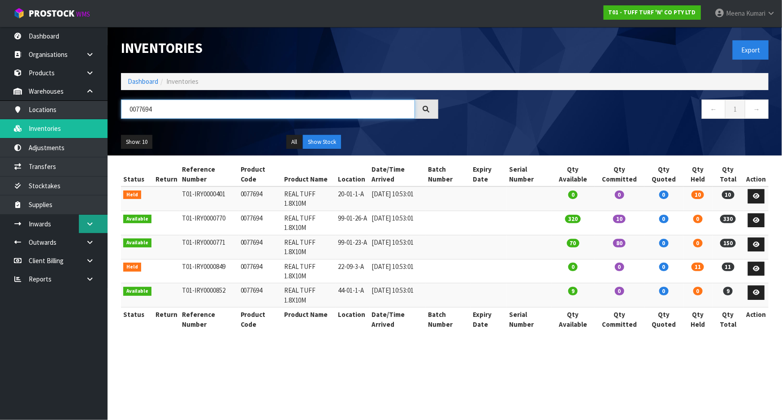
type input "0077694"
click at [83, 224] on link at bounding box center [93, 224] width 29 height 18
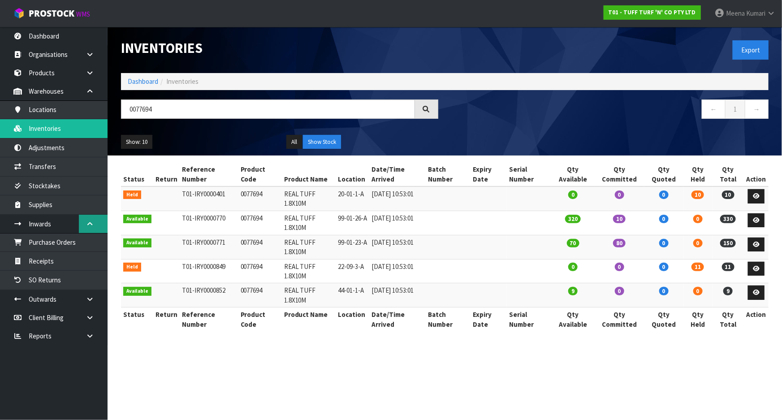
click at [83, 224] on link at bounding box center [93, 224] width 29 height 18
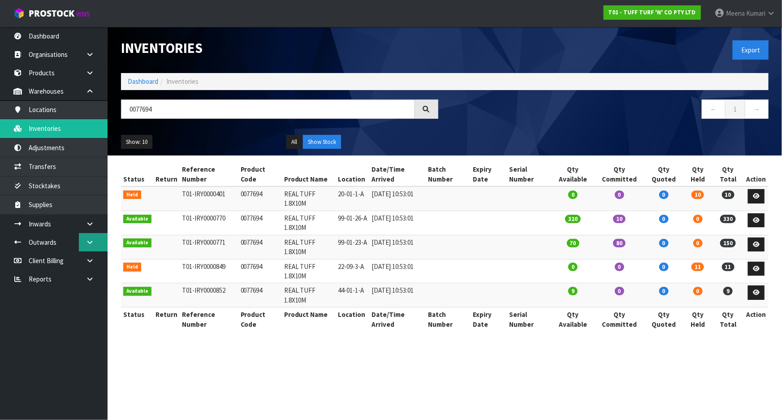
click at [89, 241] on icon at bounding box center [90, 242] width 9 height 7
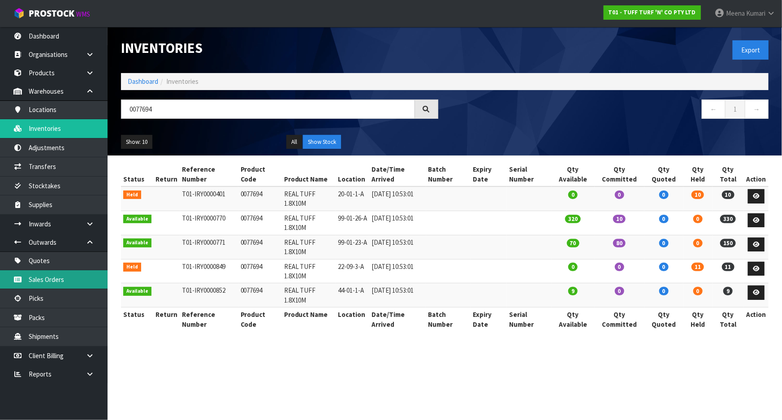
click at [84, 273] on link "Sales Orders" at bounding box center [54, 279] width 108 height 18
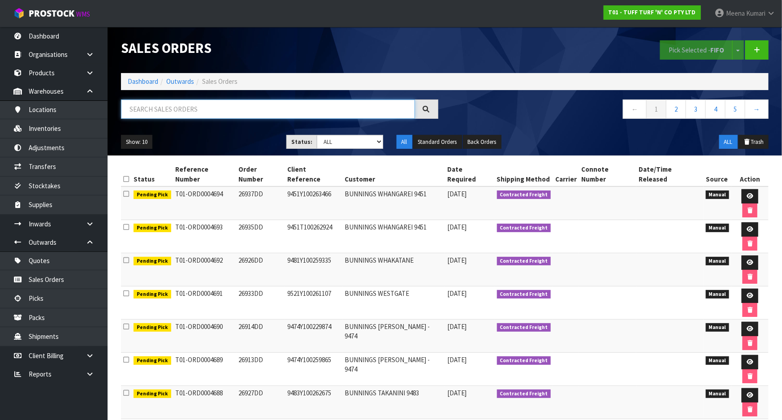
click at [174, 112] on input "text" at bounding box center [268, 108] width 294 height 19
paste input "0077694"
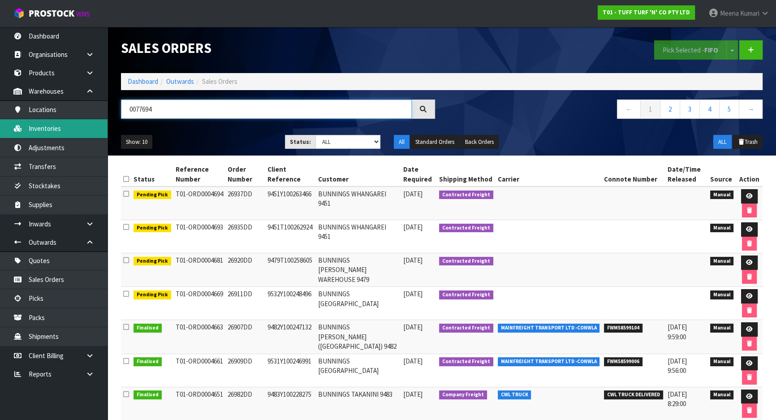
type input "0077694"
click at [68, 130] on link "Inventories" at bounding box center [54, 128] width 108 height 18
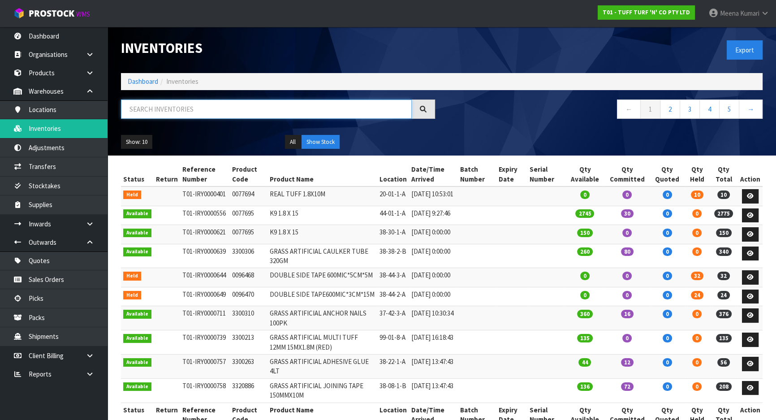
click at [175, 112] on input "text" at bounding box center [266, 108] width 291 height 19
paste input "0077694"
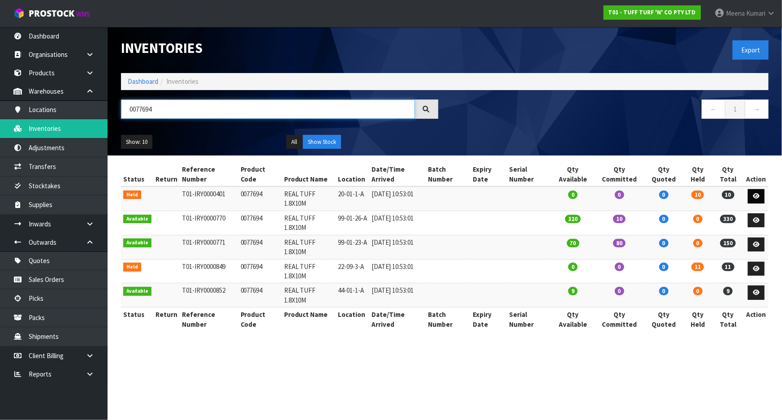
type input "0077694"
click at [755, 196] on icon at bounding box center [756, 196] width 7 height 6
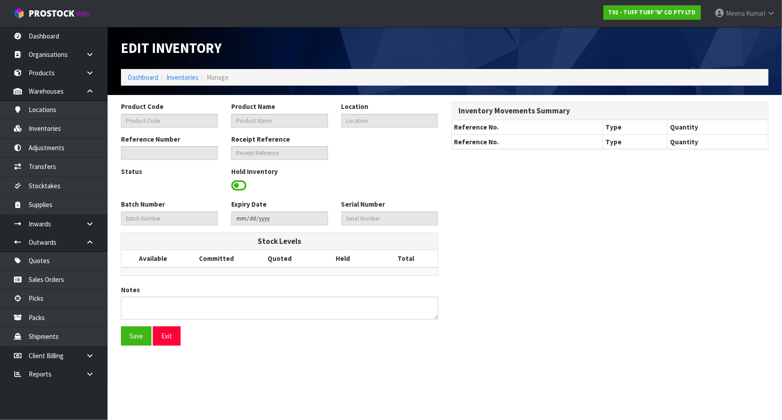
type input "0077694"
type input "REAL TUFF 1.8X10M"
type input "20-01-1-A"
type input "T01-IRY0000401"
type input "T01-REC0000053"
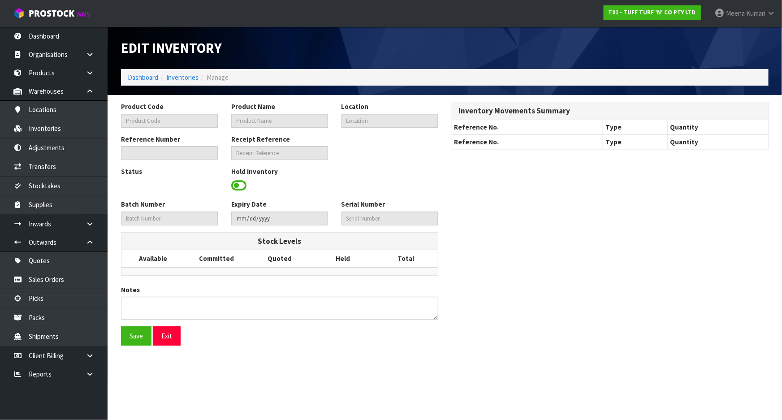
type textarea "BOOKED WRONG UOM"
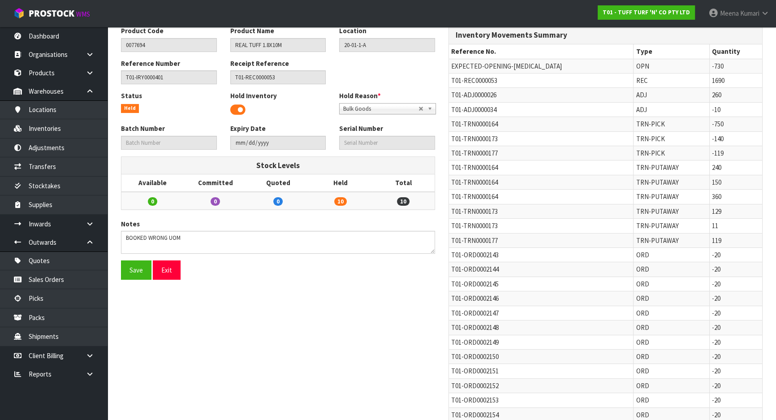
scroll to position [71, 0]
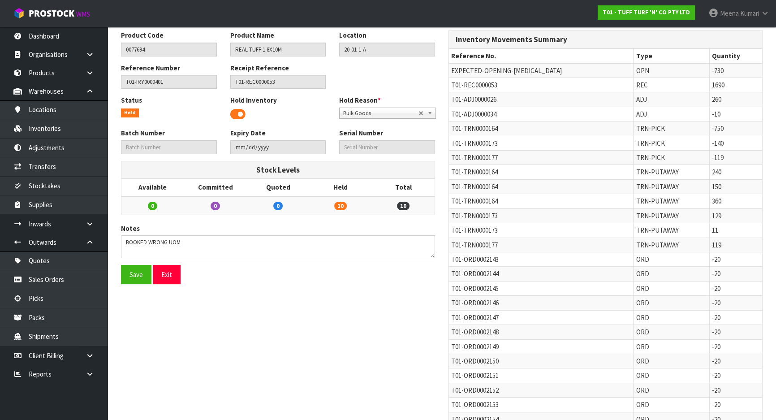
click at [468, 248] on span "T01-TRN0000177" at bounding box center [474, 245] width 47 height 9
copy tr "T01-TRN0000177"
click at [64, 167] on link "Transfers" at bounding box center [54, 166] width 108 height 18
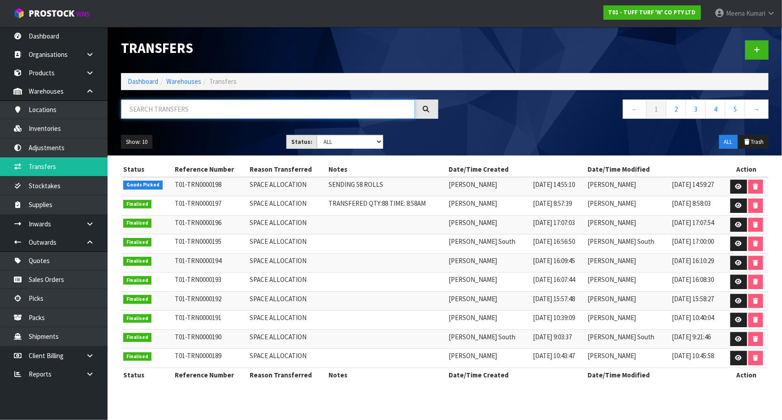
click at [310, 108] on input "text" at bounding box center [268, 108] width 294 height 19
paste input "T01-TRN0000177"
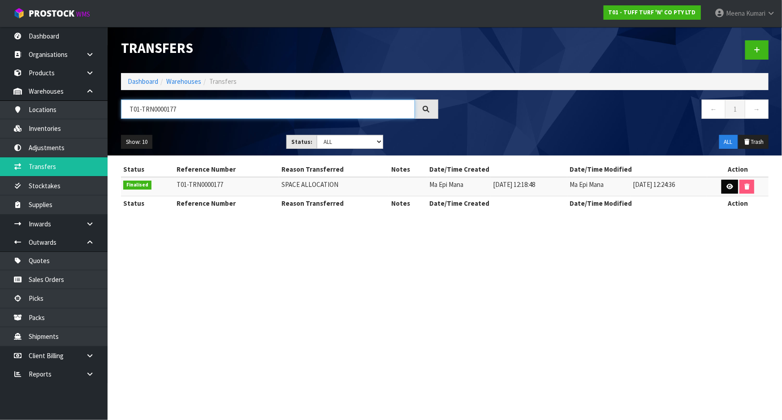
type input "T01-TRN0000177"
click at [734, 192] on link at bounding box center [729, 187] width 17 height 14
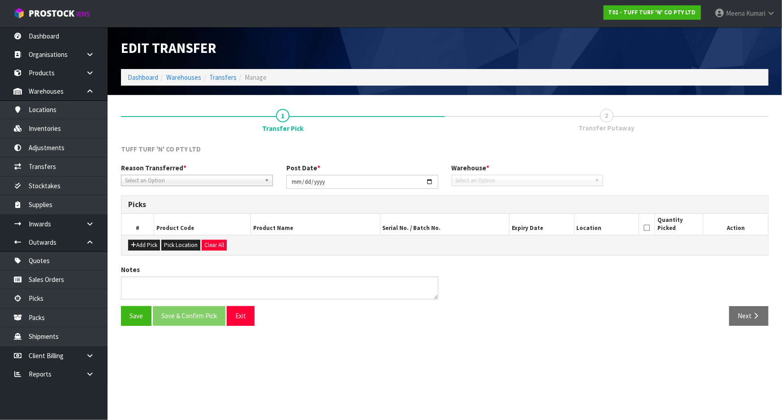
type input "[DATE]"
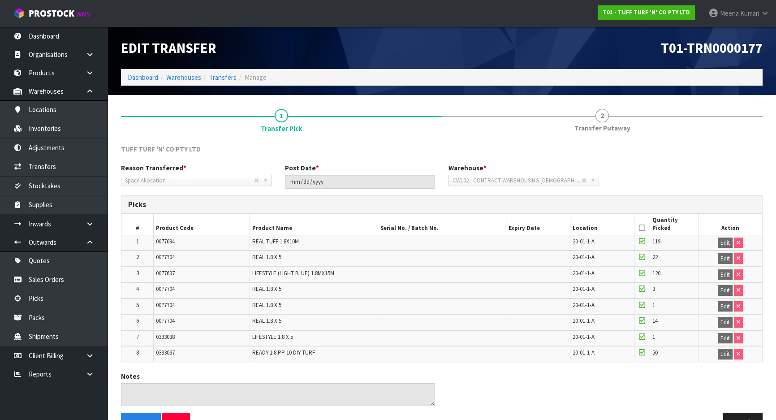
scroll to position [24, 0]
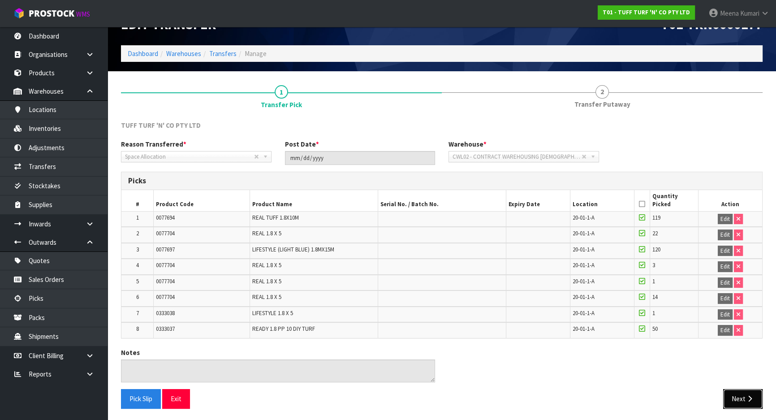
click at [745, 401] on button "Next" at bounding box center [742, 398] width 39 height 19
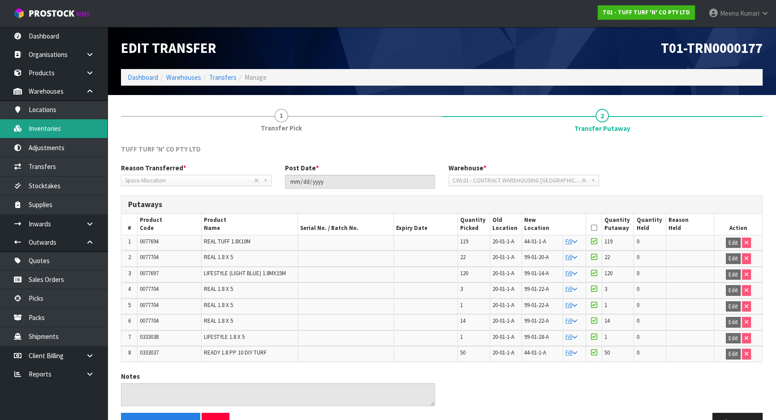
click at [63, 134] on link "Inventories" at bounding box center [54, 128] width 108 height 18
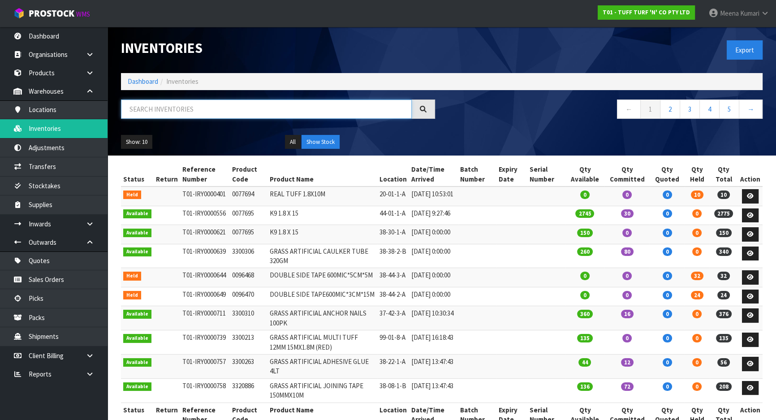
click at [165, 116] on input "text" at bounding box center [266, 108] width 291 height 19
paste input "0077694"
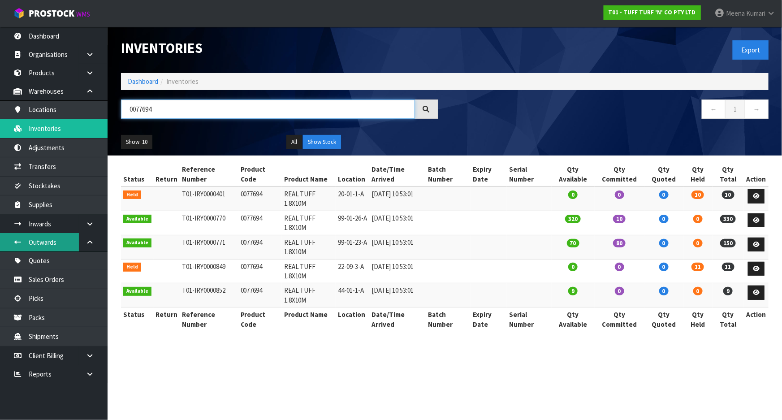
type input "0077694"
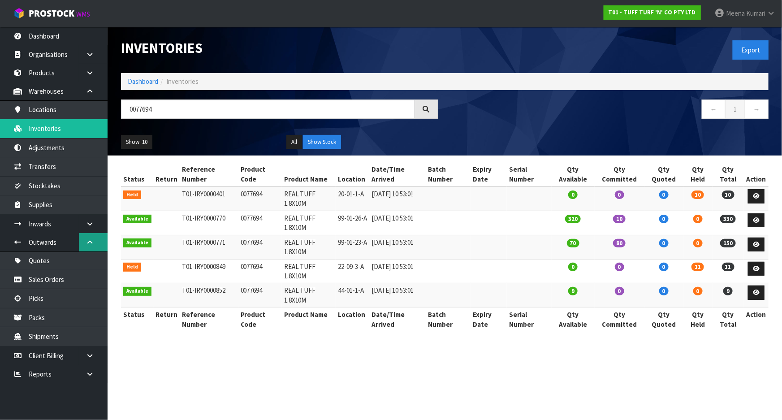
click at [95, 233] on link at bounding box center [93, 242] width 29 height 18
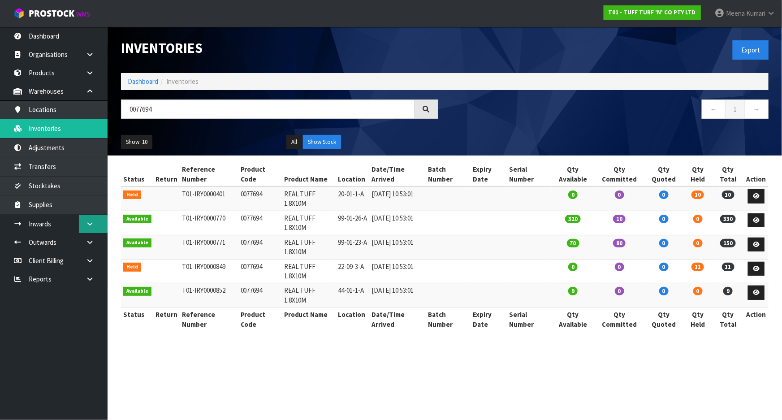
click at [94, 225] on icon at bounding box center [90, 223] width 9 height 7
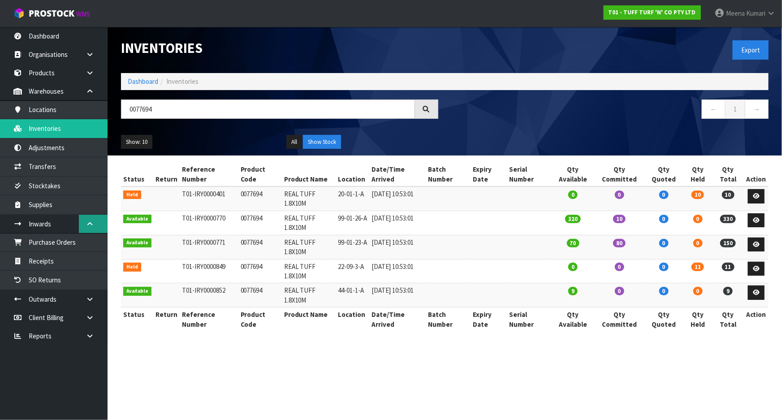
click at [94, 225] on icon at bounding box center [90, 223] width 9 height 7
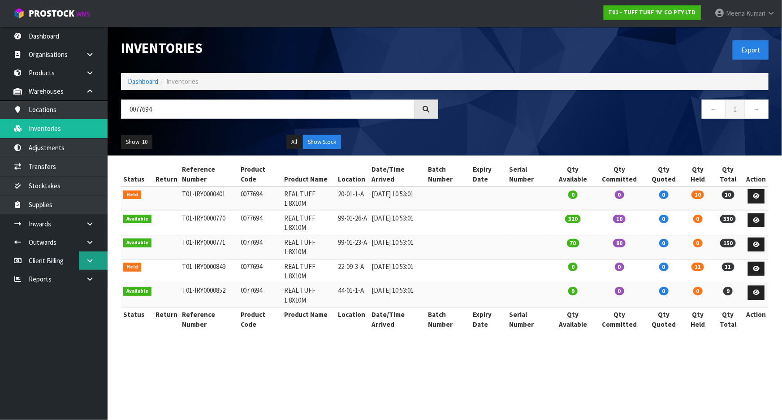
click at [99, 253] on link at bounding box center [93, 260] width 29 height 18
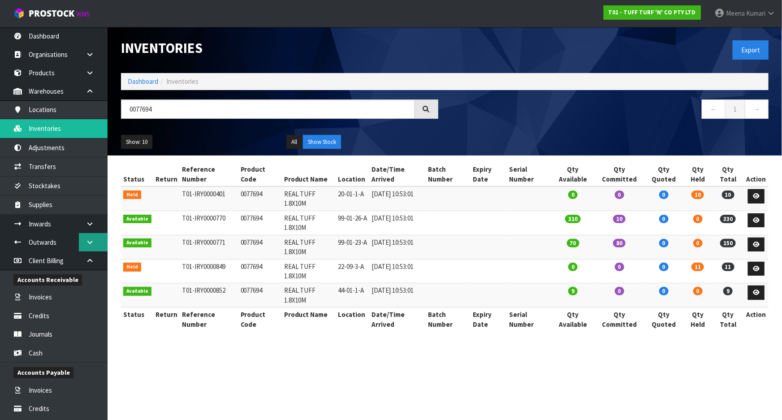
click at [94, 241] on link at bounding box center [93, 242] width 29 height 18
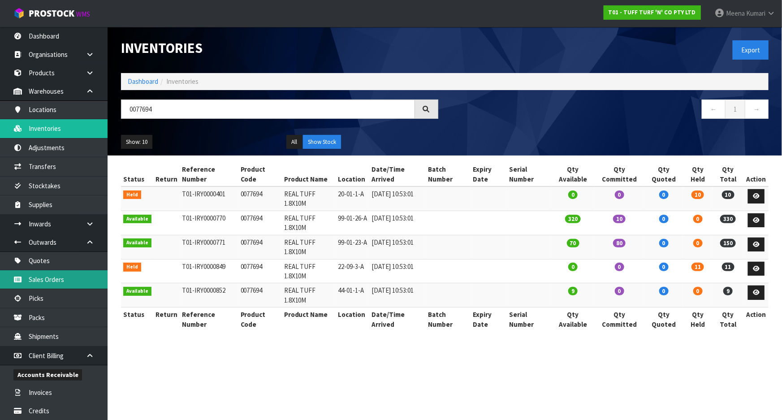
click at [81, 273] on link "Sales Orders" at bounding box center [54, 279] width 108 height 18
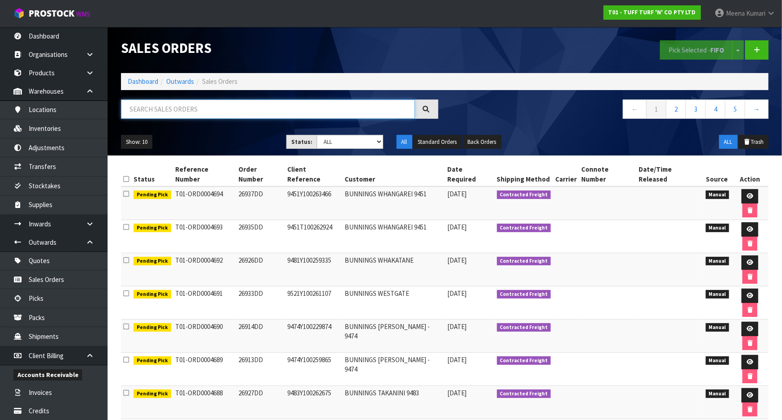
click at [181, 107] on input "text" at bounding box center [268, 108] width 294 height 19
paste input "0077694"
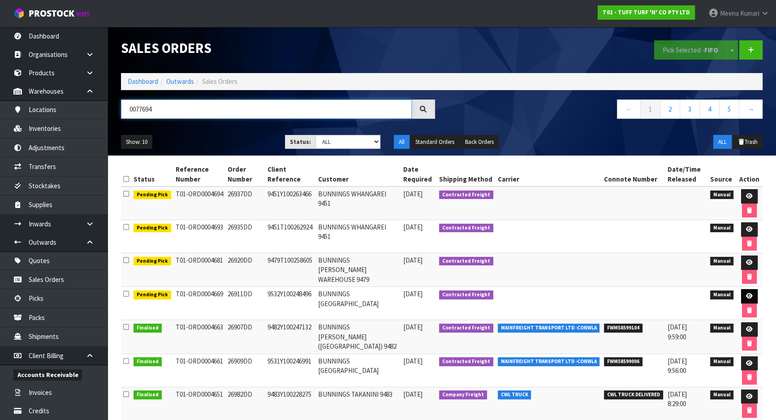
type input "0077694"
click at [750, 294] on icon at bounding box center [749, 296] width 7 height 6
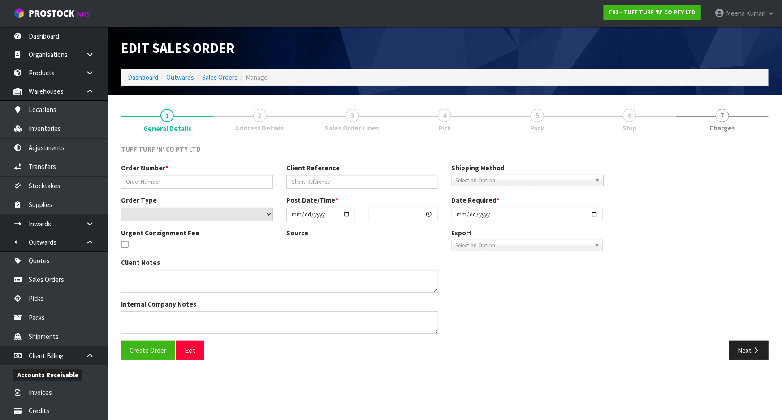
type input "26911DD"
type input "9532Y100248496"
select select "number:0"
type input "[DATE]"
type input "12:35:00.000"
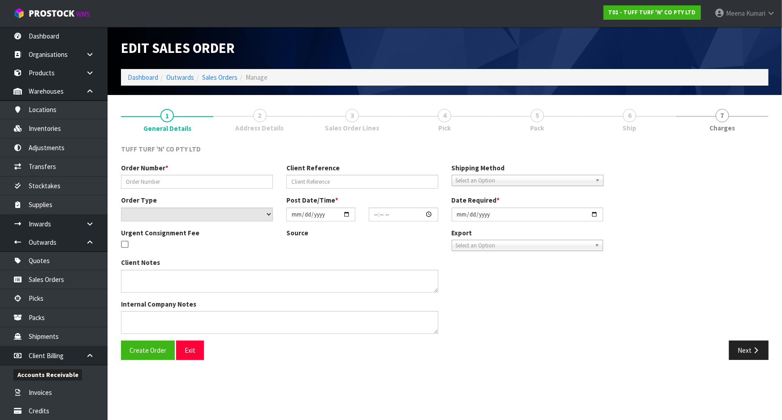
type input "[DATE]"
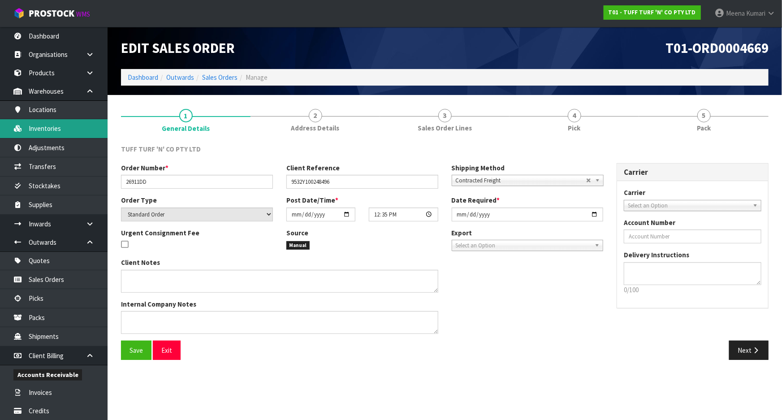
click at [63, 133] on link "Inventories" at bounding box center [54, 128] width 108 height 18
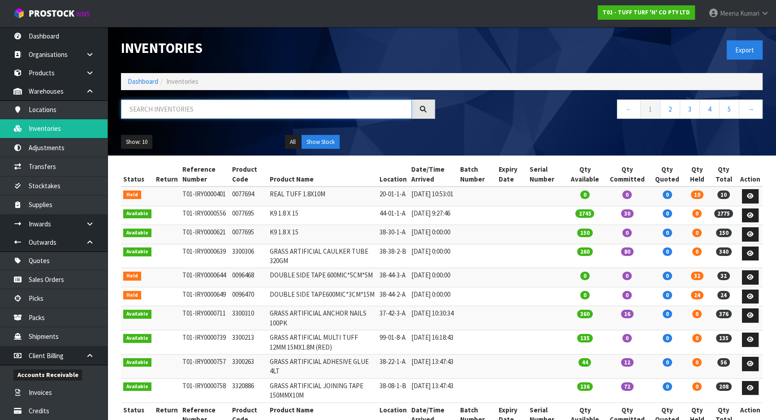
click at [219, 114] on input "text" at bounding box center [266, 108] width 291 height 19
paste input "0077694"
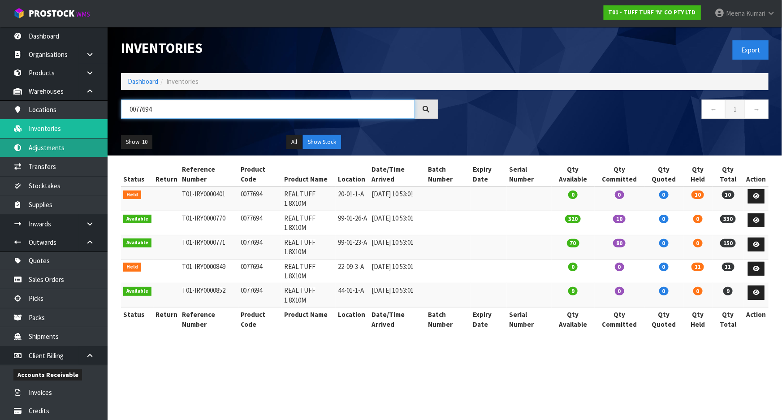
type input "0077694"
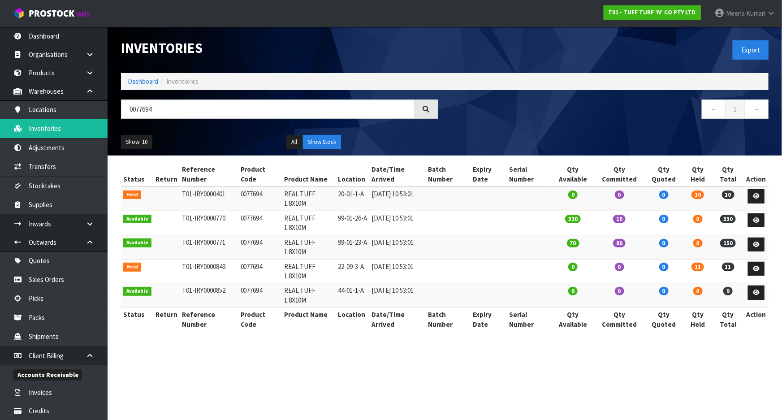
click at [244, 192] on td "0077694" at bounding box center [259, 198] width 43 height 24
copy td "0077694"
click at [239, 193] on td "0077694" at bounding box center [259, 198] width 43 height 24
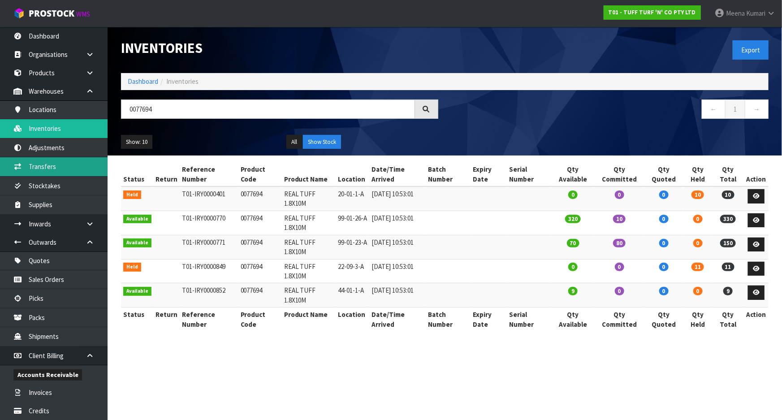
click at [59, 161] on link "Transfers" at bounding box center [54, 166] width 108 height 18
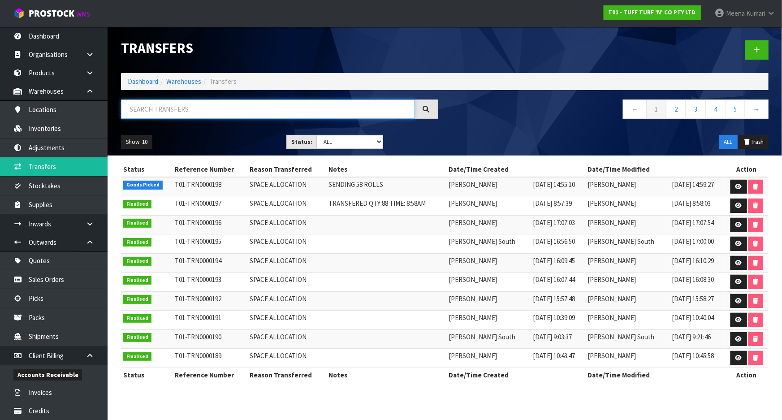
click at [172, 112] on input "text" at bounding box center [268, 108] width 294 height 19
paste input "0077694"
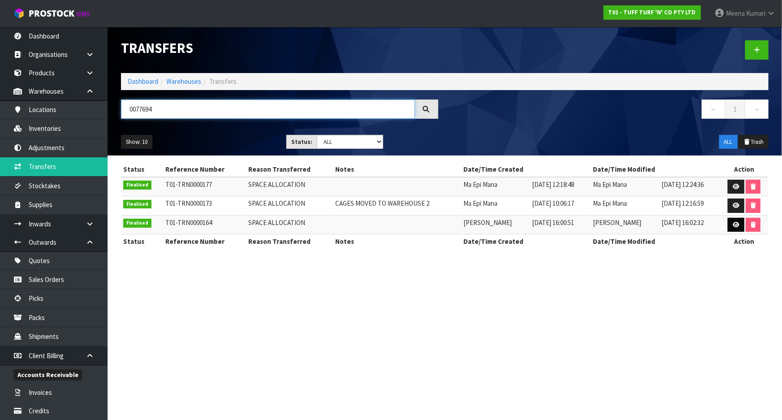
type input "0077694"
click at [732, 225] on icon at bounding box center [735, 225] width 7 height 6
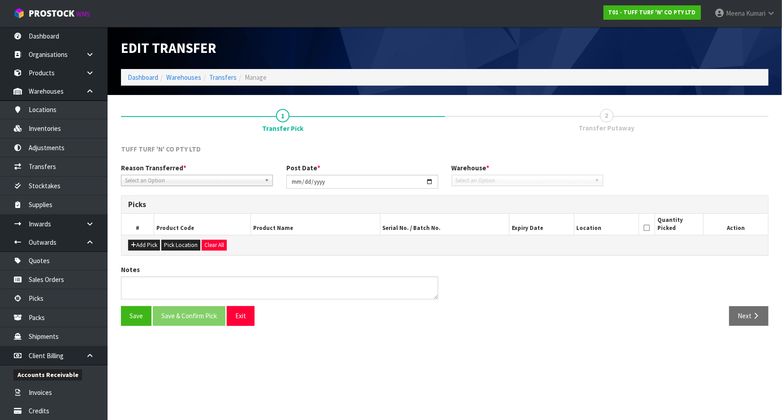
type input "[DATE]"
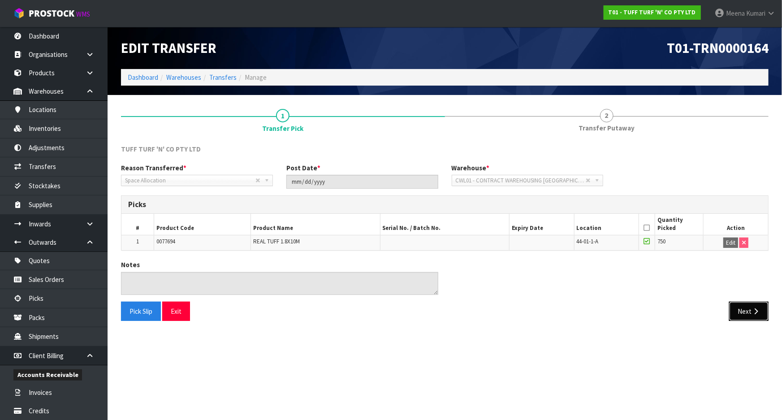
click at [743, 310] on button "Next" at bounding box center [748, 310] width 39 height 19
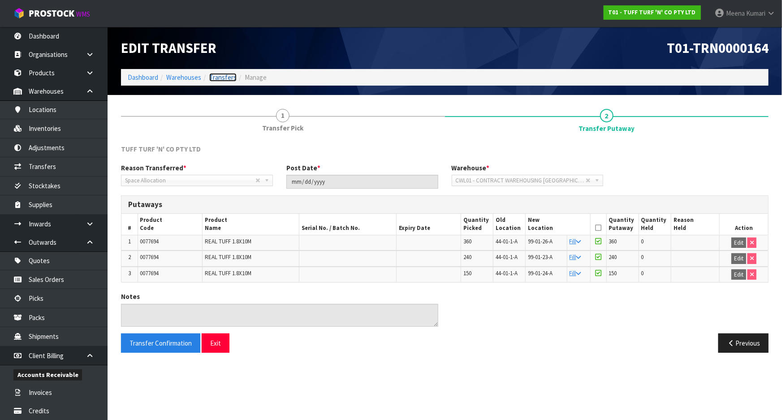
click at [217, 78] on link "Transfers" at bounding box center [222, 77] width 27 height 9
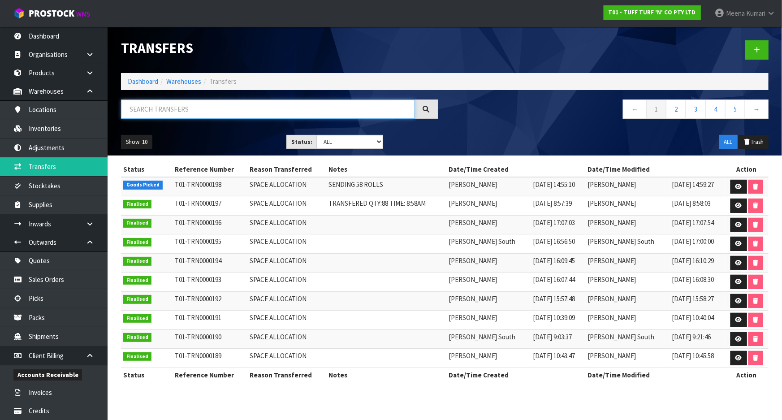
click at [237, 110] on input "text" at bounding box center [268, 108] width 294 height 19
paste input "0077694"
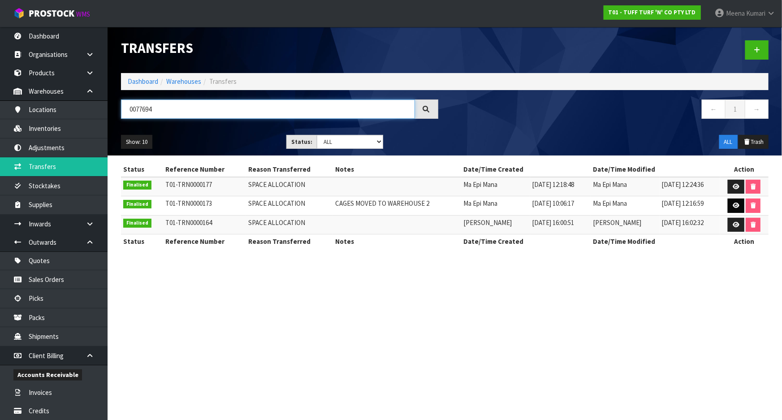
type input "0077694"
click at [735, 203] on icon at bounding box center [735, 205] width 7 height 6
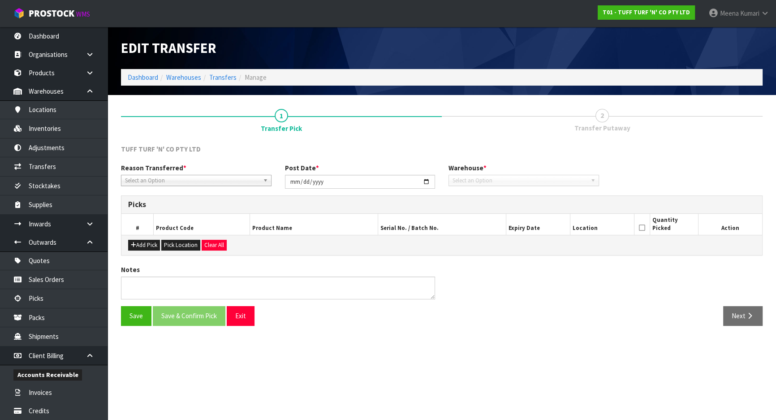
type input "[DATE]"
type textarea "CAGES MOVED TO WAREHOUSE 2"
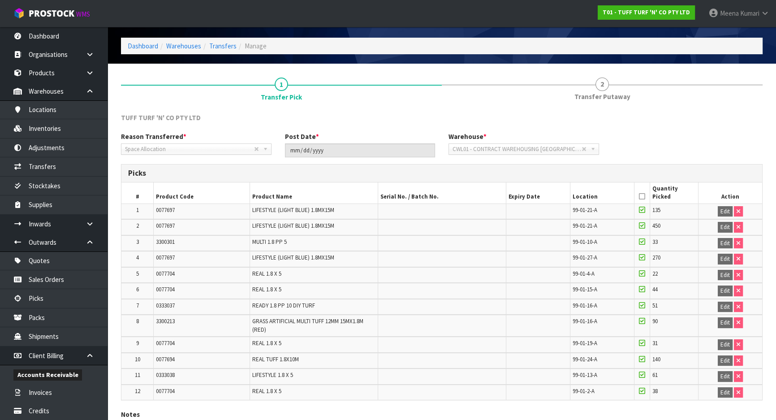
scroll to position [93, 0]
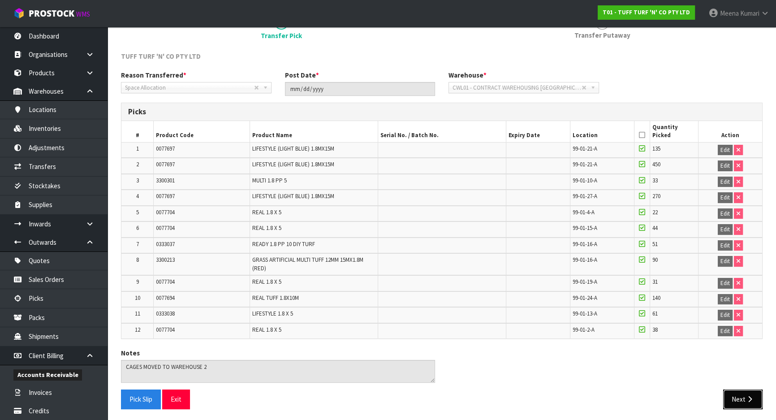
click at [739, 397] on button "Next" at bounding box center [742, 398] width 39 height 19
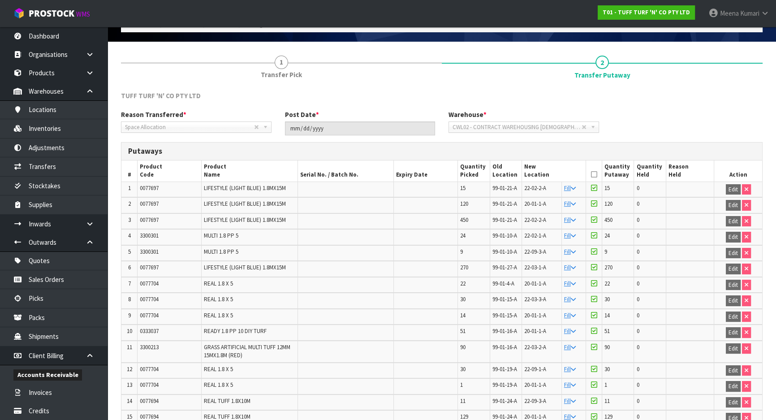
scroll to position [0, 0]
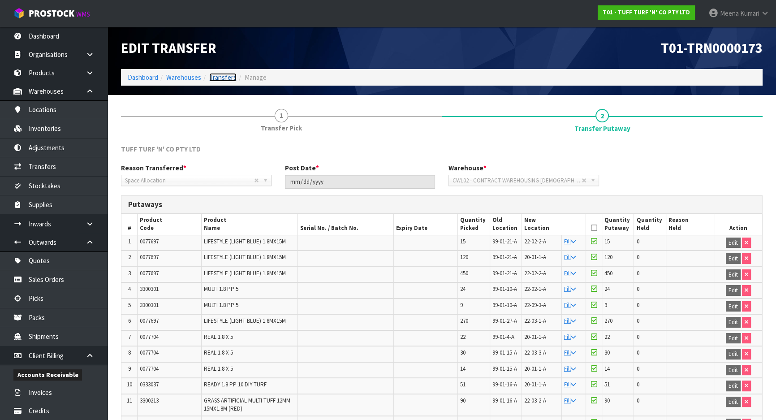
click at [212, 77] on link "Transfers" at bounding box center [222, 77] width 27 height 9
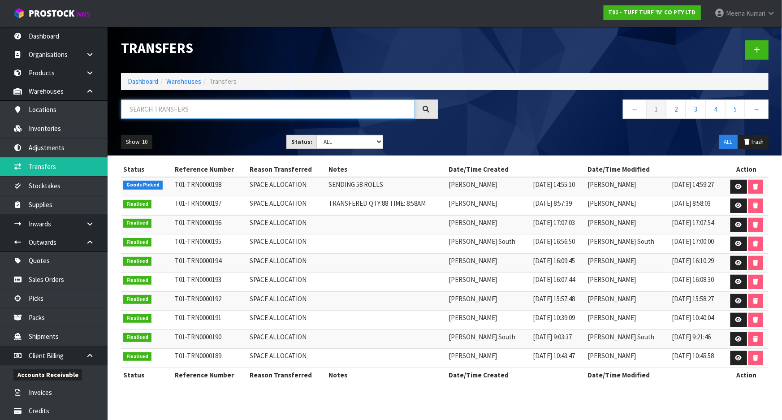
click at [223, 107] on input "text" at bounding box center [268, 108] width 294 height 19
paste input "0077694"
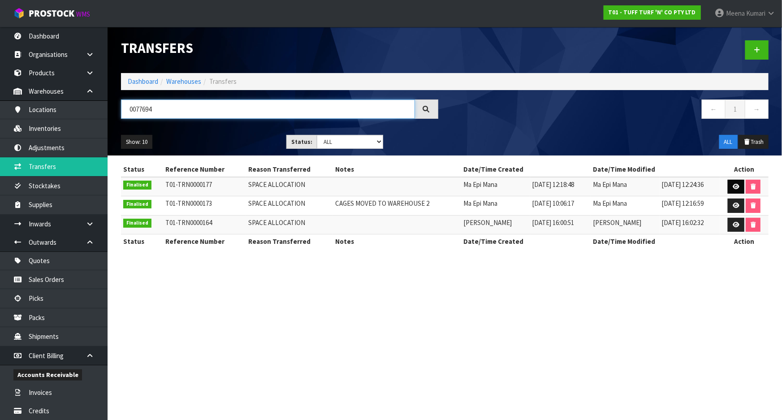
type input "0077694"
click at [734, 181] on link at bounding box center [736, 187] width 17 height 14
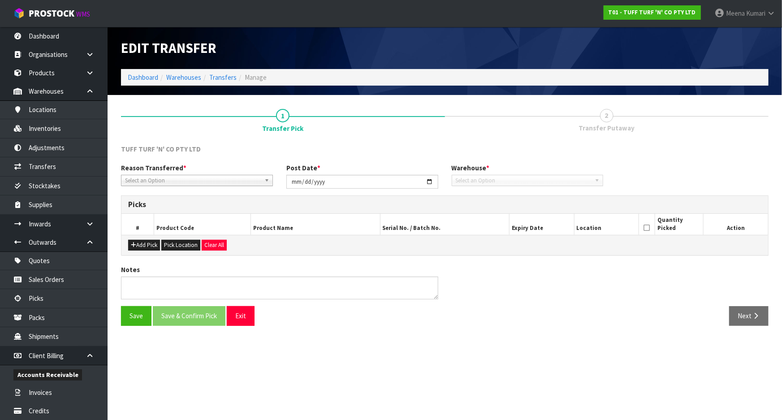
type input "[DATE]"
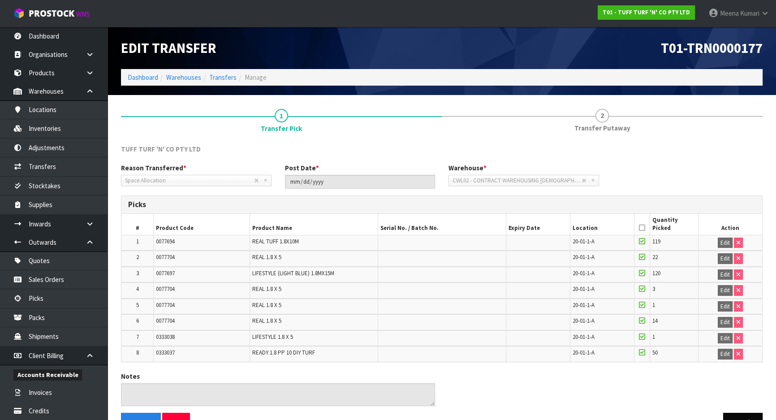
scroll to position [24, 0]
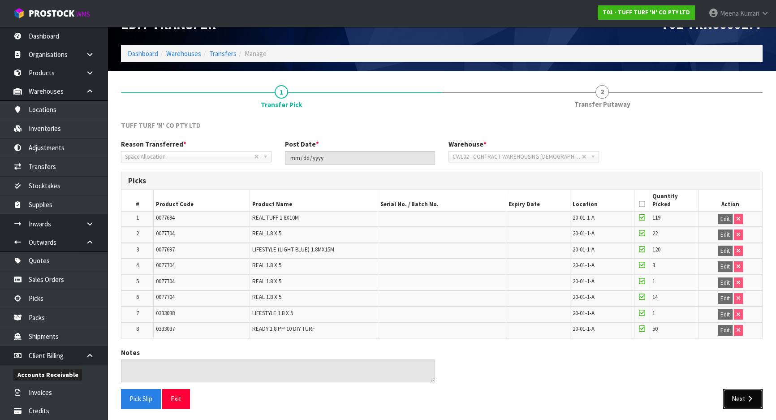
click at [734, 395] on button "Next" at bounding box center [742, 398] width 39 height 19
